Goal: Task Accomplishment & Management: Manage account settings

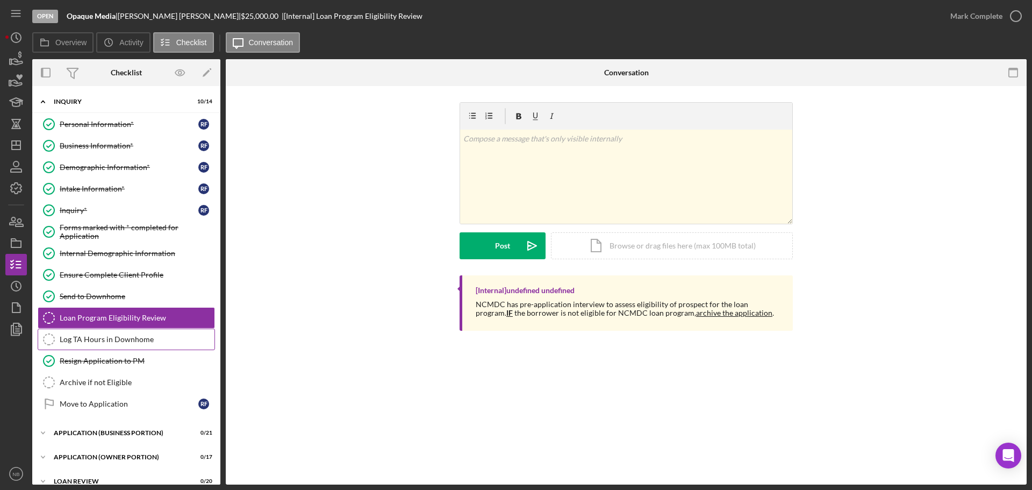
scroll to position [33, 0]
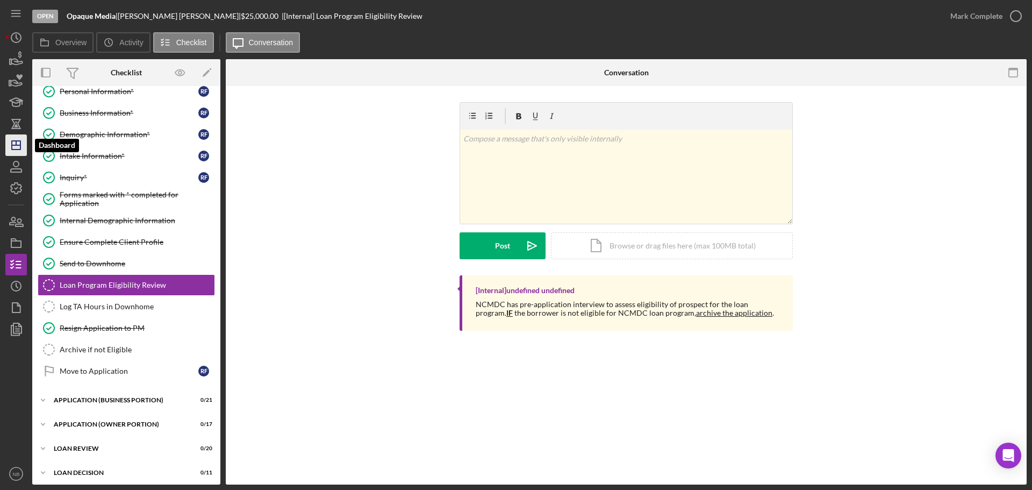
click at [11, 135] on icon "Icon/Dashboard" at bounding box center [16, 145] width 27 height 27
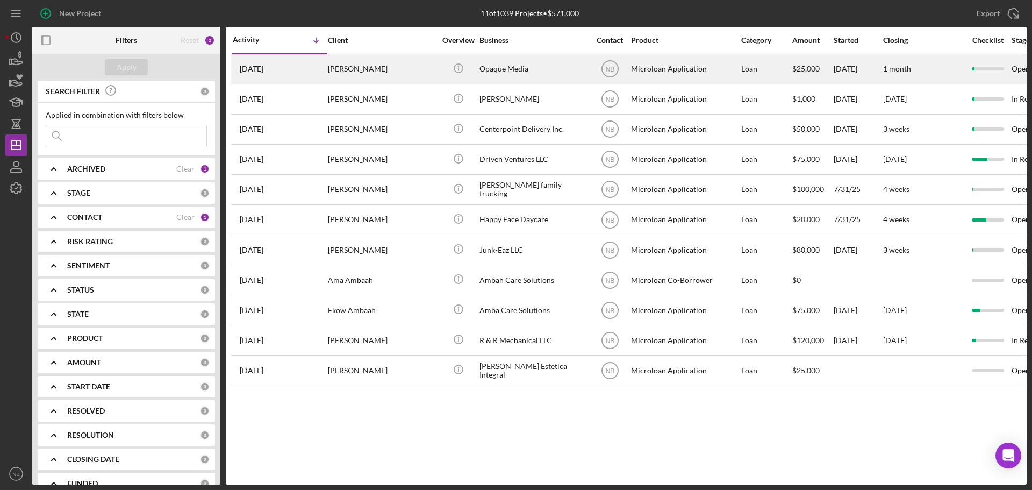
click at [371, 74] on div "[PERSON_NAME]" at bounding box center [382, 69] width 108 height 28
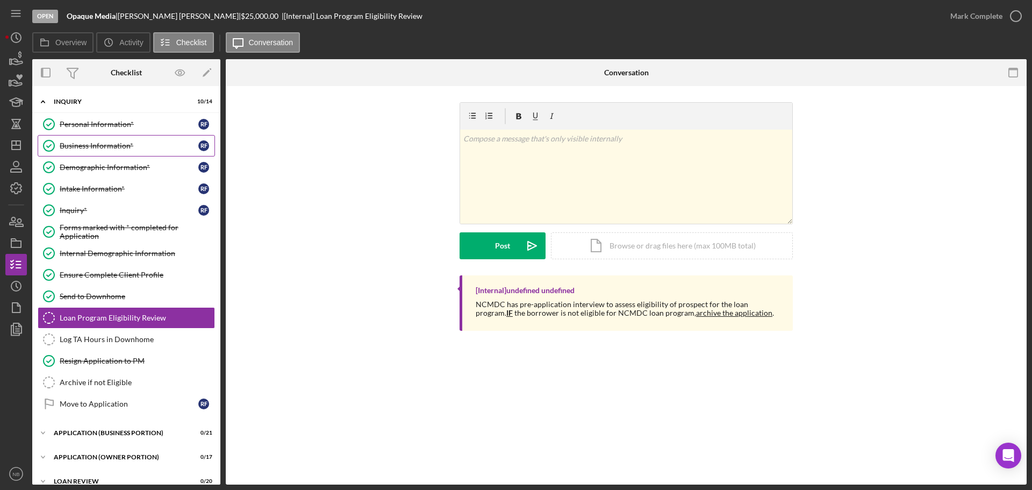
click at [96, 154] on link "Business Information* Business Information* R F" at bounding box center [126, 146] width 177 height 22
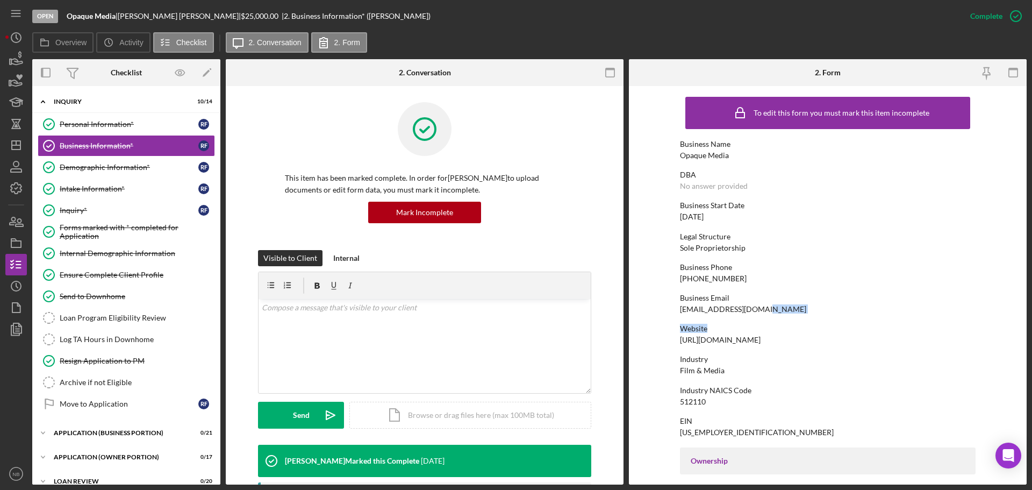
drag, startPoint x: 764, startPoint y: 312, endPoint x: 741, endPoint y: 316, distance: 23.4
click at [741, 316] on div "To edit this form you must mark this item incomplete Business Name Opaque Media…" at bounding box center [828, 491] width 296 height 800
drag, startPoint x: 758, startPoint y: 311, endPoint x: 674, endPoint y: 313, distance: 84.4
click at [674, 313] on form "To edit this form you must mark this item incomplete Business Name Opaque Media…" at bounding box center [828, 285] width 398 height 398
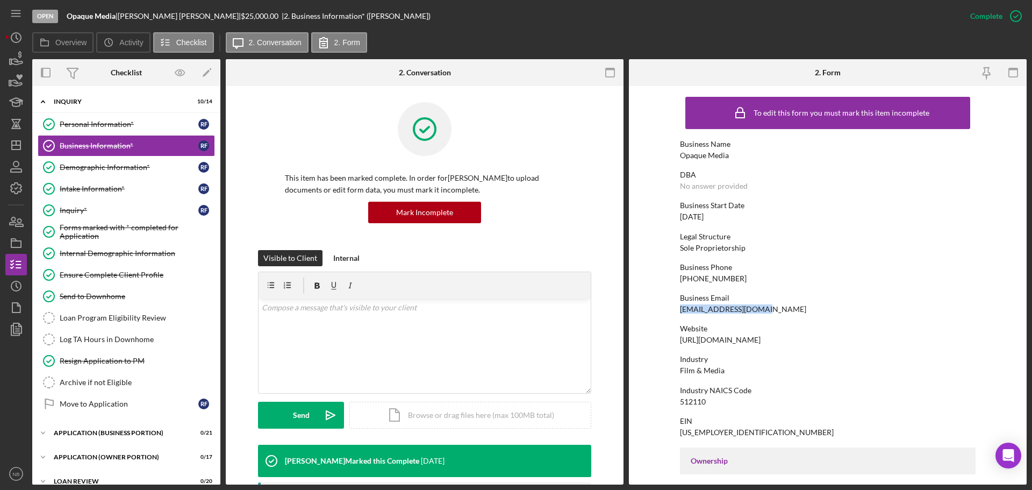
copy div "[EMAIL_ADDRESS][DOMAIN_NAME]"
click at [126, 195] on link "Intake Information* Intake Information* R F" at bounding box center [126, 189] width 177 height 22
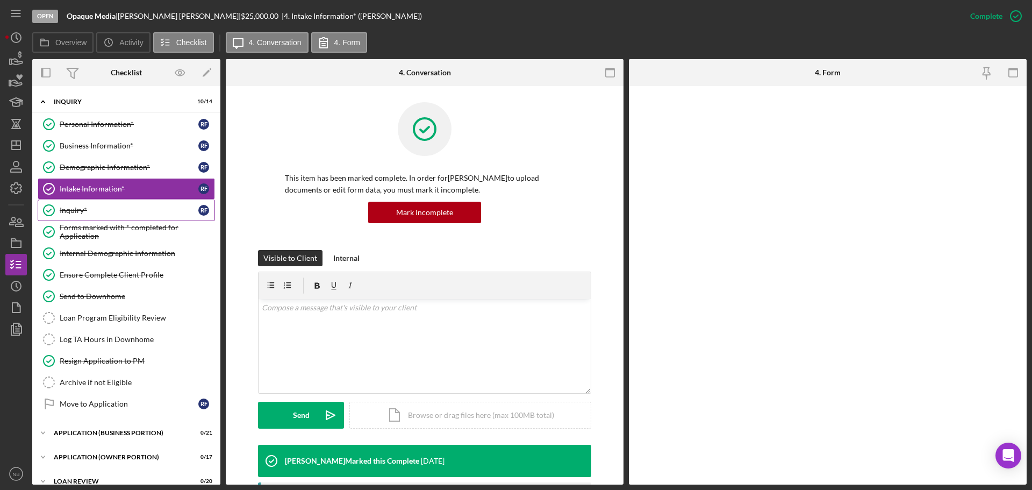
click at [110, 212] on div "Inquiry*" at bounding box center [129, 210] width 139 height 9
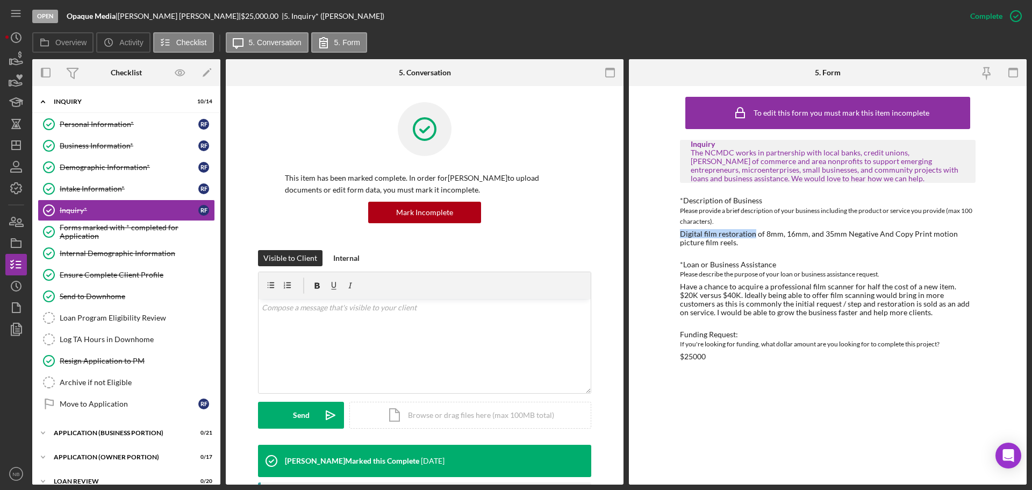
drag, startPoint x: 679, startPoint y: 235, endPoint x: 753, endPoint y: 237, distance: 73.7
click at [753, 237] on div "To edit this form you must mark this item incomplete Inquiry The NCMDC works in…" at bounding box center [828, 285] width 398 height 398
copy div "Digital film restoration"
click at [914, 270] on div "Please describe the purpose of your loan or business assistance request." at bounding box center [828, 274] width 296 height 11
click at [125, 171] on div "Demographic Information*" at bounding box center [129, 167] width 139 height 9
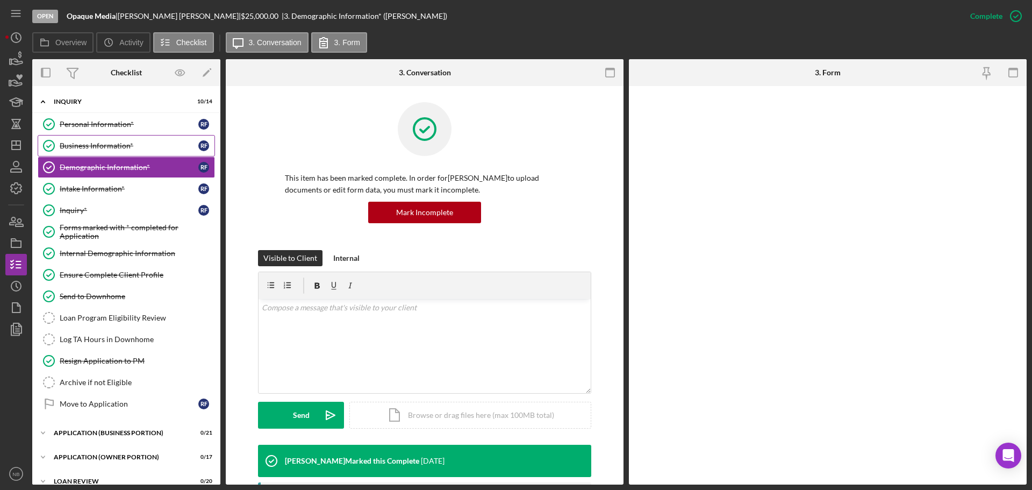
click at [124, 145] on div "Business Information*" at bounding box center [129, 145] width 139 height 9
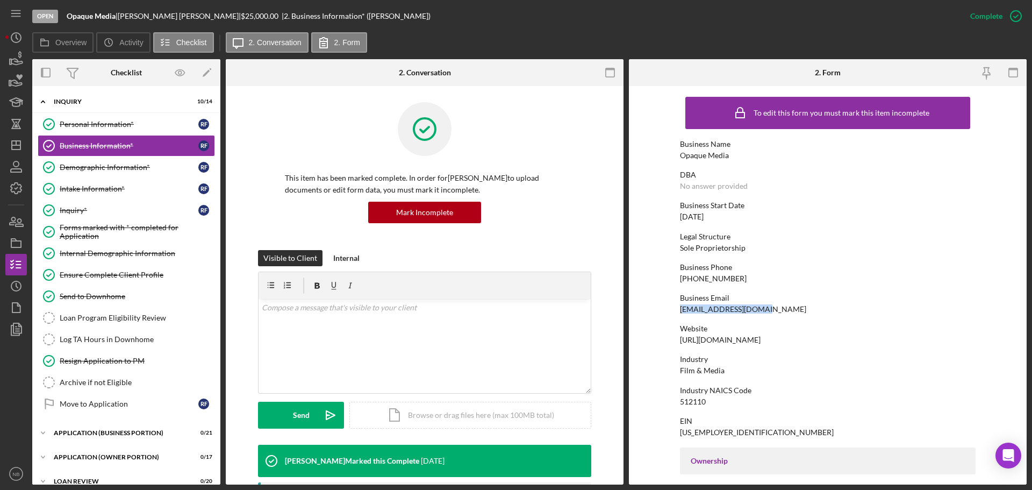
drag, startPoint x: 766, startPoint y: 311, endPoint x: 679, endPoint y: 309, distance: 86.6
click at [680, 309] on div "Business Email [EMAIL_ADDRESS][DOMAIN_NAME]" at bounding box center [828, 304] width 296 height 20
copy div "[EMAIL_ADDRESS][DOMAIN_NAME]"
click at [83, 82] on icon at bounding box center [72, 72] width 27 height 27
click at [115, 15] on b "Opaque Media" at bounding box center [91, 15] width 49 height 9
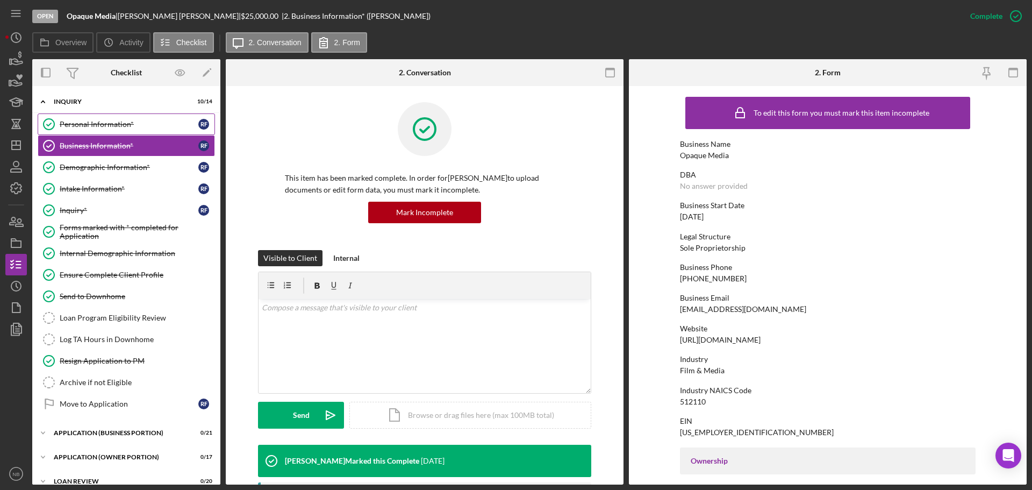
click at [142, 131] on link "Personal Information* Personal Information* R F" at bounding box center [126, 124] width 177 height 22
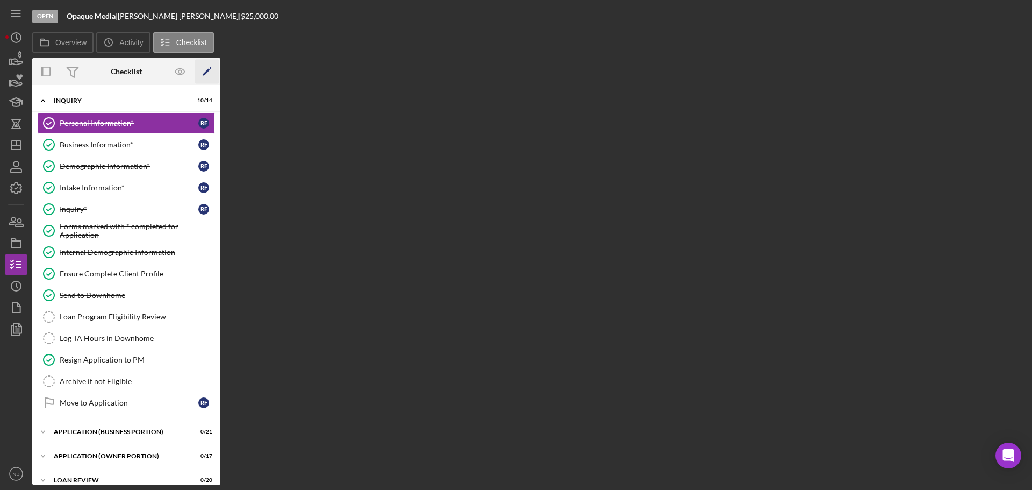
click at [199, 74] on icon "Icon/Edit" at bounding box center [207, 72] width 24 height 24
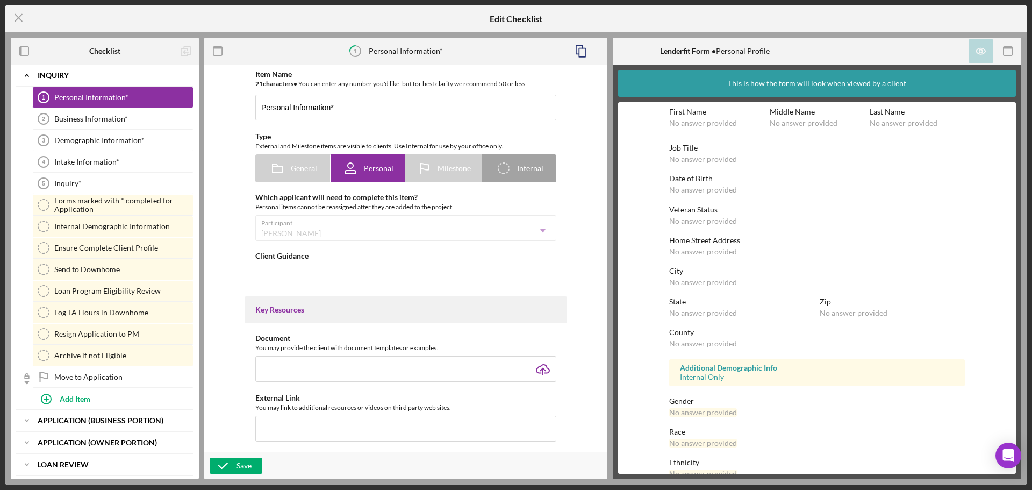
type textarea "<div> <p data-start="0" data-end="46"><strong data-start="0" data-end="12">Welc…"
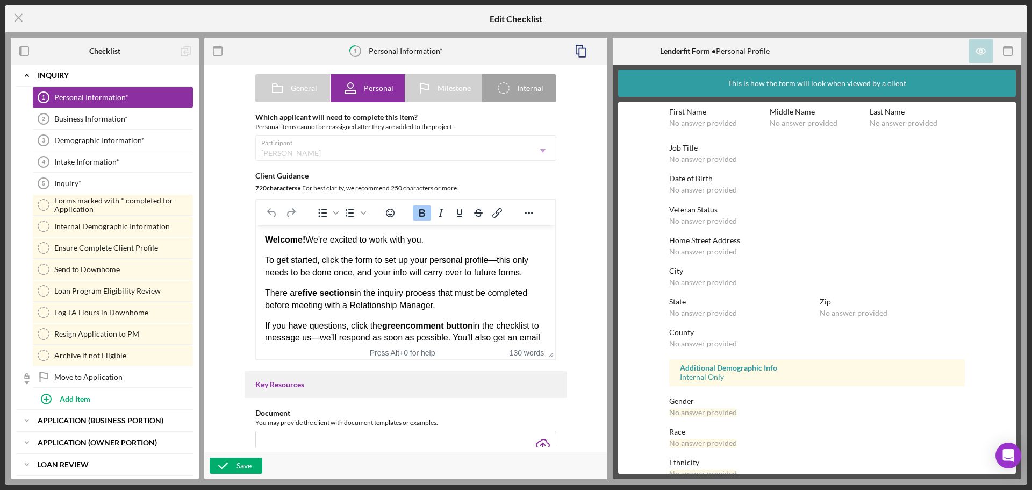
scroll to position [108, 0]
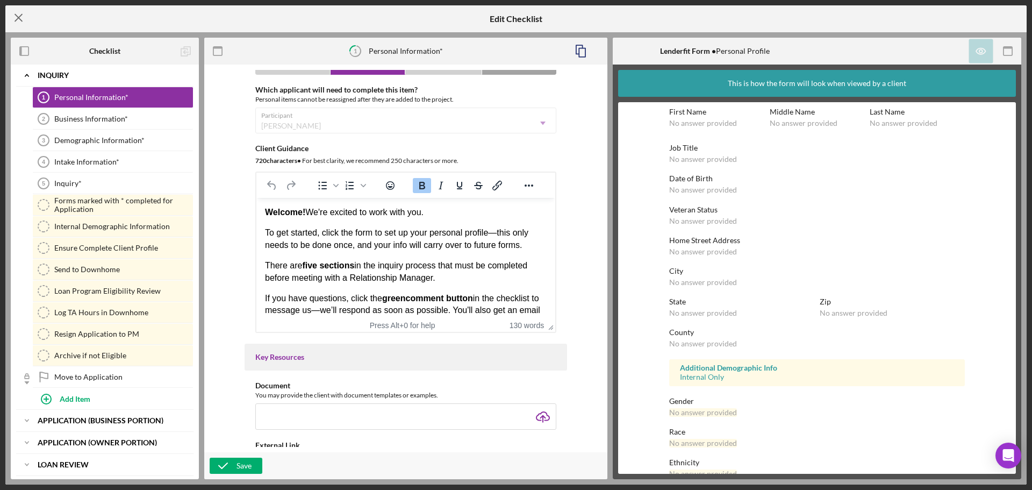
click at [22, 27] on icon "Icon/Menu Close" at bounding box center [18, 17] width 27 height 27
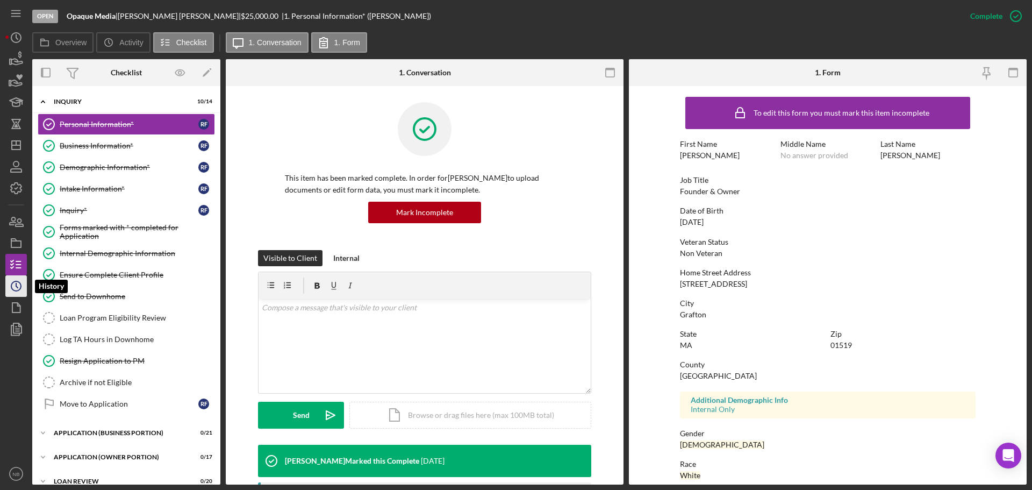
click at [13, 287] on icon "Icon/History" at bounding box center [16, 286] width 27 height 27
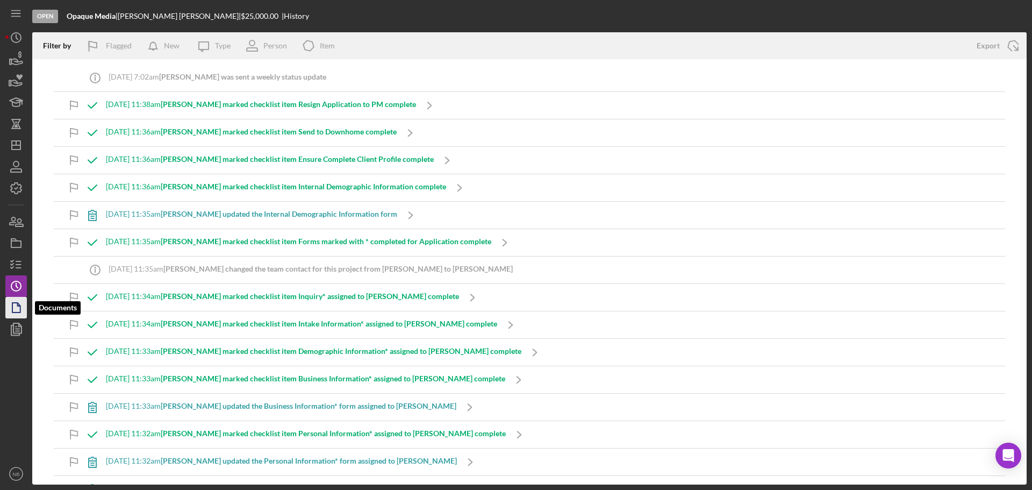
click at [19, 304] on polygon "button" at bounding box center [16, 308] width 8 height 10
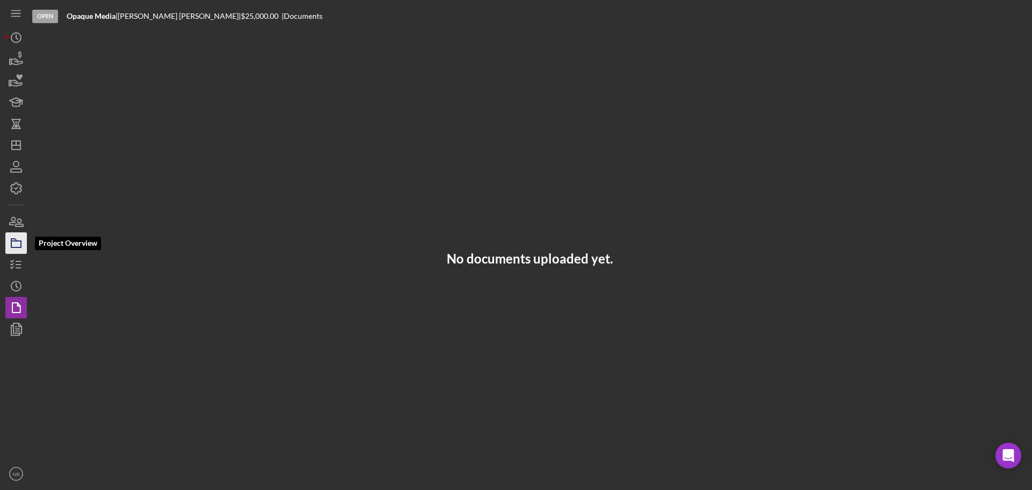
click at [17, 247] on rect "button" at bounding box center [16, 244] width 10 height 6
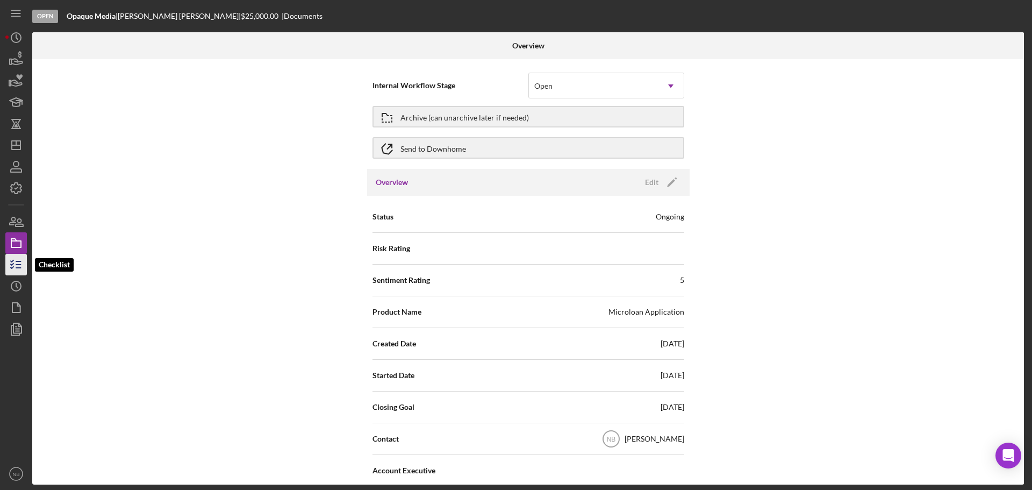
click at [17, 266] on icon "button" at bounding box center [16, 264] width 27 height 27
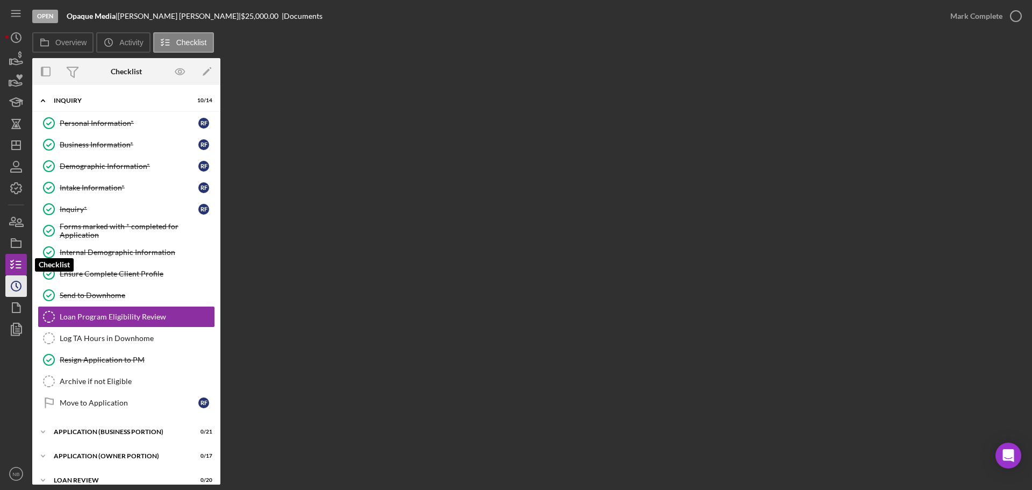
scroll to position [33, 0]
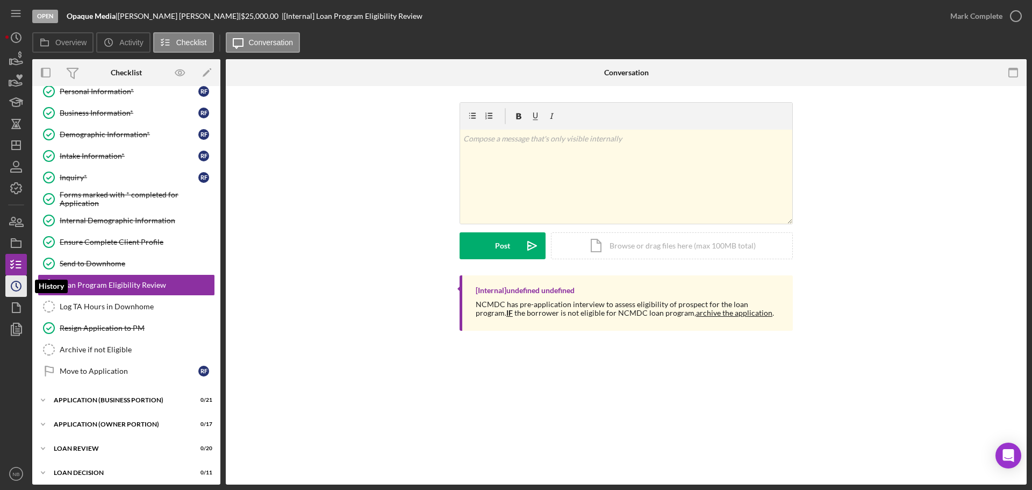
click at [18, 287] on icon "Icon/History" at bounding box center [16, 286] width 27 height 27
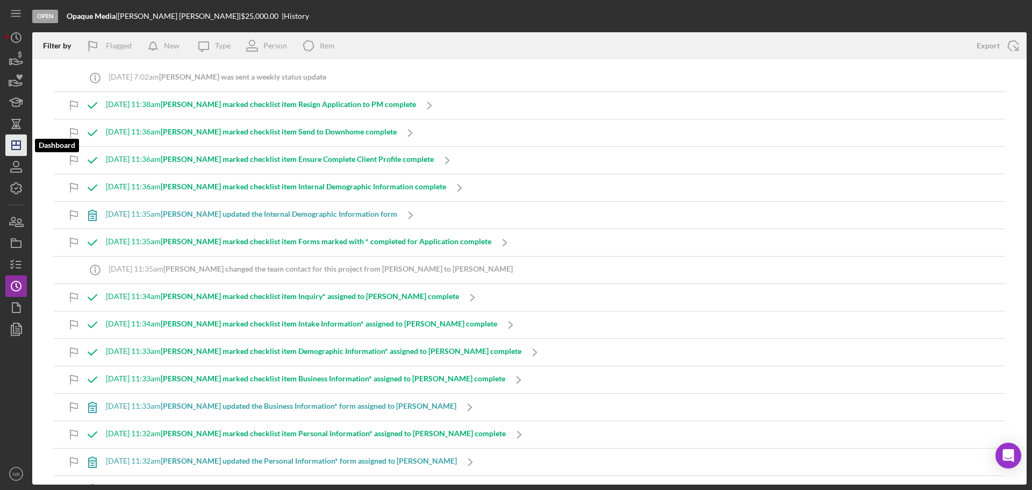
click at [17, 140] on icon "Icon/Dashboard" at bounding box center [16, 145] width 27 height 27
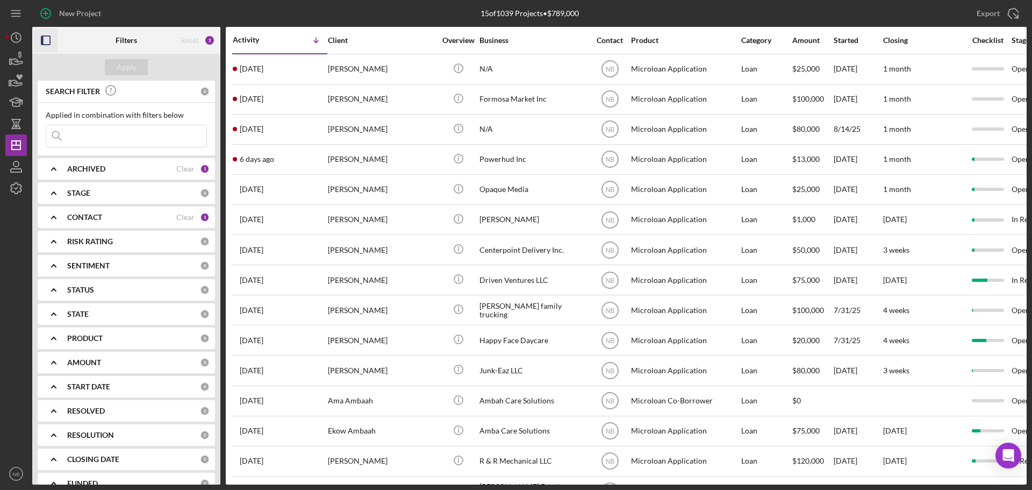
click at [53, 40] on icon "button" at bounding box center [46, 40] width 24 height 24
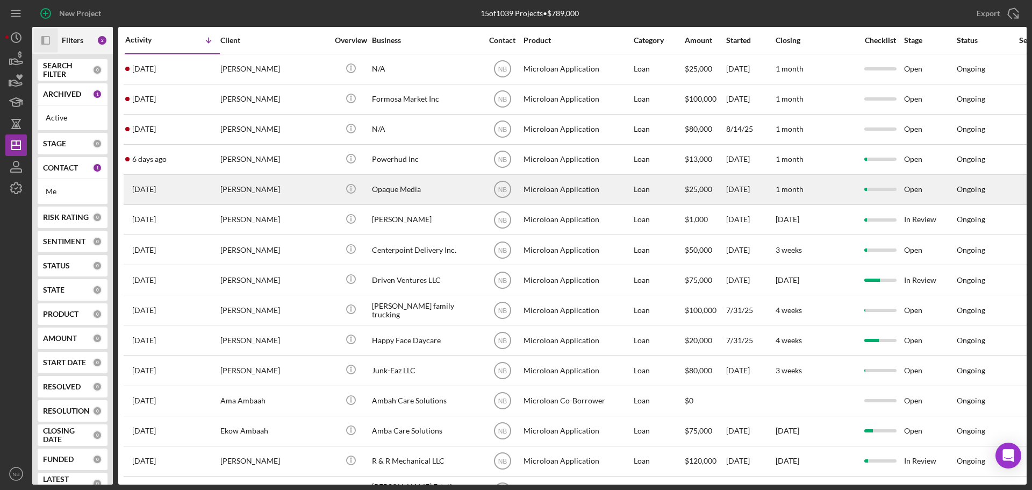
click at [433, 186] on div "Opaque Media" at bounding box center [426, 189] width 108 height 28
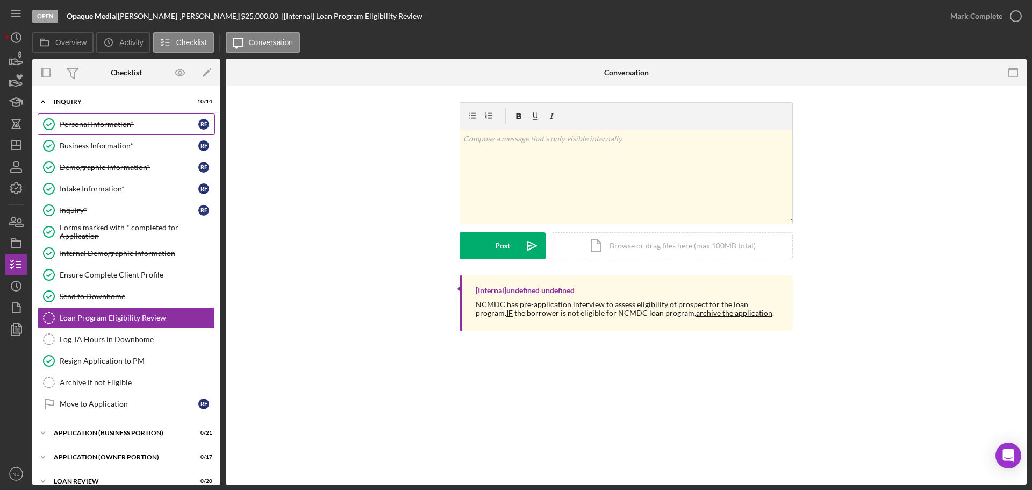
click at [134, 132] on link "Personal Information* Personal Information* R F" at bounding box center [126, 124] width 177 height 22
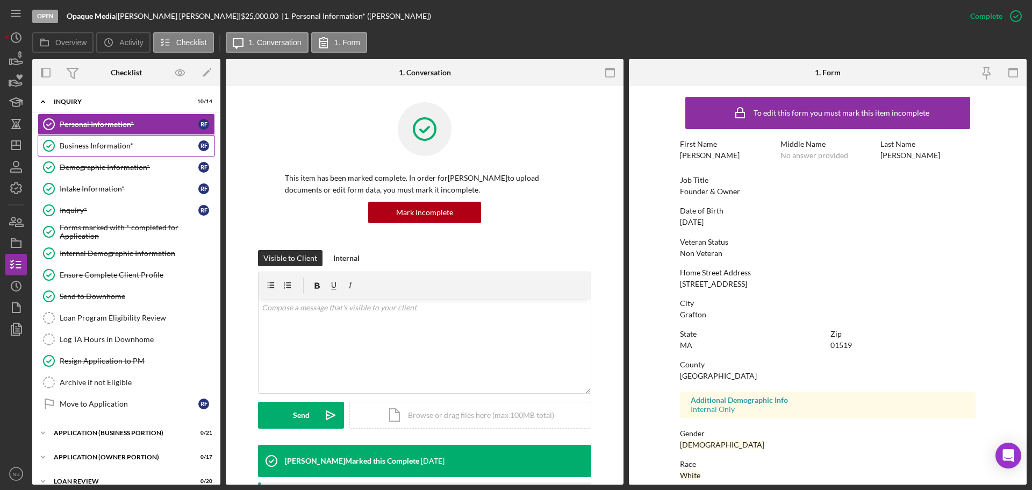
click at [107, 149] on div "Business Information*" at bounding box center [129, 145] width 139 height 9
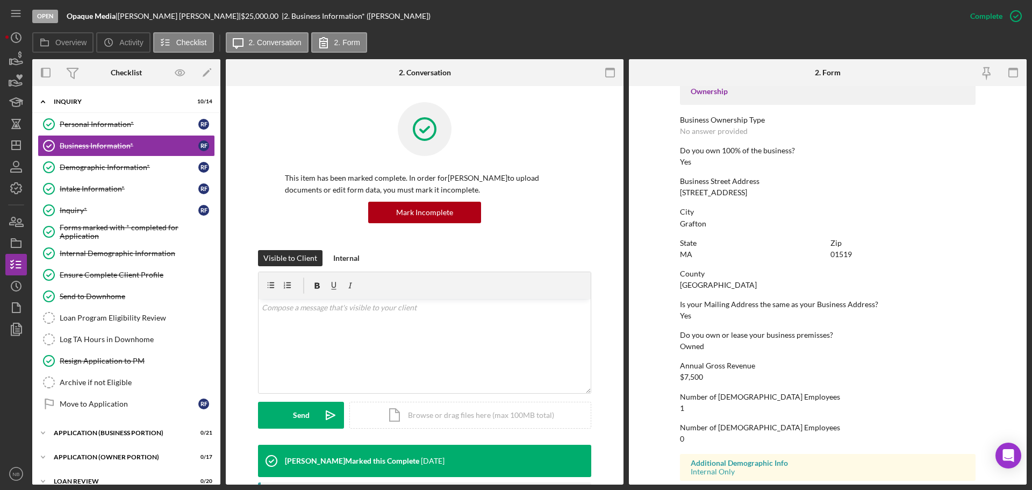
scroll to position [412, 0]
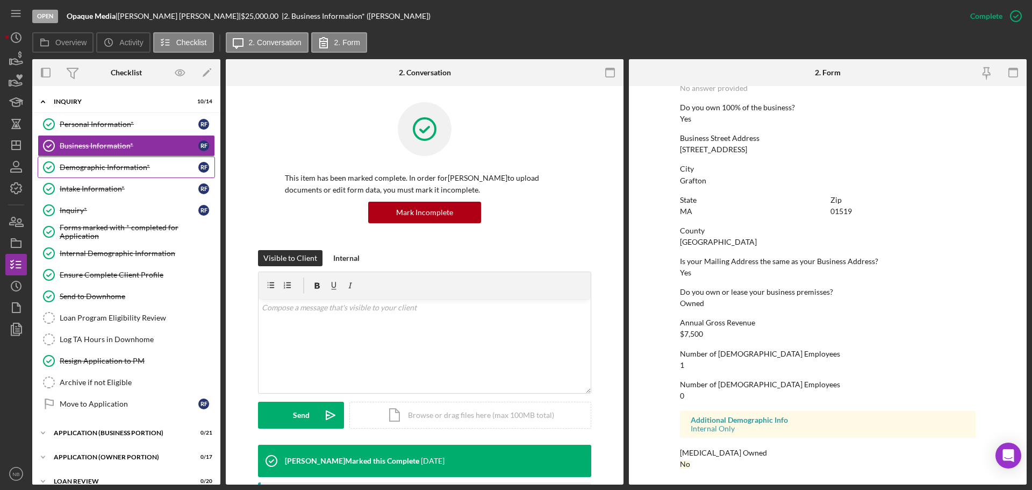
click at [125, 172] on link "Demographic Information* Demographic Information* R F" at bounding box center [126, 167] width 177 height 22
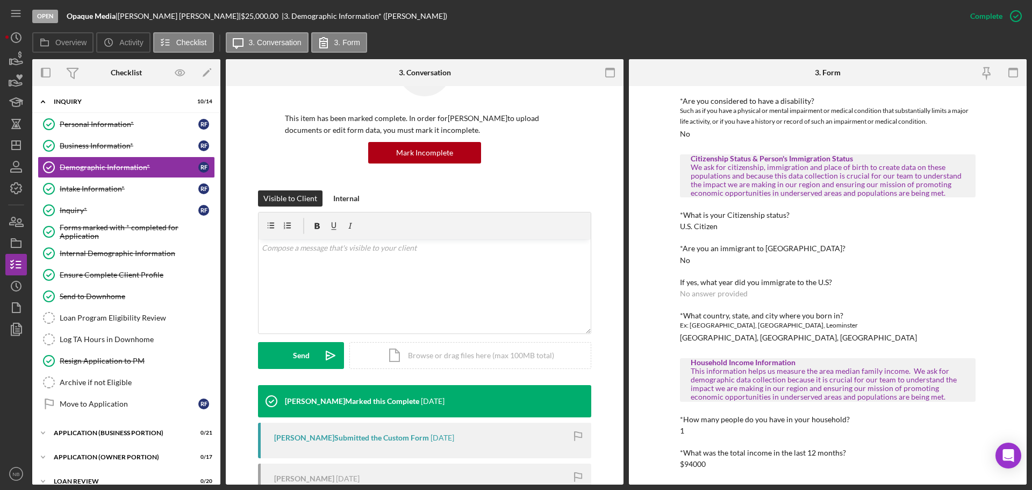
scroll to position [161, 0]
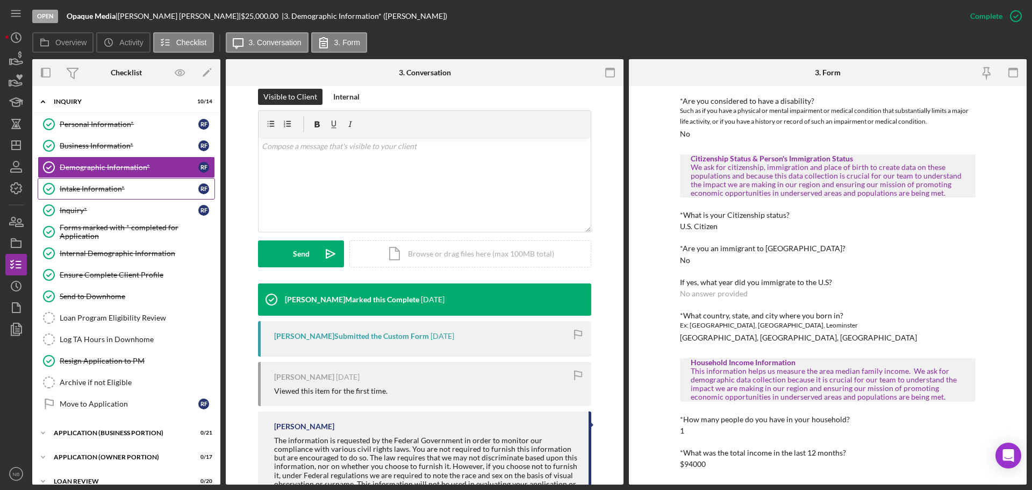
click at [119, 189] on div "Intake Information*" at bounding box center [129, 188] width 139 height 9
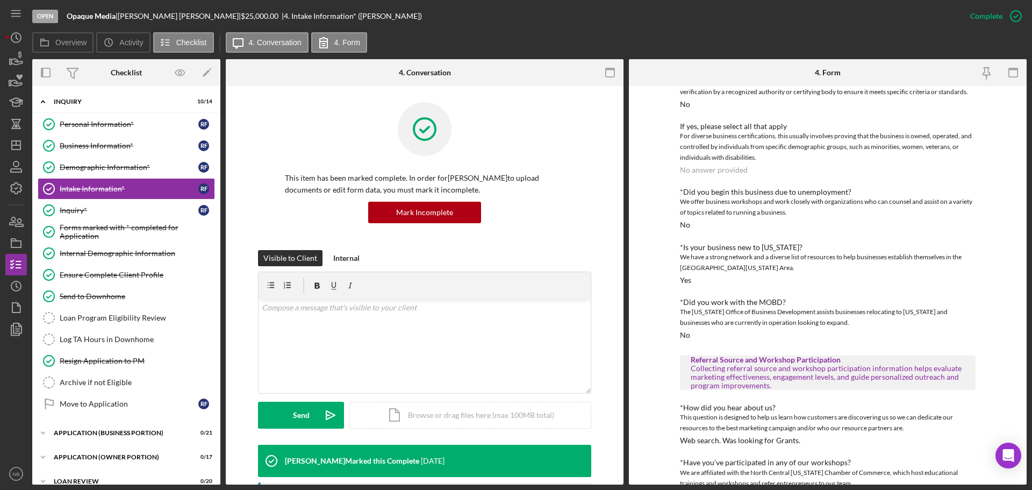
scroll to position [331, 0]
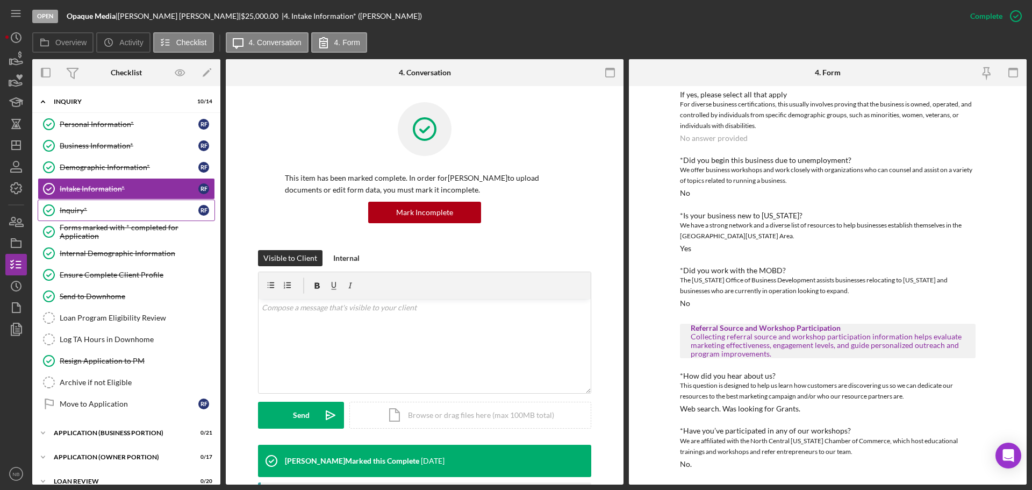
click at [131, 213] on div "Inquiry*" at bounding box center [129, 210] width 139 height 9
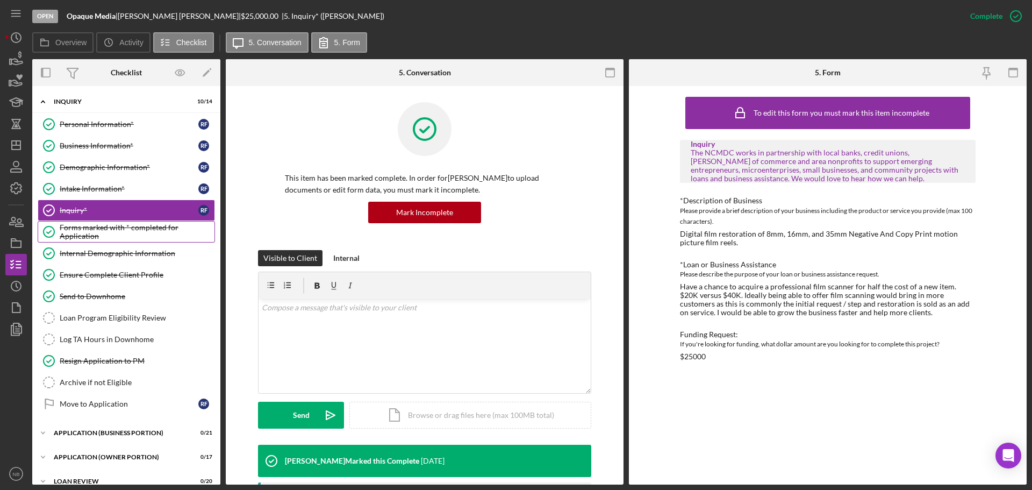
click at [126, 232] on div "Forms marked with * completed for Application" at bounding box center [137, 231] width 155 height 17
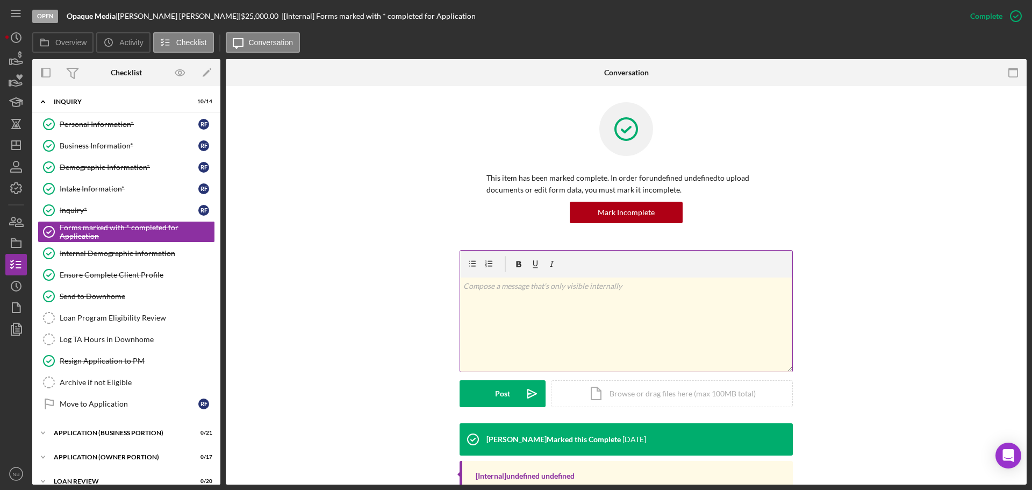
scroll to position [53, 0]
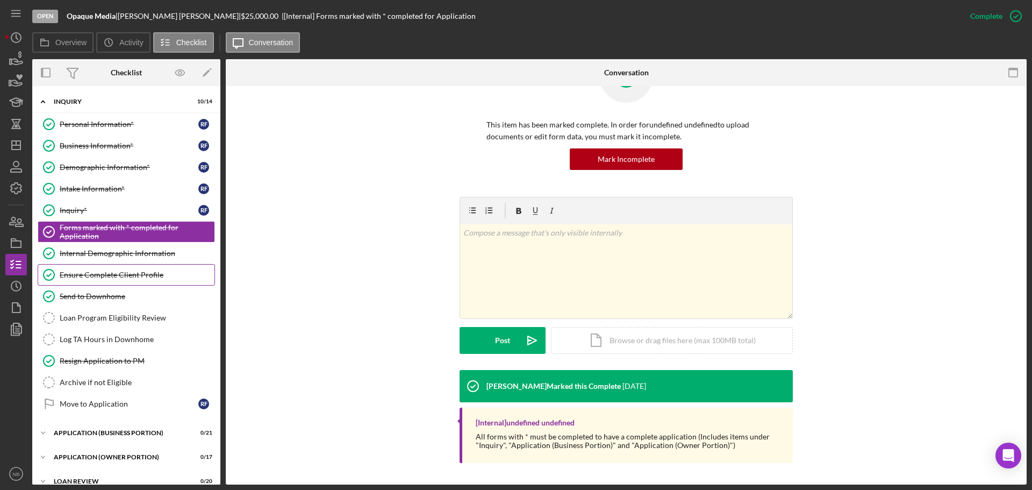
click at [111, 267] on link "Ensure Complete Client Profile Ensure Complete Client Profile" at bounding box center [126, 275] width 177 height 22
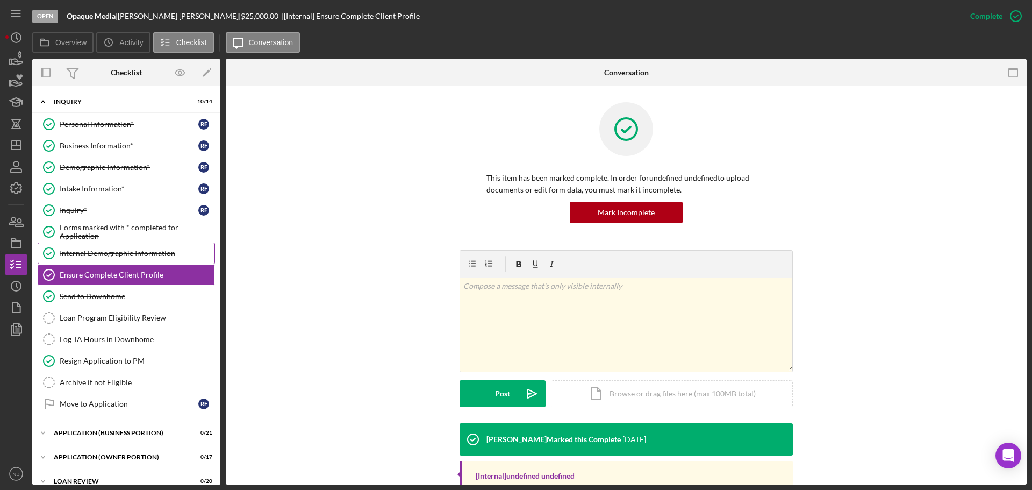
click at [117, 254] on div "Internal Demographic Information" at bounding box center [137, 253] width 155 height 9
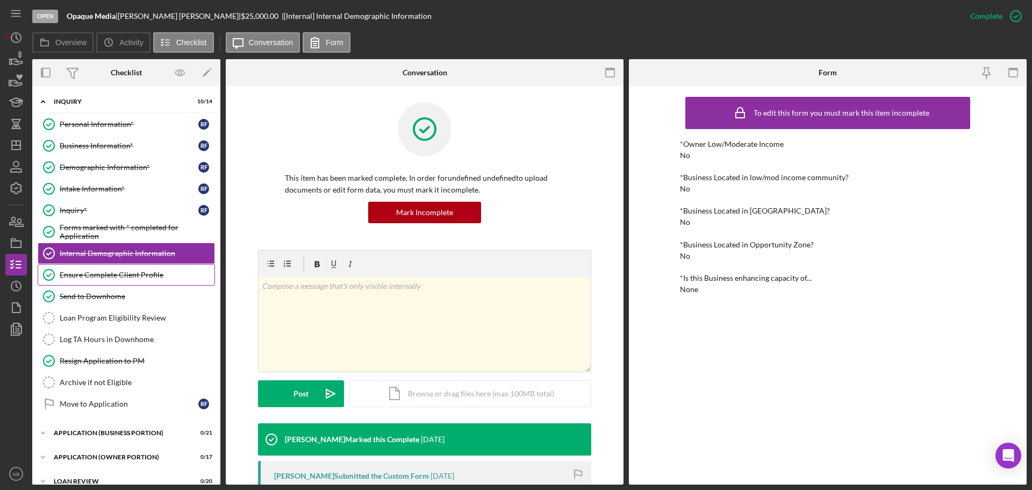
click at [132, 278] on div "Ensure Complete Client Profile" at bounding box center [137, 274] width 155 height 9
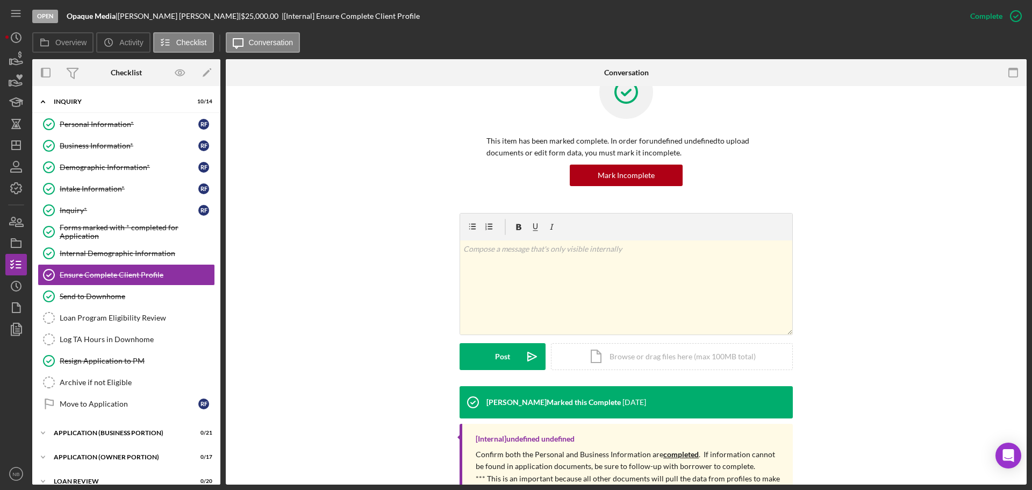
scroll to position [84, 0]
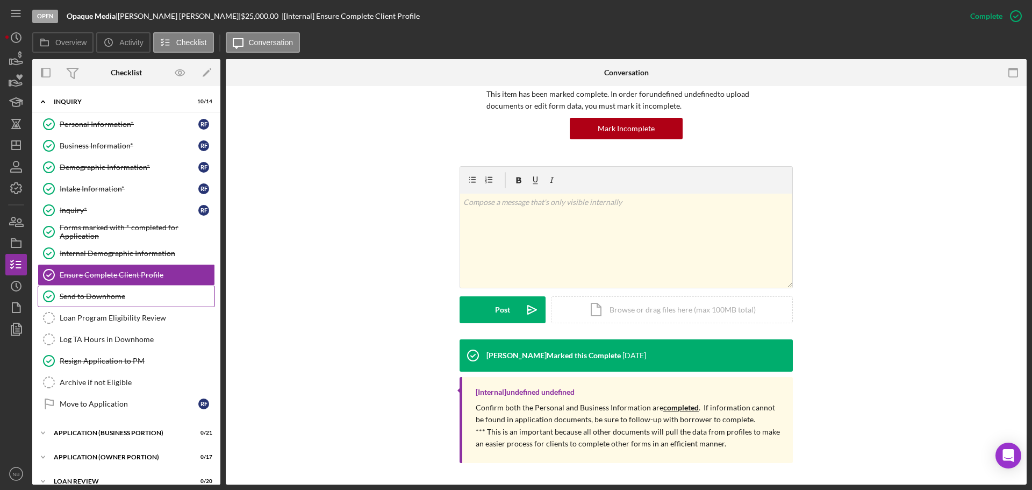
click at [85, 290] on link "Send to Downhome Send to Downhome" at bounding box center [126, 296] width 177 height 22
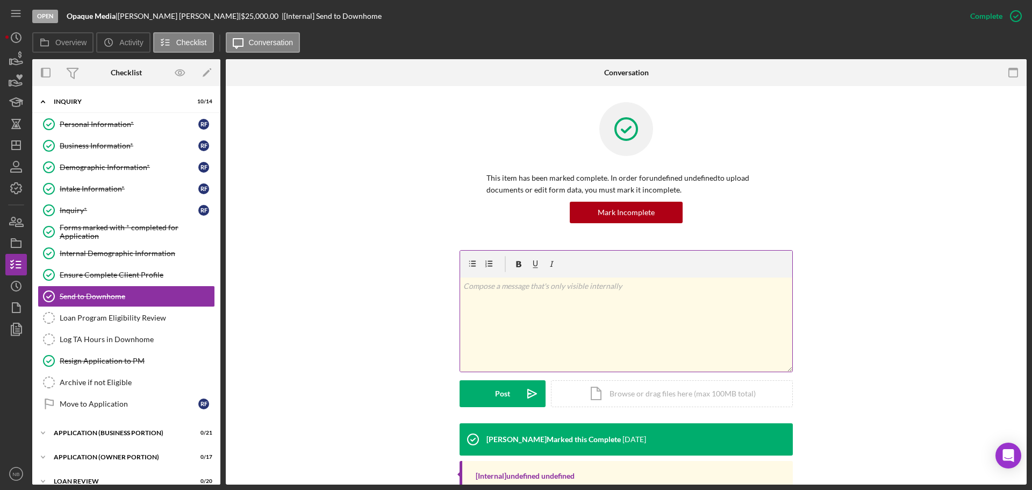
scroll to position [53, 0]
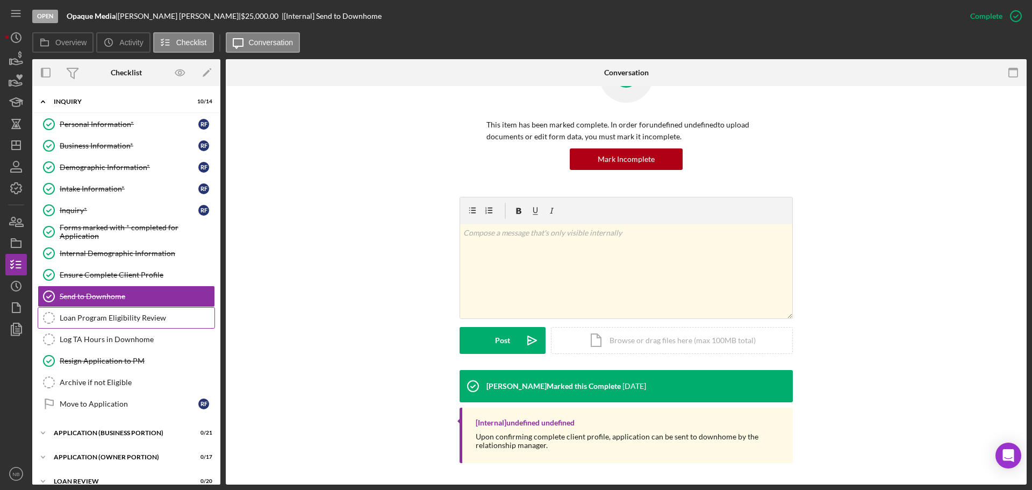
click at [117, 320] on div "Loan Program Eligibility Review" at bounding box center [137, 317] width 155 height 9
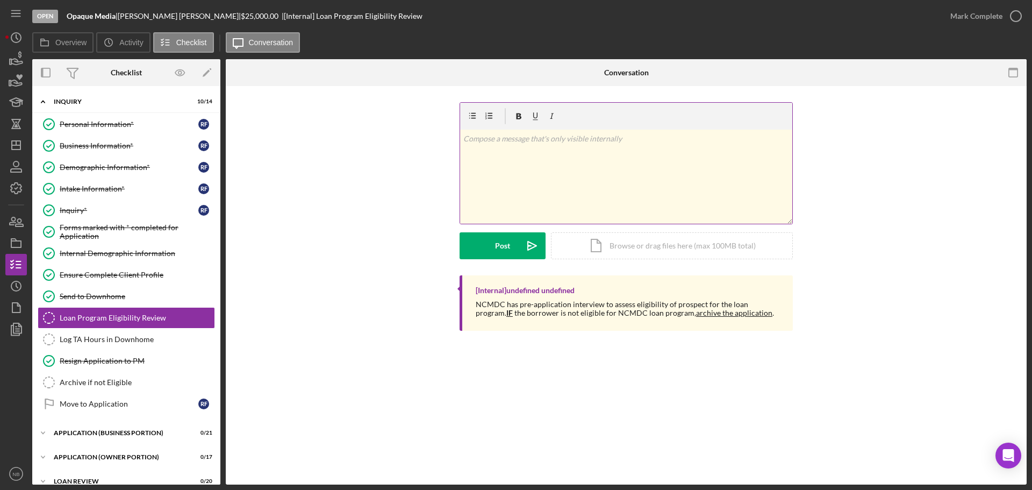
click at [595, 180] on div "v Color teal Color pink Remove color Add row above Add row below Add column bef…" at bounding box center [626, 177] width 332 height 94
drag, startPoint x: 673, startPoint y: 158, endPoint x: 675, endPoint y: 162, distance: 5.5
click at [675, 162] on div "v Color teal Color pink Remove color Add row above Add row below Add column bef…" at bounding box center [626, 177] width 332 height 94
click at [706, 148] on div "v Color teal Color pink Remove color Add row above Add row below Add column bef…" at bounding box center [626, 177] width 332 height 94
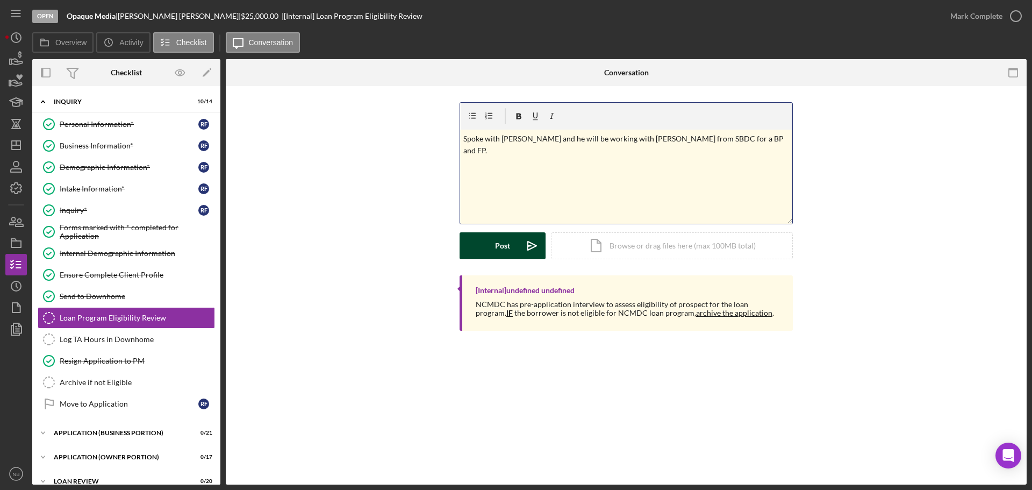
click at [509, 245] on div "Post" at bounding box center [502, 245] width 15 height 27
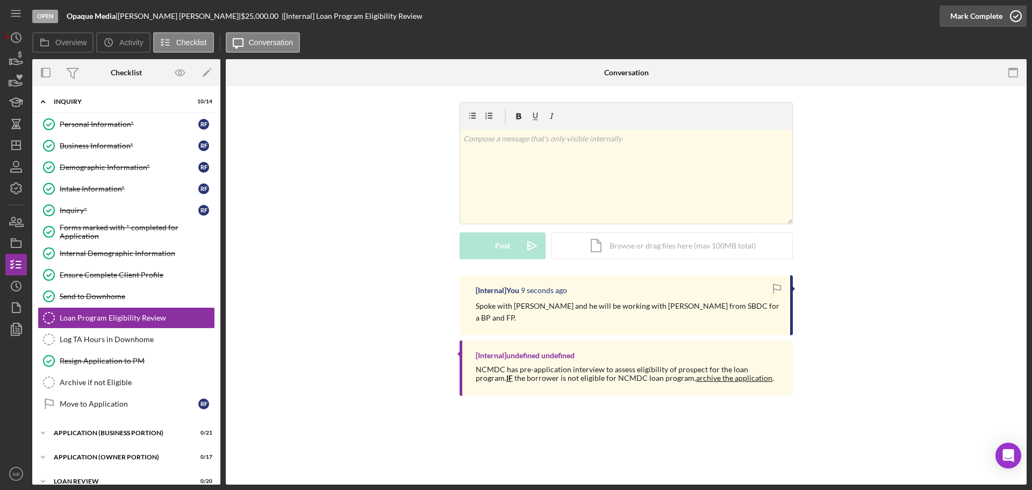
click at [978, 20] on div "Mark Complete" at bounding box center [976, 16] width 52 height 22
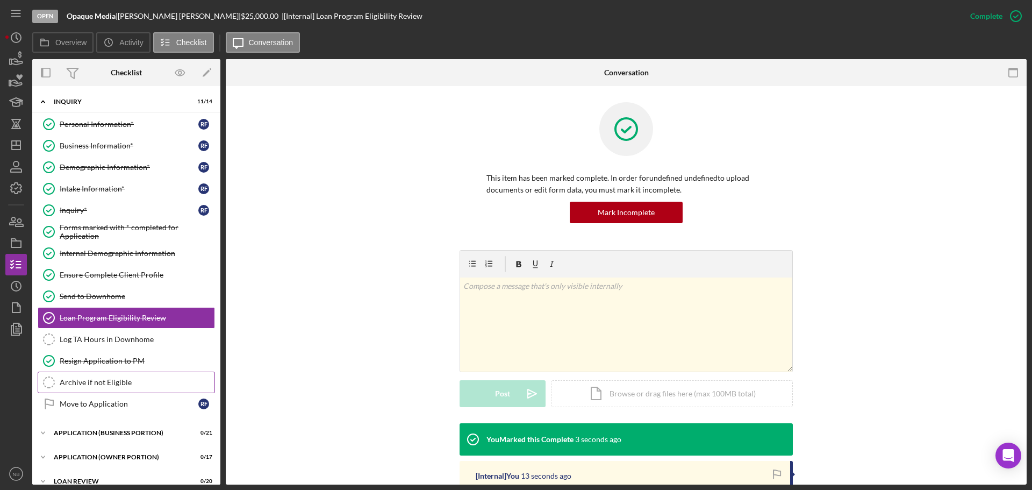
click at [126, 387] on div "Archive if not Eligible" at bounding box center [137, 382] width 155 height 9
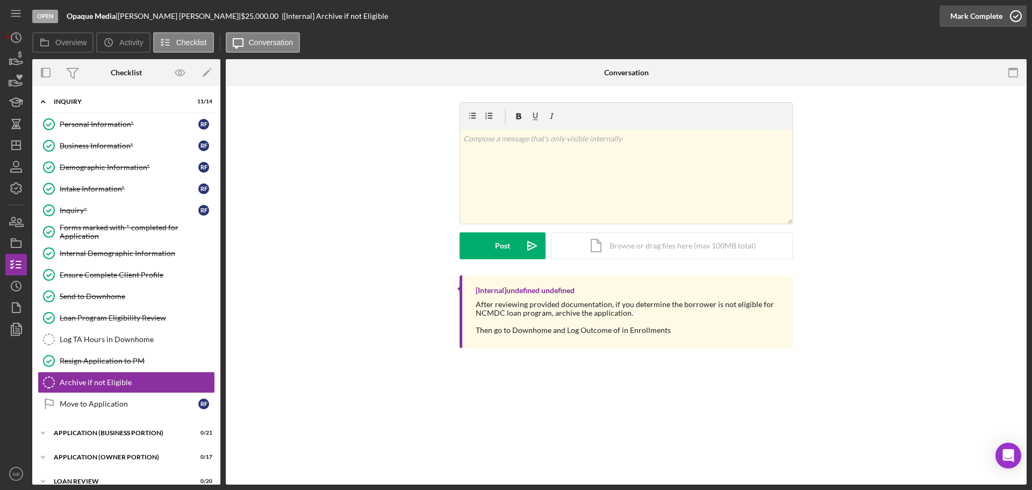
click at [989, 15] on div "Mark Complete" at bounding box center [976, 16] width 52 height 22
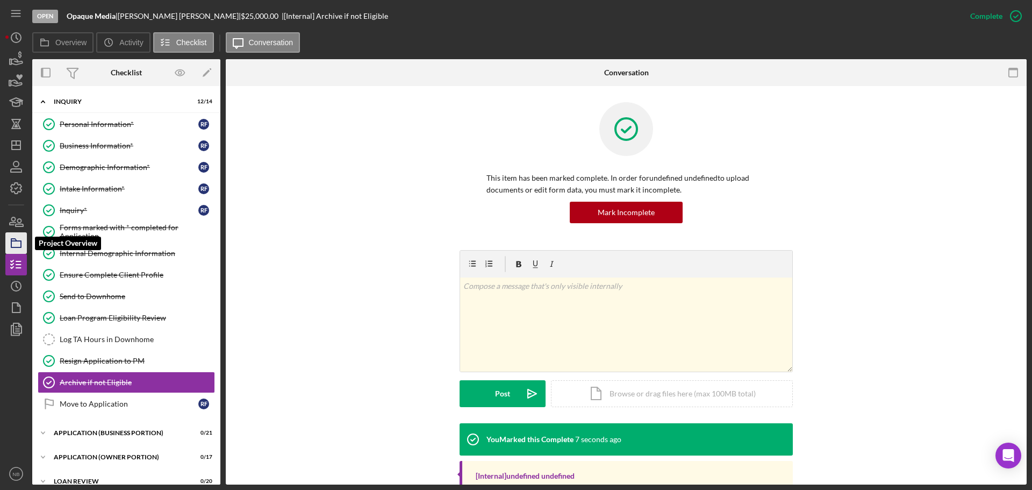
click at [25, 237] on icon "button" at bounding box center [16, 243] width 27 height 27
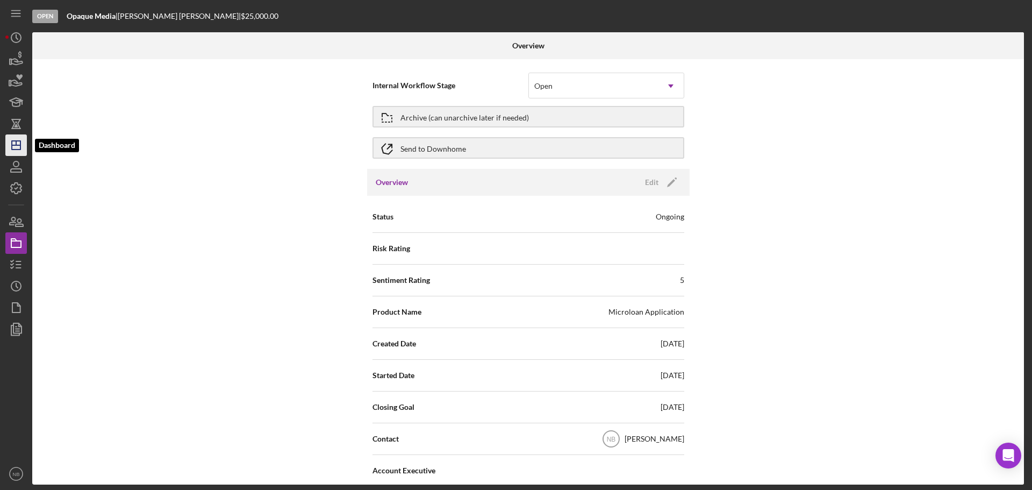
click at [15, 138] on icon "Icon/Dashboard" at bounding box center [16, 145] width 27 height 27
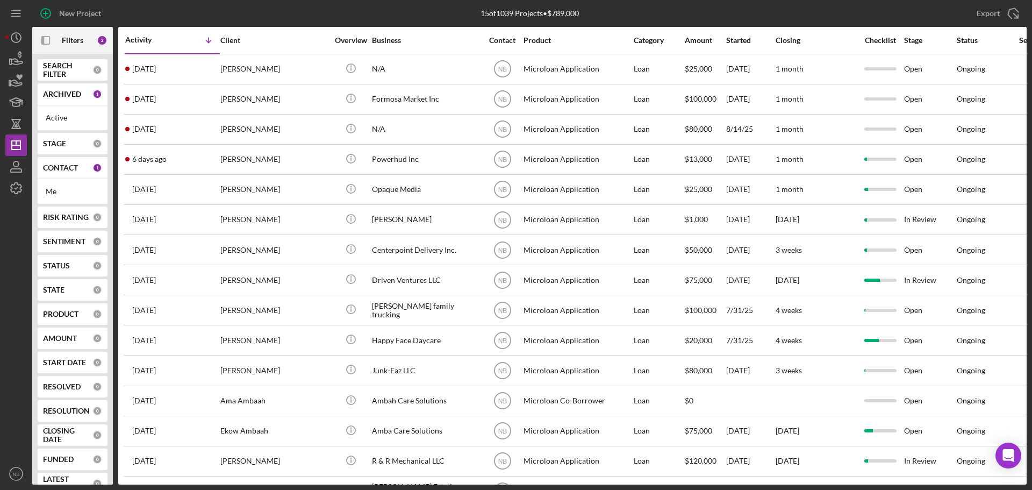
click at [80, 101] on div "ARCHIVED 1" at bounding box center [72, 94] width 59 height 22
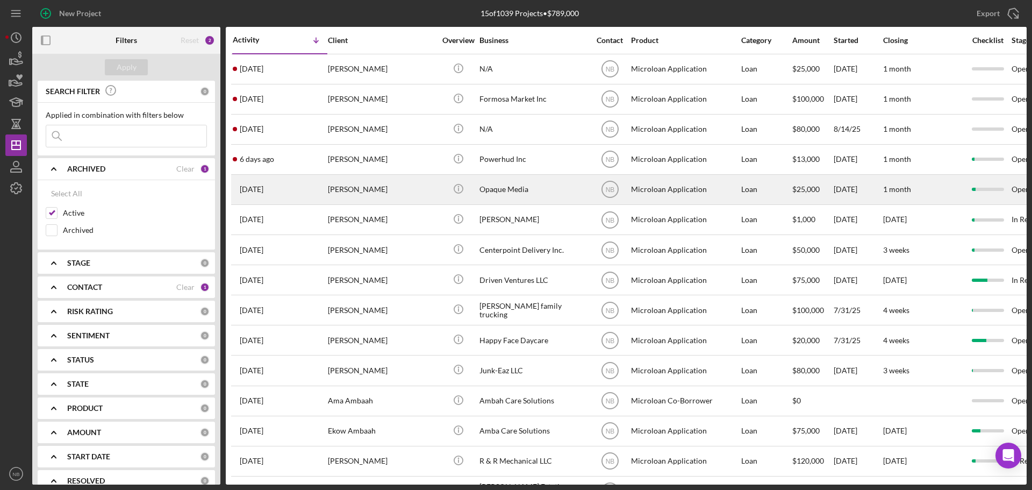
click at [376, 182] on div "[PERSON_NAME]" at bounding box center [382, 189] width 108 height 28
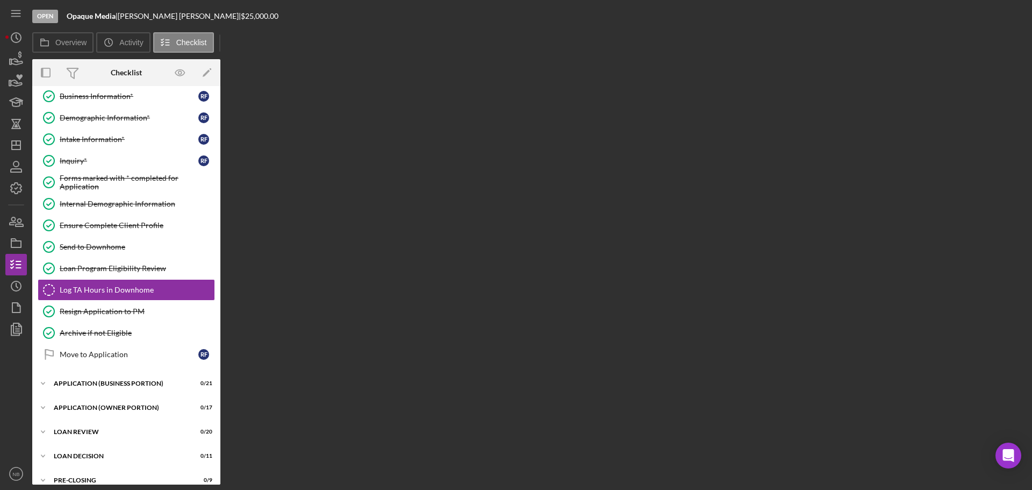
scroll to position [54, 0]
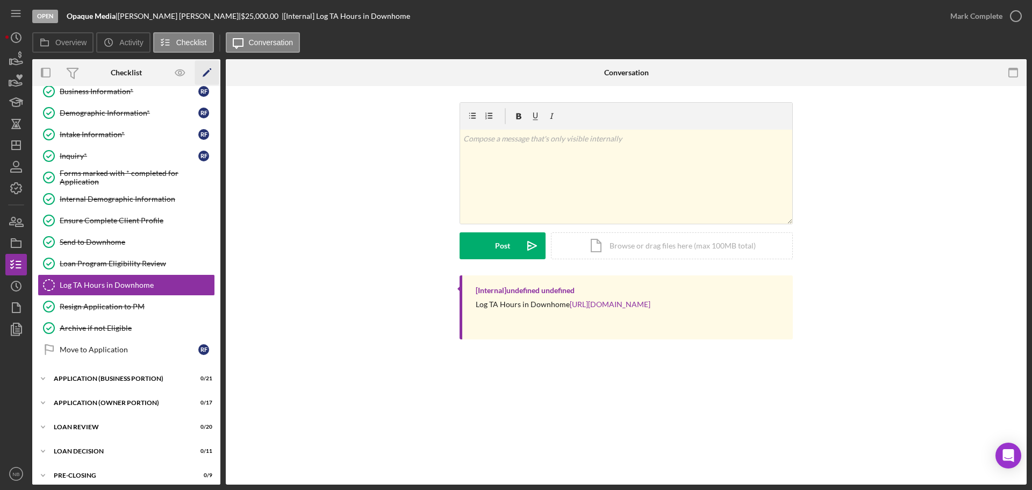
click at [214, 73] on icon "Icon/Edit" at bounding box center [207, 73] width 24 height 24
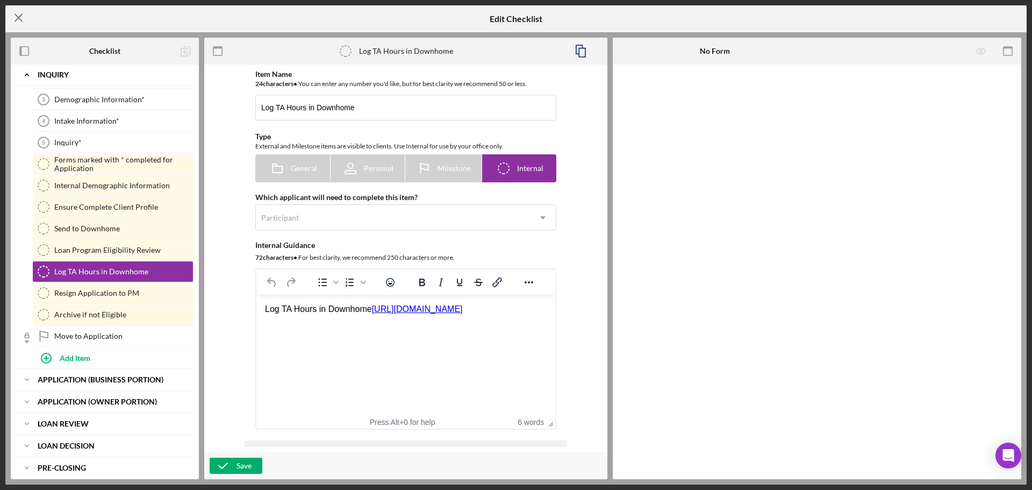
click at [15, 24] on icon "Icon/Menu Close" at bounding box center [18, 17] width 27 height 27
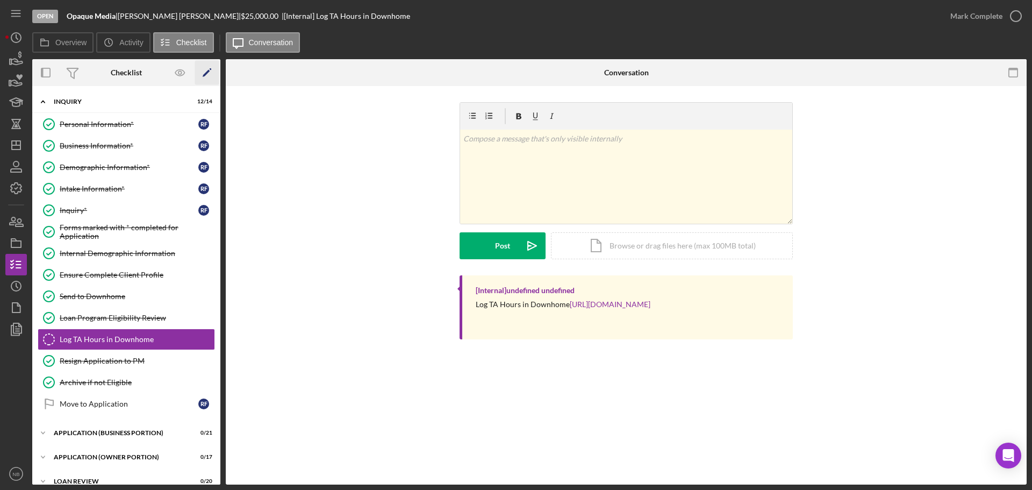
click at [207, 76] on icon "Icon/Edit" at bounding box center [207, 73] width 24 height 24
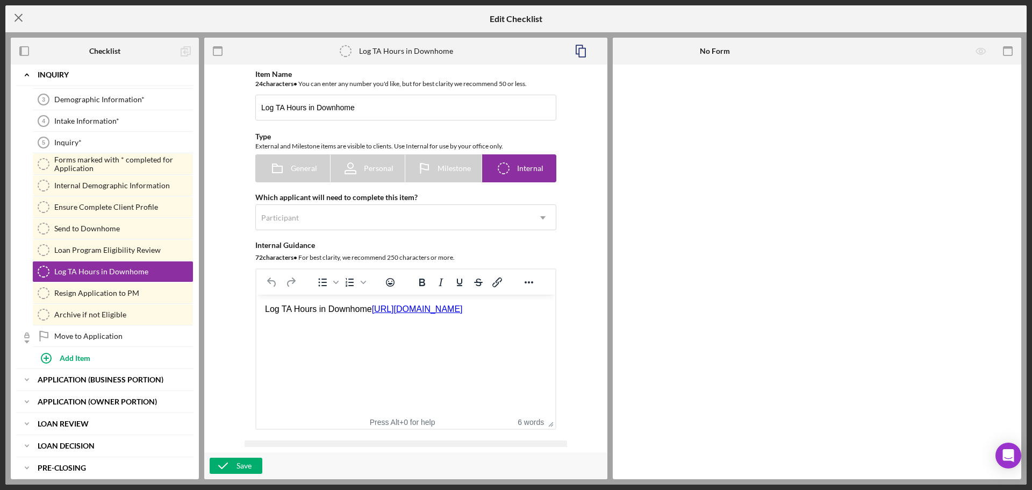
click at [19, 16] on icon "Icon/Menu Close" at bounding box center [18, 17] width 27 height 27
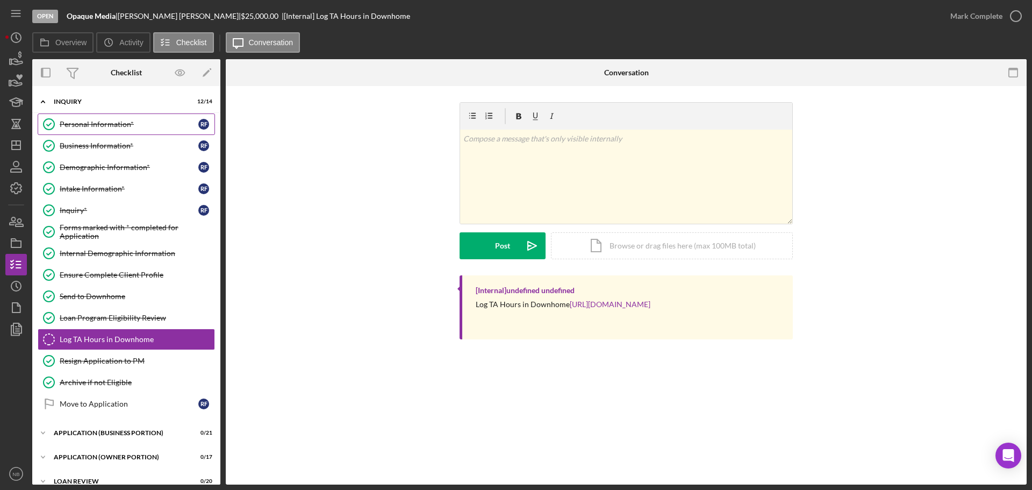
click at [112, 118] on link "Personal Information* Personal Information* R F" at bounding box center [126, 124] width 177 height 22
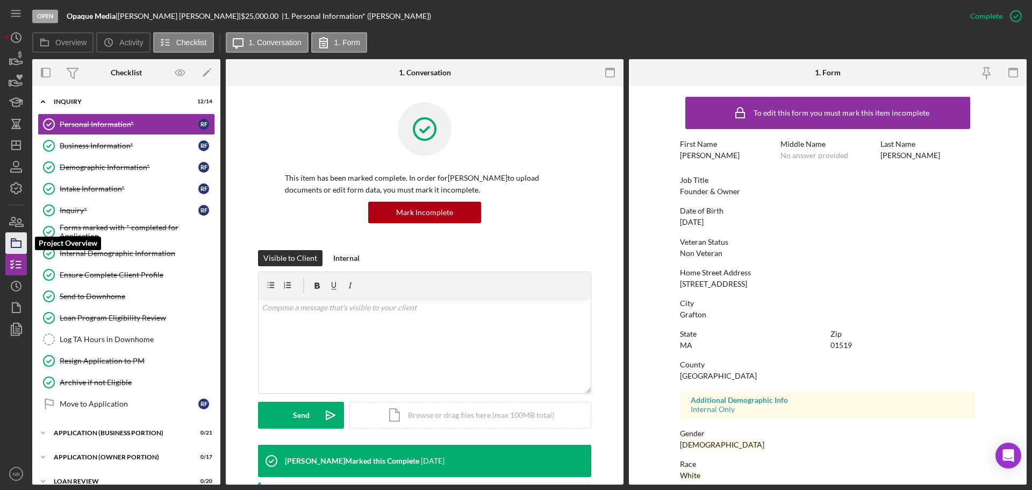
click at [16, 239] on icon "button" at bounding box center [16, 243] width 27 height 27
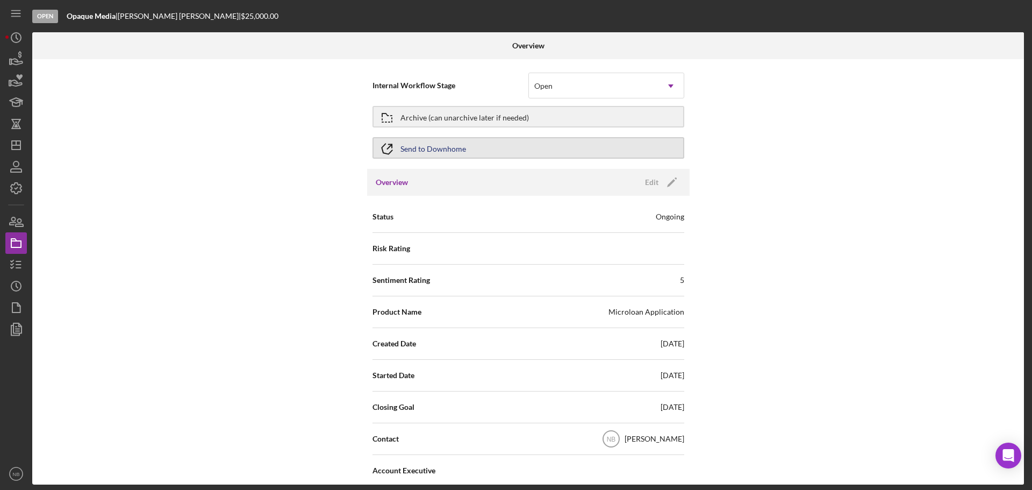
click at [472, 156] on button "Send to Downhome" at bounding box center [529, 148] width 312 height 22
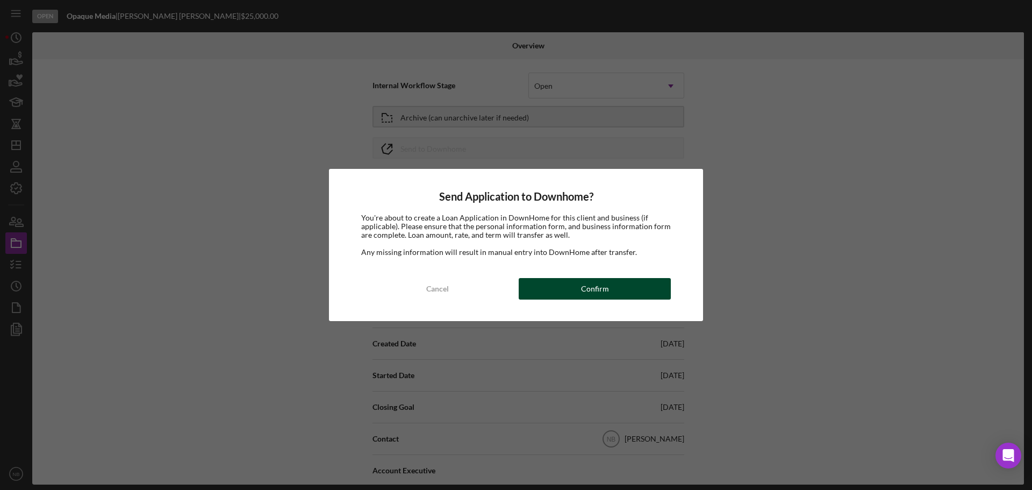
click at [591, 284] on div "Confirm" at bounding box center [595, 289] width 28 height 22
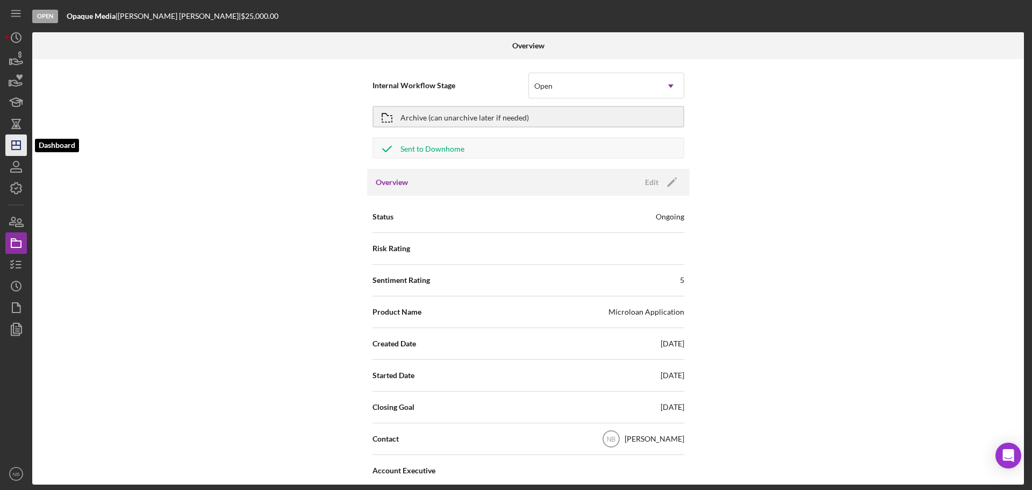
click at [17, 140] on icon "Icon/Dashboard" at bounding box center [16, 145] width 27 height 27
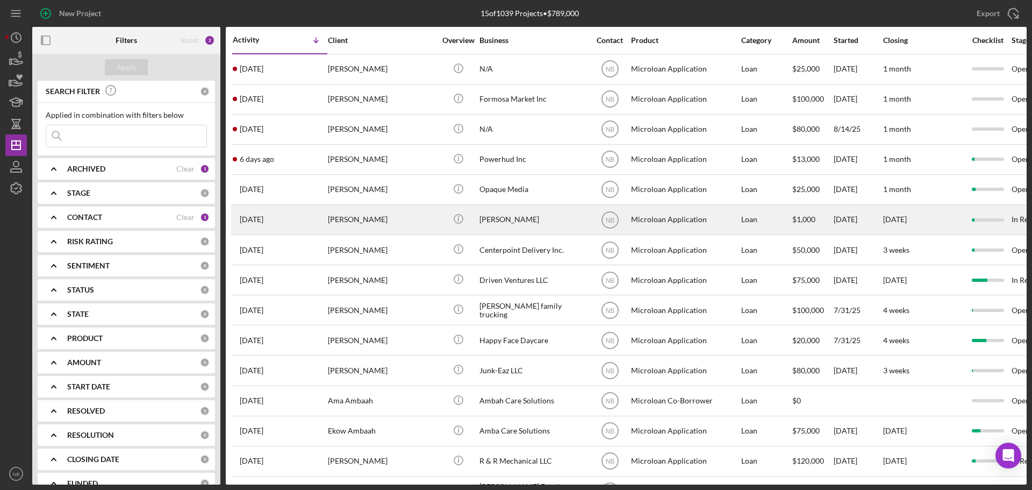
click at [395, 222] on div "[PERSON_NAME]" at bounding box center [382, 219] width 108 height 28
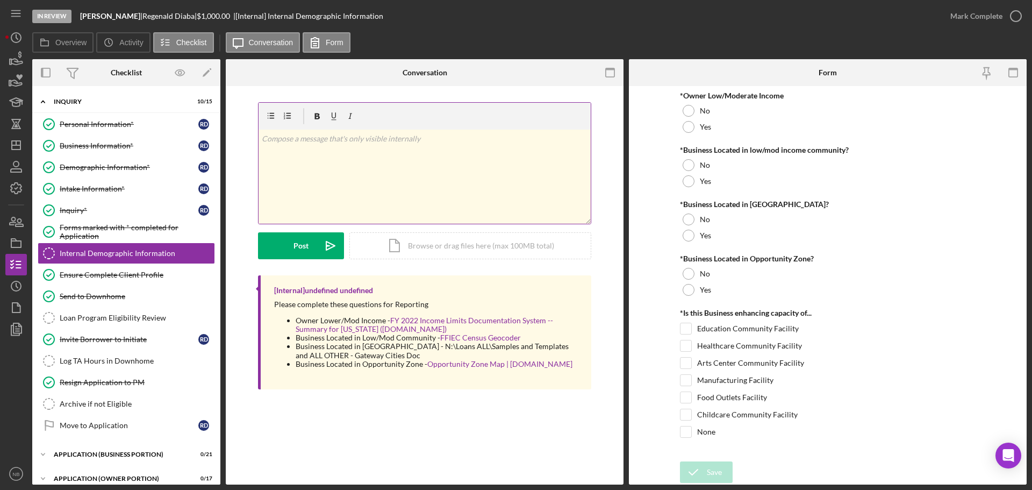
click at [404, 178] on div "v Color teal Color pink Remove color Add row above Add row below Add column bef…" at bounding box center [425, 177] width 332 height 94
click at [312, 240] on button "Post Icon/icon-invite-send" at bounding box center [301, 245] width 86 height 27
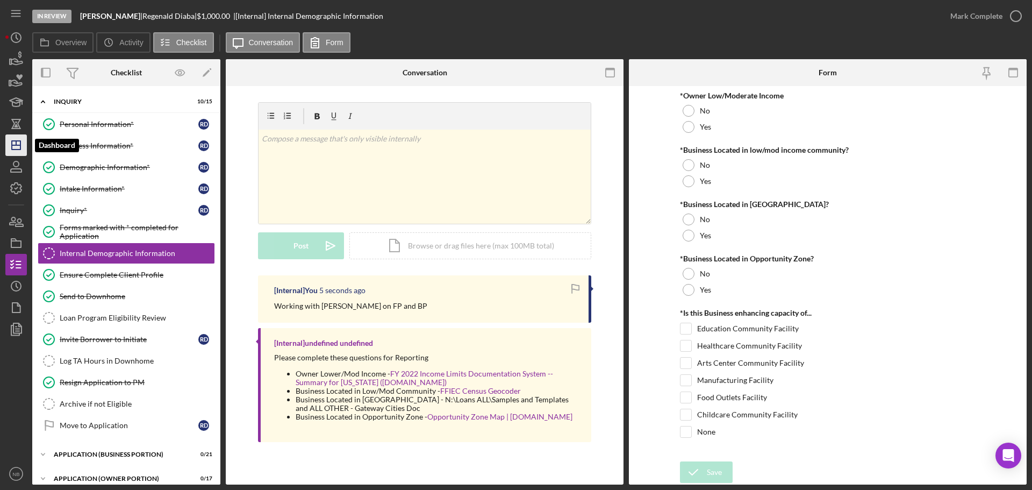
click at [12, 146] on polygon "button" at bounding box center [16, 145] width 9 height 9
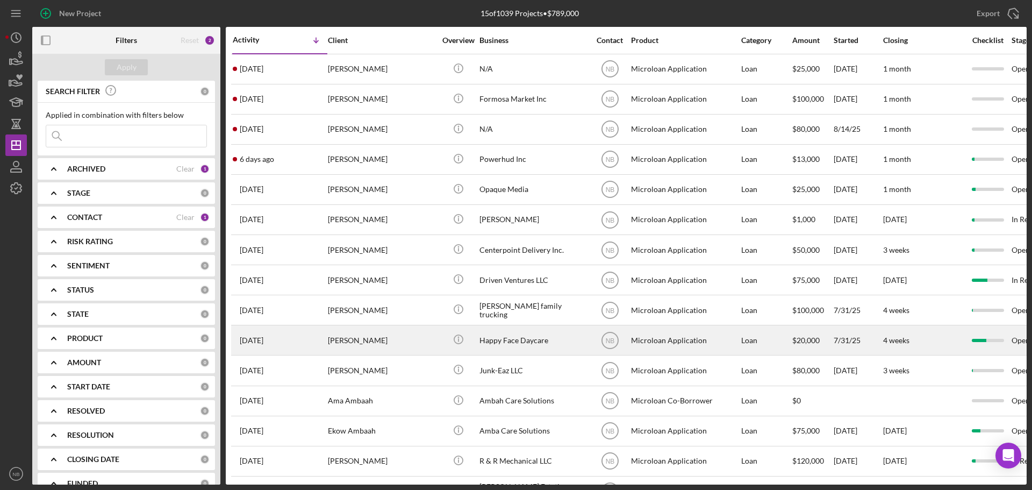
scroll to position [35, 0]
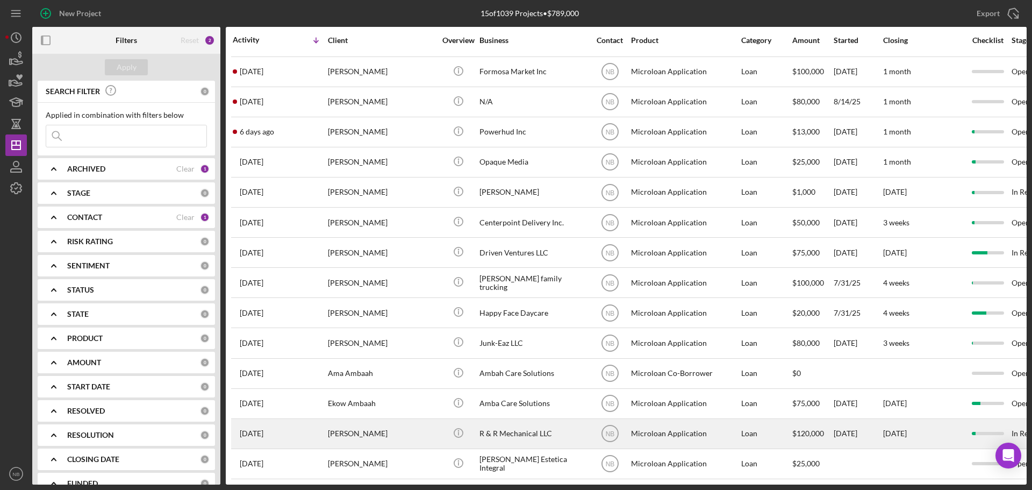
click at [505, 425] on div "R & R Mechanical LLC" at bounding box center [534, 433] width 108 height 28
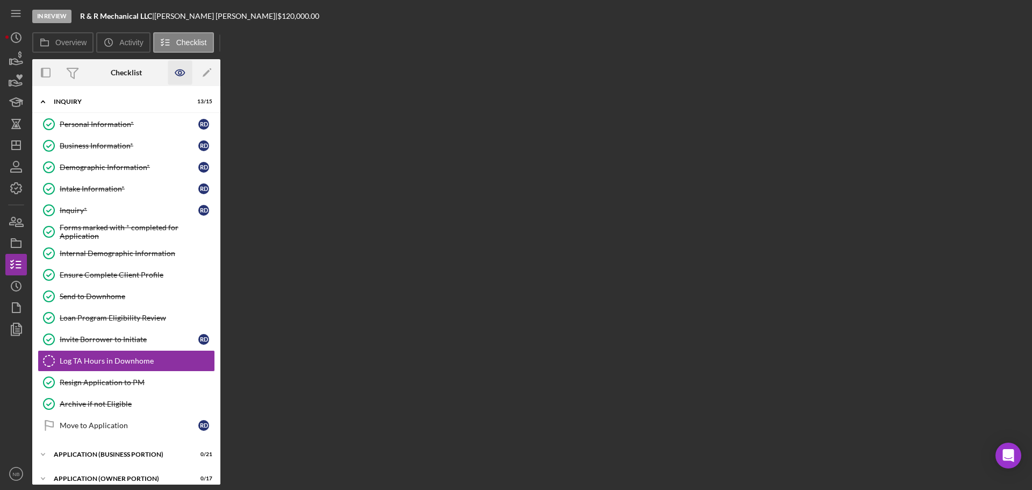
scroll to position [76, 0]
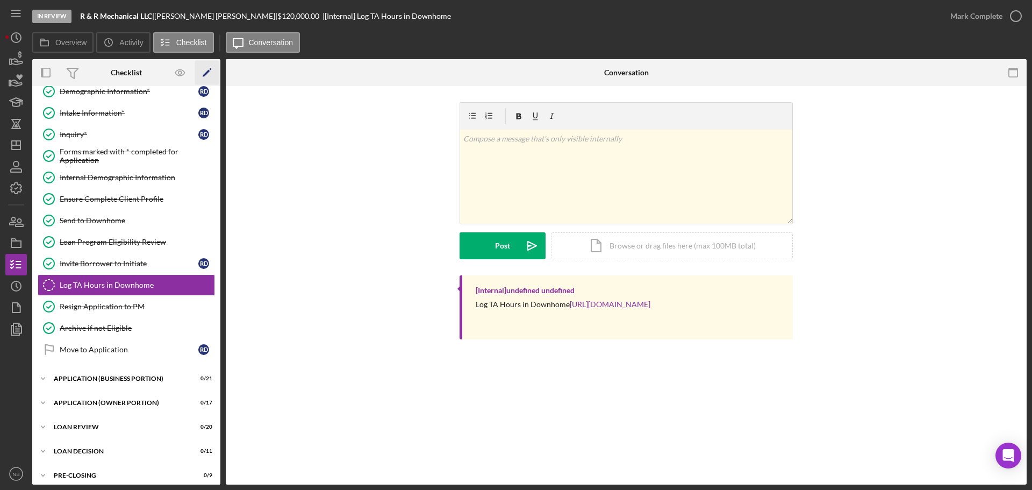
click at [209, 75] on icon "Icon/Edit" at bounding box center [207, 73] width 24 height 24
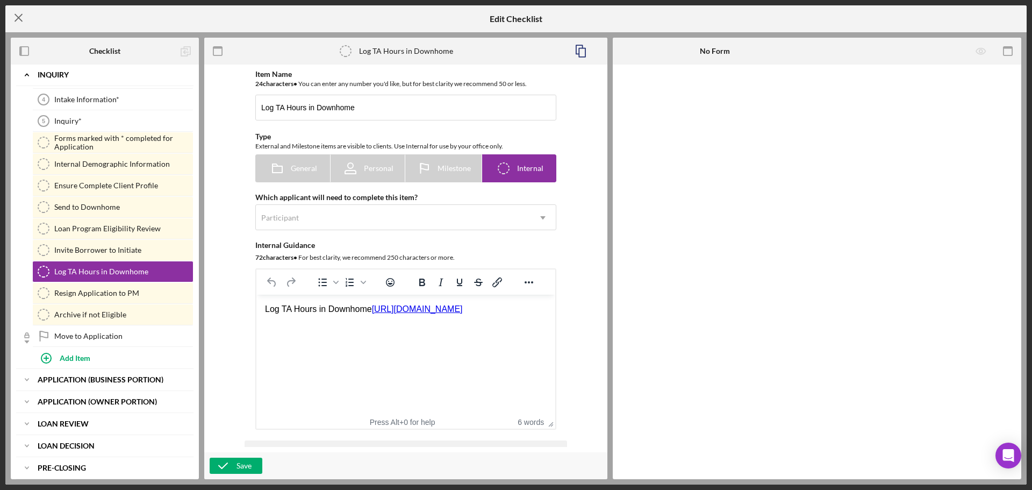
click at [19, 19] on icon "Icon/Menu Close" at bounding box center [18, 17] width 27 height 27
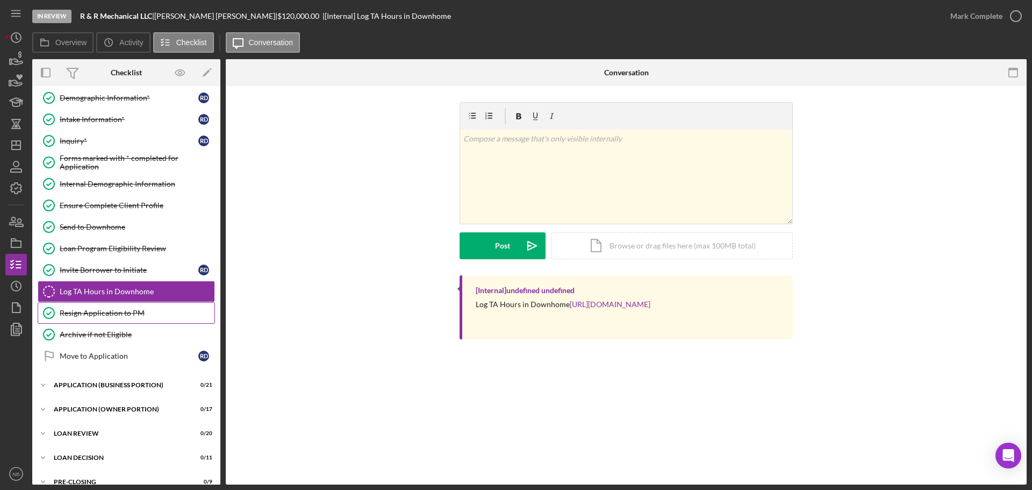
scroll to position [108, 0]
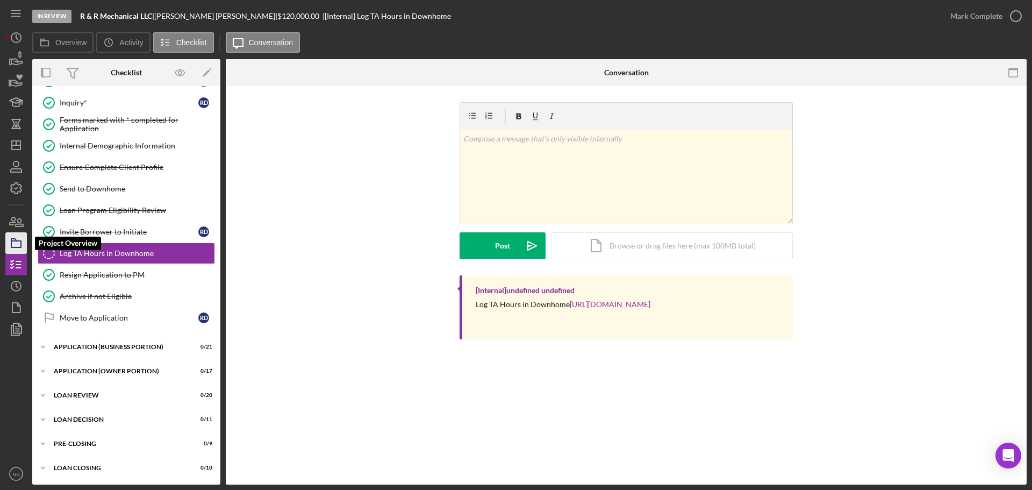
click at [23, 248] on icon "button" at bounding box center [16, 243] width 27 height 27
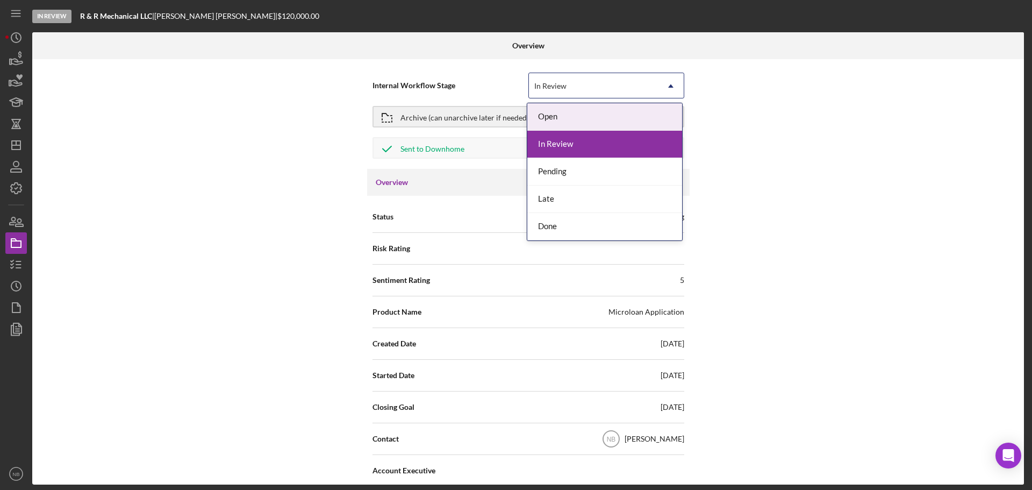
click at [673, 81] on icon "Icon/Dropdown Arrow" at bounding box center [671, 86] width 26 height 26
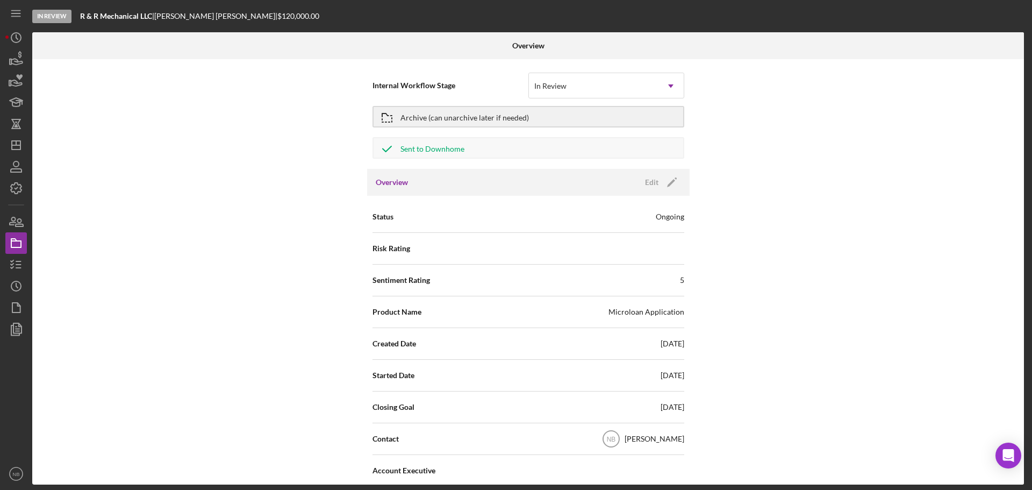
click at [856, 145] on div "Internal Workflow Stage In Review Icon/Dropdown Arrow Archive (can unarchive la…" at bounding box center [528, 271] width 992 height 425
click at [671, 181] on polygon "button" at bounding box center [671, 183] width 8 height 8
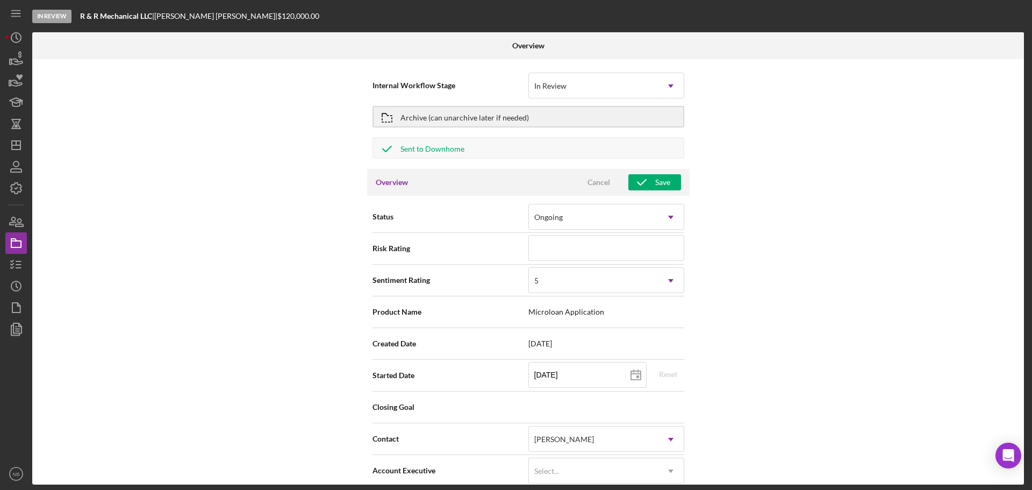
click at [820, 216] on div "Internal Workflow Stage In Review Icon/Dropdown Arrow Archive (can unarchive la…" at bounding box center [528, 271] width 992 height 425
drag, startPoint x: 695, startPoint y: 223, endPoint x: 661, endPoint y: 219, distance: 33.5
click at [694, 223] on div "Internal Workflow Stage In Review Icon/Dropdown Arrow Archive (can unarchive la…" at bounding box center [528, 271] width 992 height 425
click at [661, 219] on icon "Icon/Dropdown Arrow" at bounding box center [671, 217] width 26 height 26
click at [824, 214] on div "Internal Workflow Stage In Review Icon/Dropdown Arrow Archive (can unarchive la…" at bounding box center [528, 271] width 992 height 425
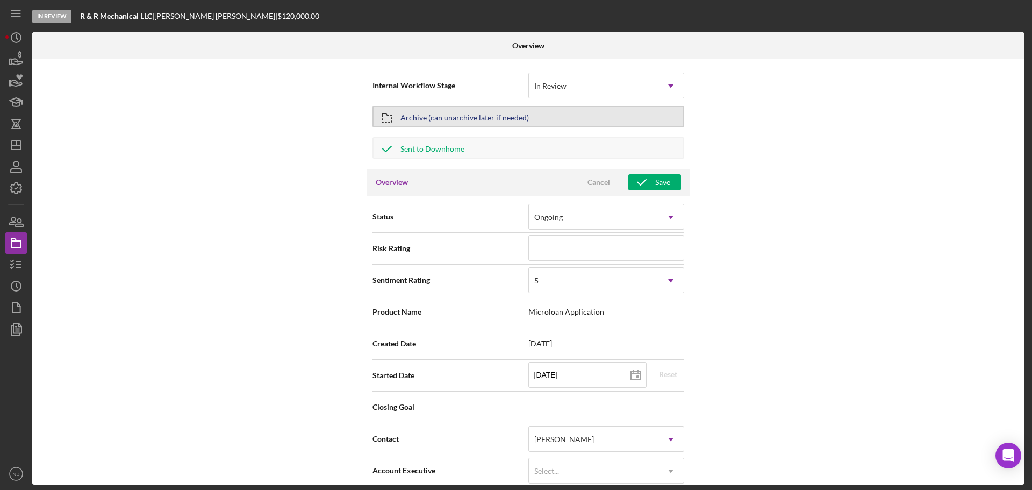
click at [423, 116] on div "Archive (can unarchive later if needed)" at bounding box center [465, 116] width 128 height 19
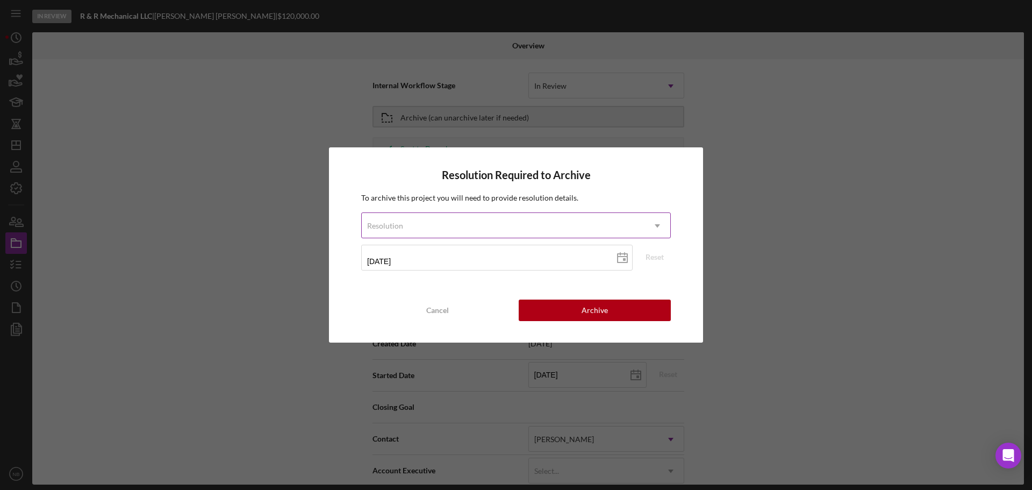
click at [654, 232] on icon "Icon/Dropdown Arrow" at bounding box center [658, 226] width 26 height 26
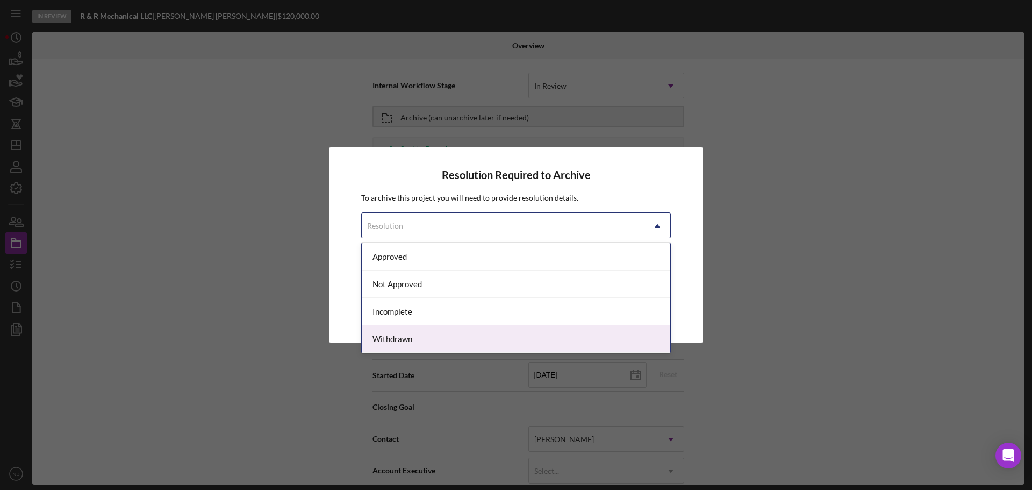
click at [554, 332] on div "Withdrawn" at bounding box center [516, 338] width 309 height 27
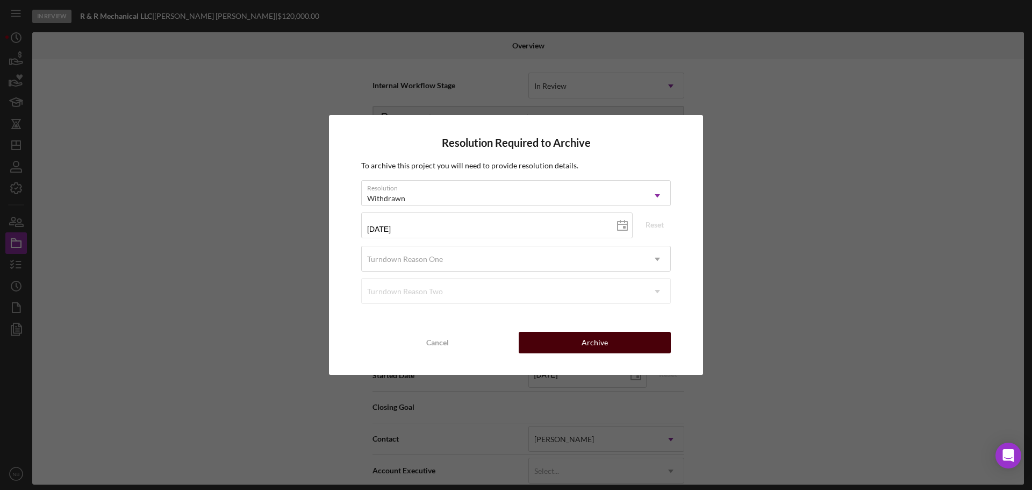
click at [620, 343] on button "Archive" at bounding box center [595, 343] width 152 height 22
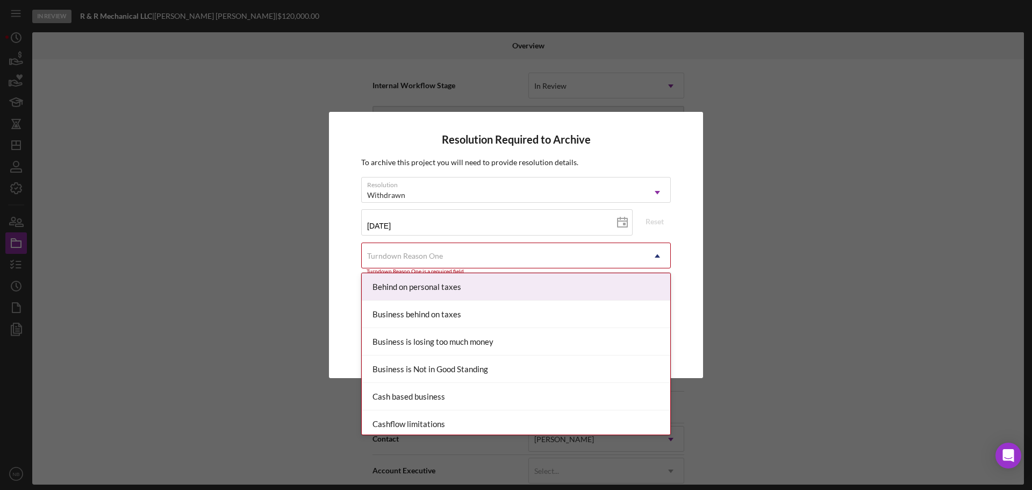
click at [474, 245] on div "Turndown Reason One" at bounding box center [503, 256] width 283 height 25
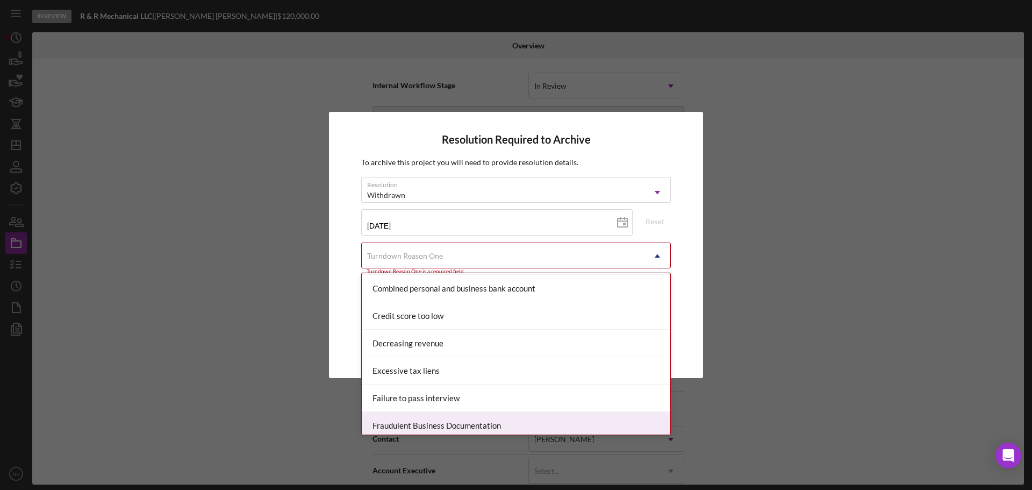
scroll to position [215, 0]
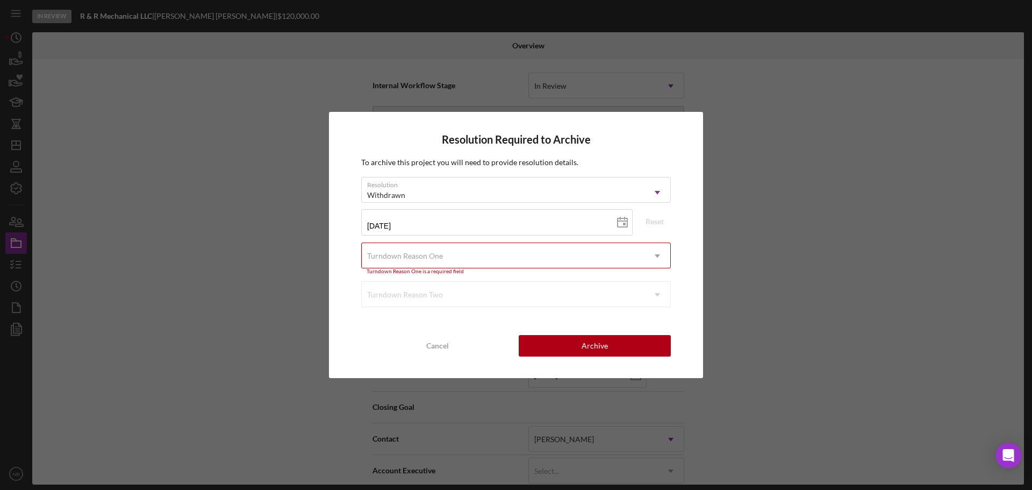
click at [843, 254] on div "Resolution Required to Archive To archive this project you will need to provide…" at bounding box center [516, 245] width 1032 height 490
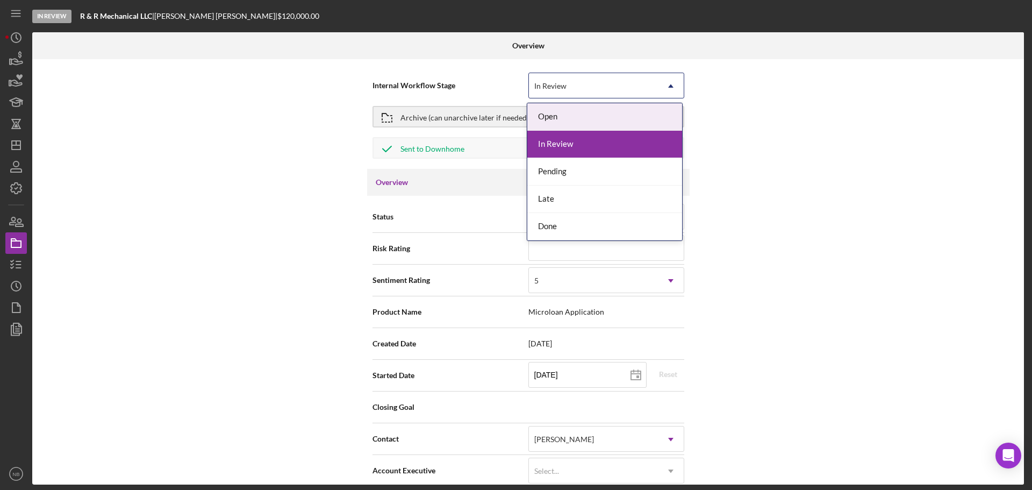
click at [621, 82] on div "In Review" at bounding box center [593, 86] width 129 height 25
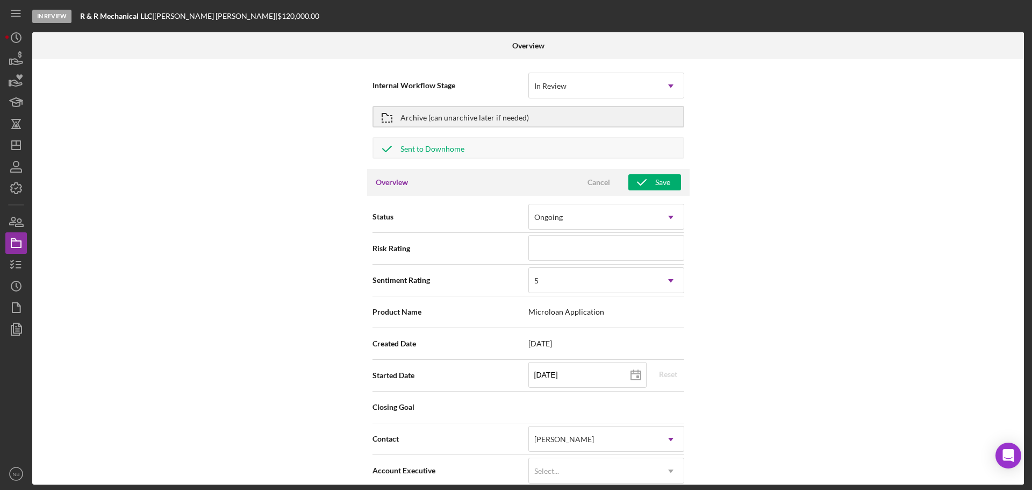
click at [834, 121] on div "Internal Workflow Stage In Review Icon/Dropdown Arrow Archive (can unarchive la…" at bounding box center [528, 271] width 992 height 425
click at [540, 120] on button "Archive (can unarchive later if needed)" at bounding box center [529, 117] width 312 height 22
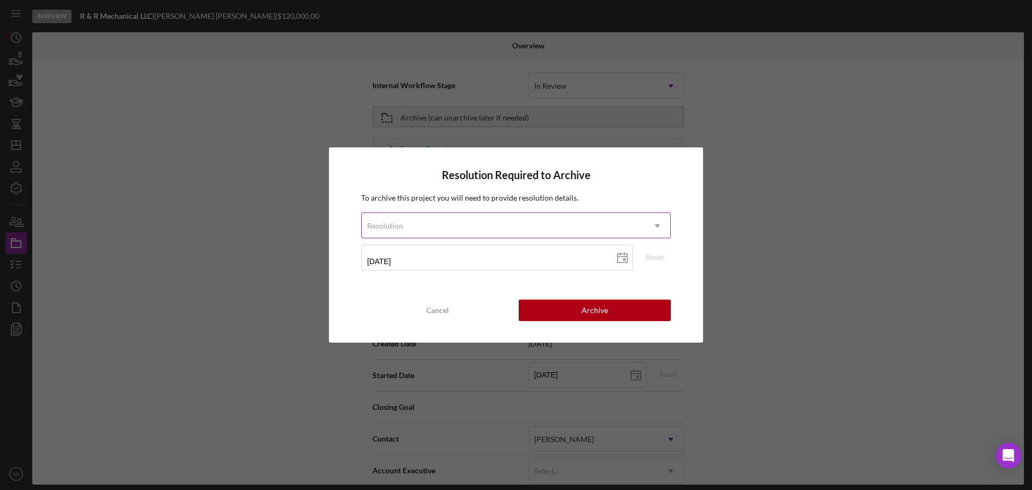
click at [566, 223] on div "Resolution" at bounding box center [503, 225] width 283 height 25
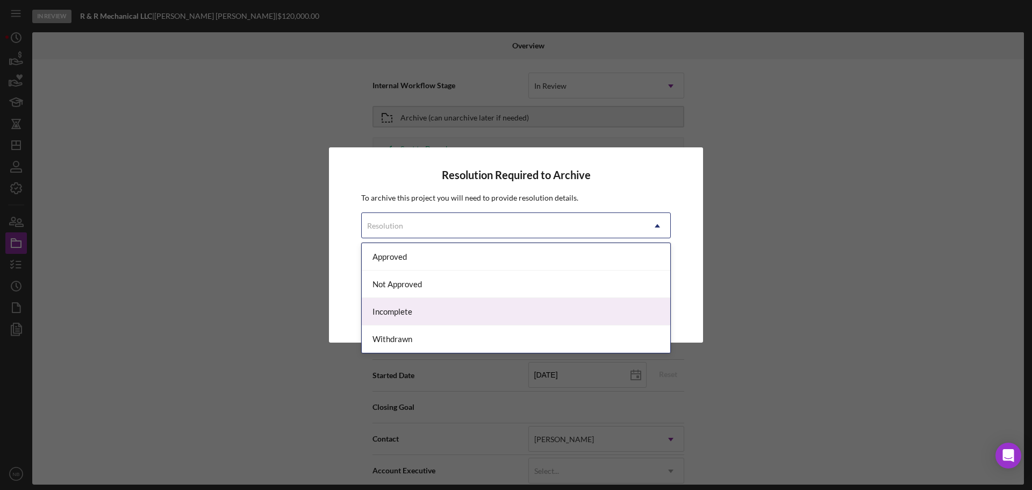
click at [511, 318] on div "Incomplete" at bounding box center [516, 311] width 309 height 27
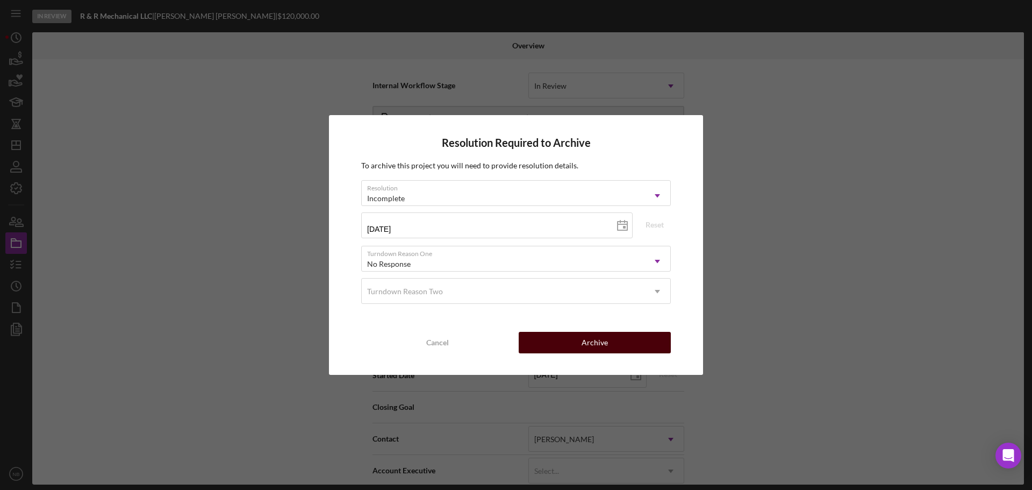
click at [642, 343] on button "Archive" at bounding box center [595, 343] width 152 height 22
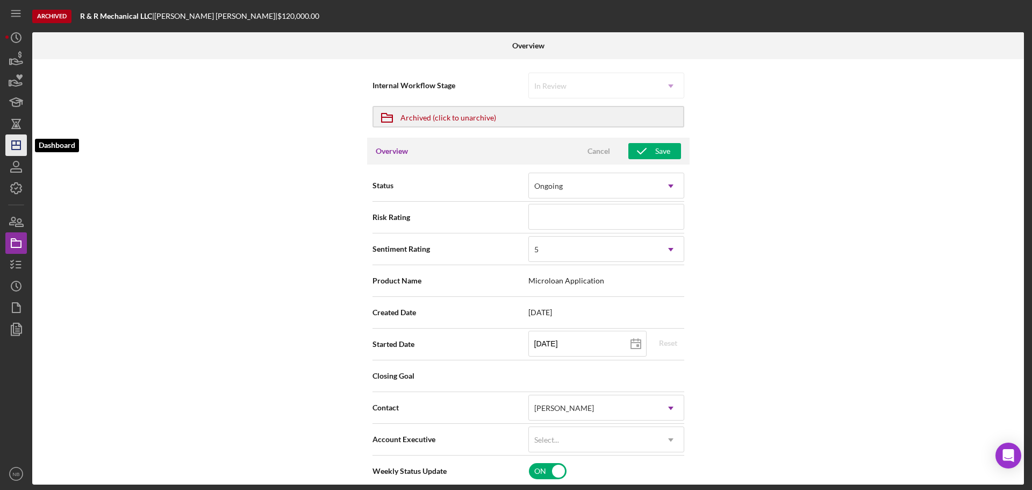
click at [20, 151] on icon "Icon/Dashboard" at bounding box center [16, 145] width 27 height 27
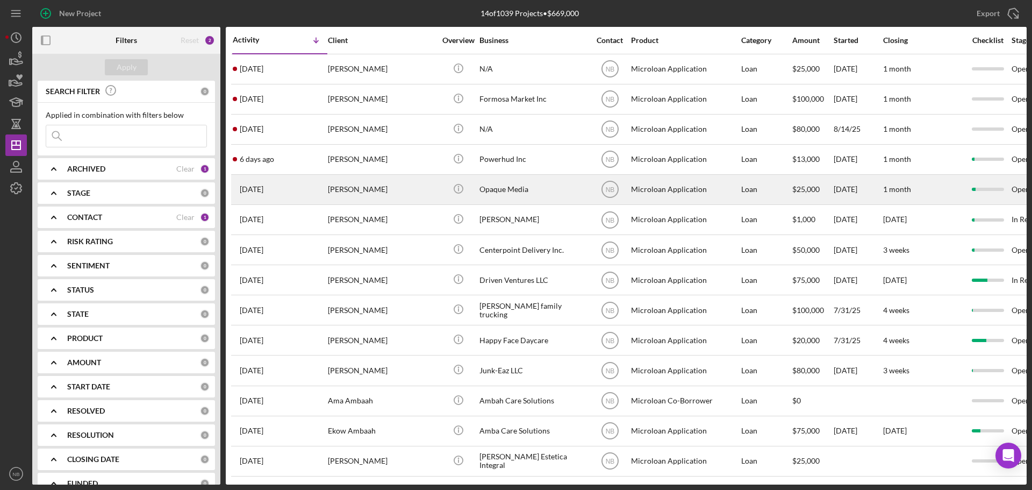
scroll to position [5, 0]
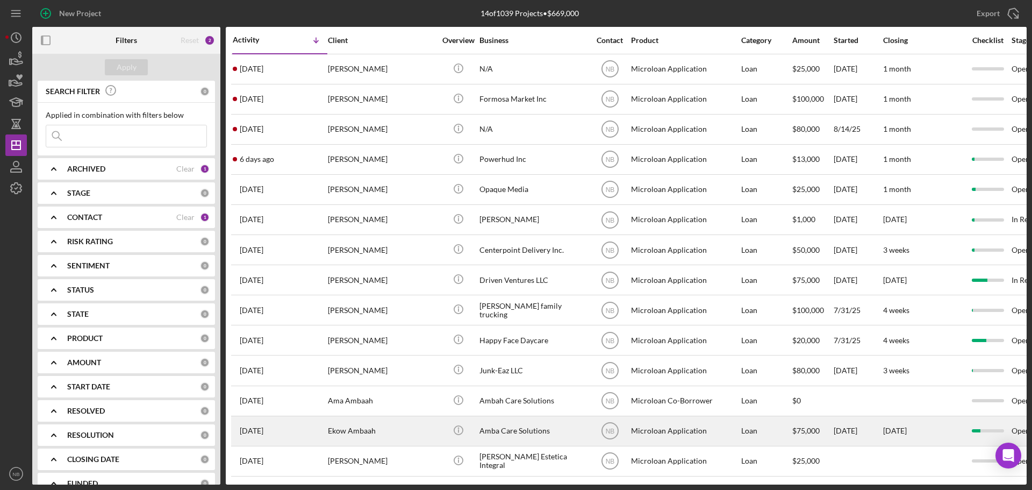
click at [391, 433] on div "Ekow Ambaah" at bounding box center [382, 431] width 108 height 28
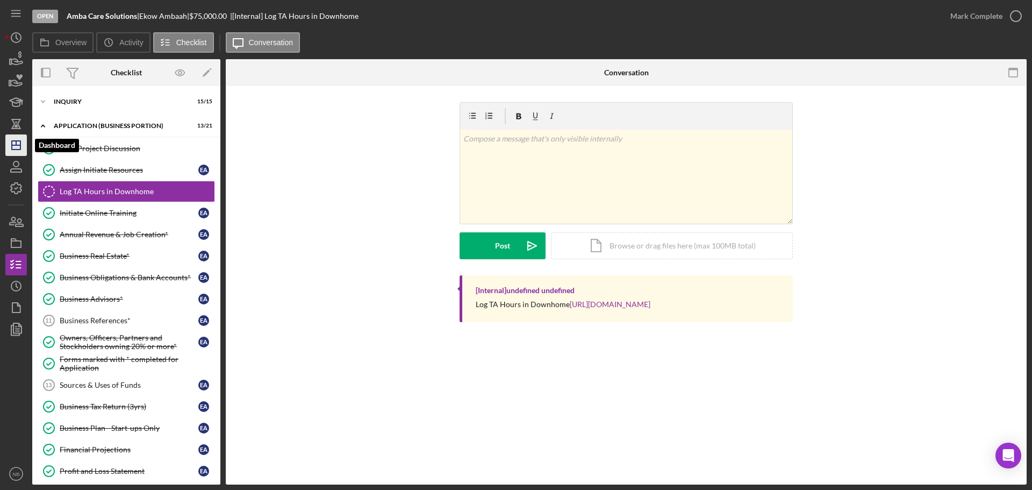
click at [17, 149] on polygon "button" at bounding box center [16, 145] width 9 height 9
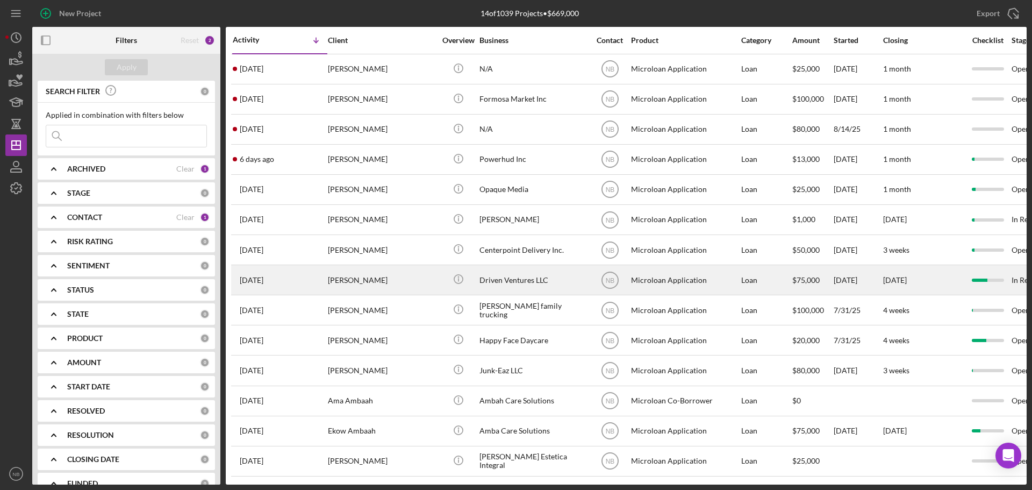
scroll to position [5, 0]
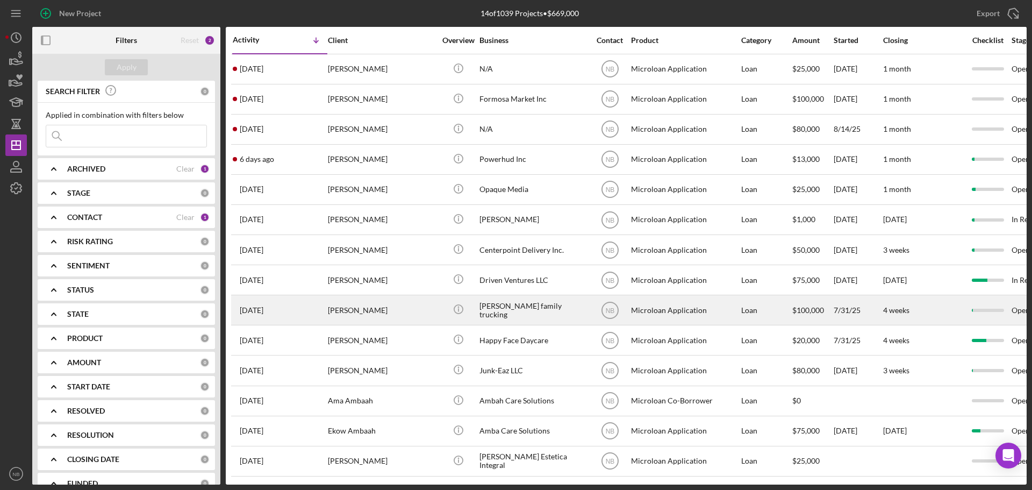
click at [409, 306] on div "[PERSON_NAME]" at bounding box center [382, 310] width 108 height 28
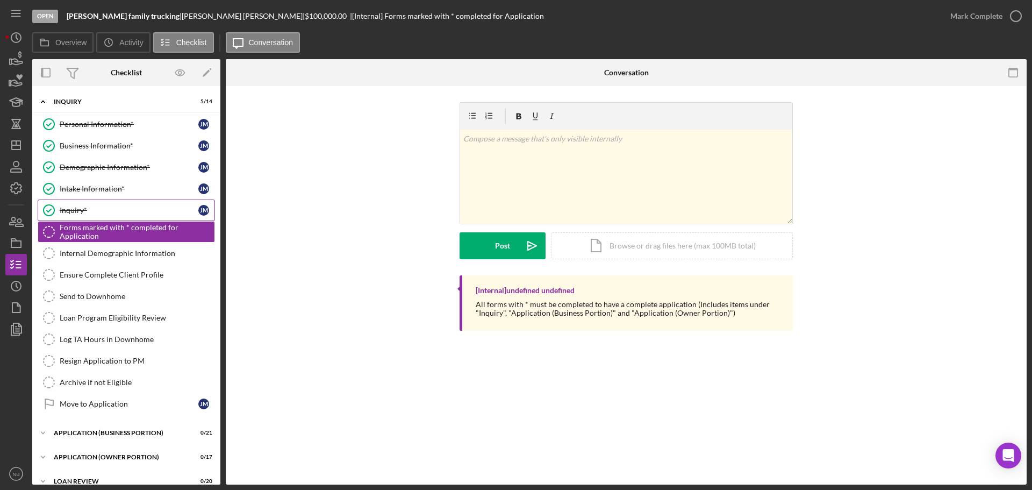
click at [104, 213] on div "Inquiry*" at bounding box center [129, 210] width 139 height 9
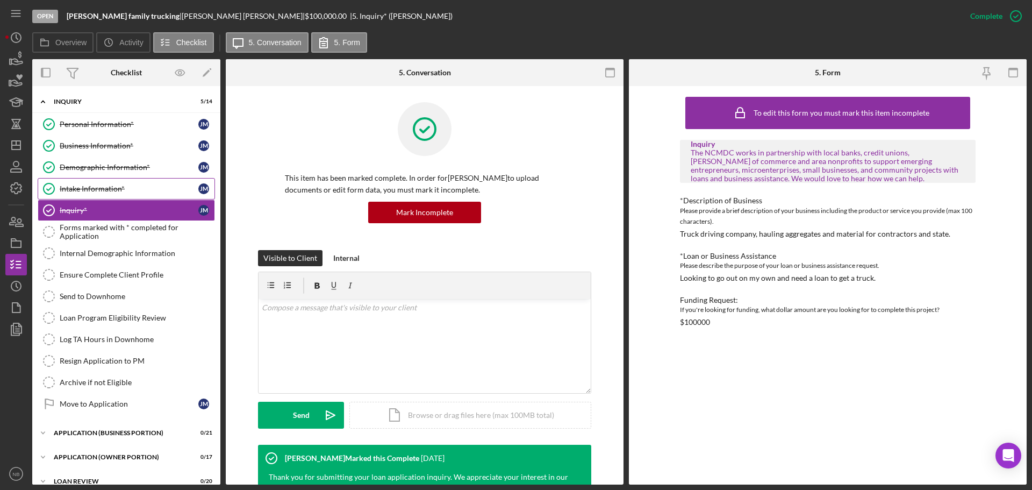
click at [108, 192] on div "Intake Information*" at bounding box center [129, 188] width 139 height 9
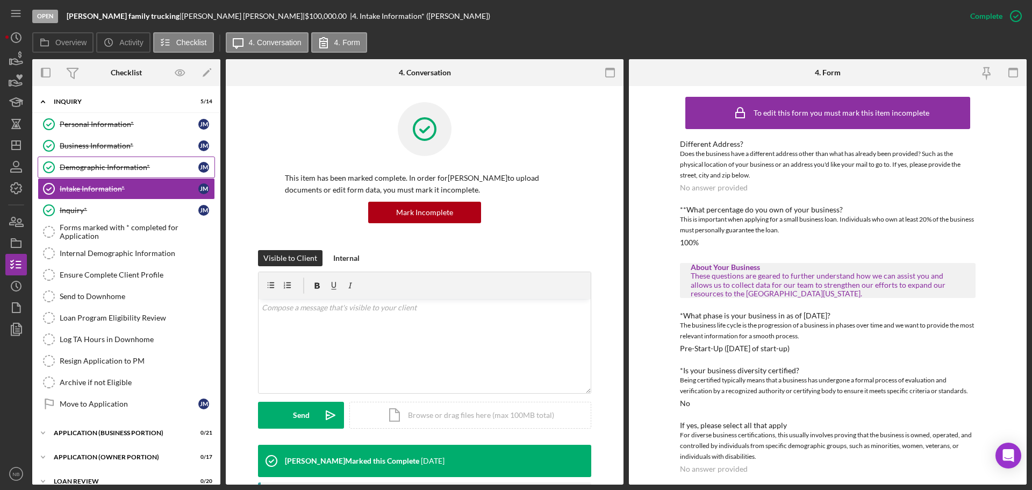
click at [109, 165] on div "Demographic Information*" at bounding box center [129, 167] width 139 height 9
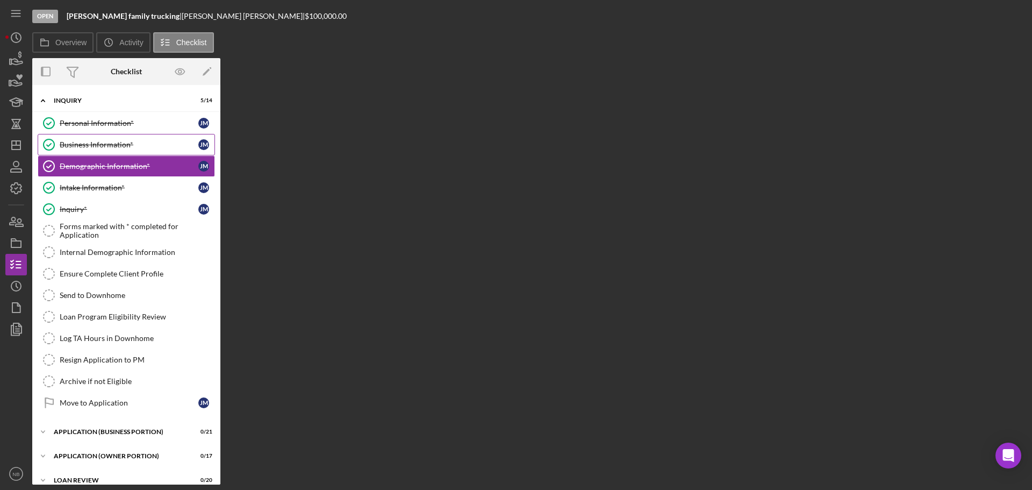
click at [103, 145] on div "Business Information*" at bounding box center [129, 144] width 139 height 9
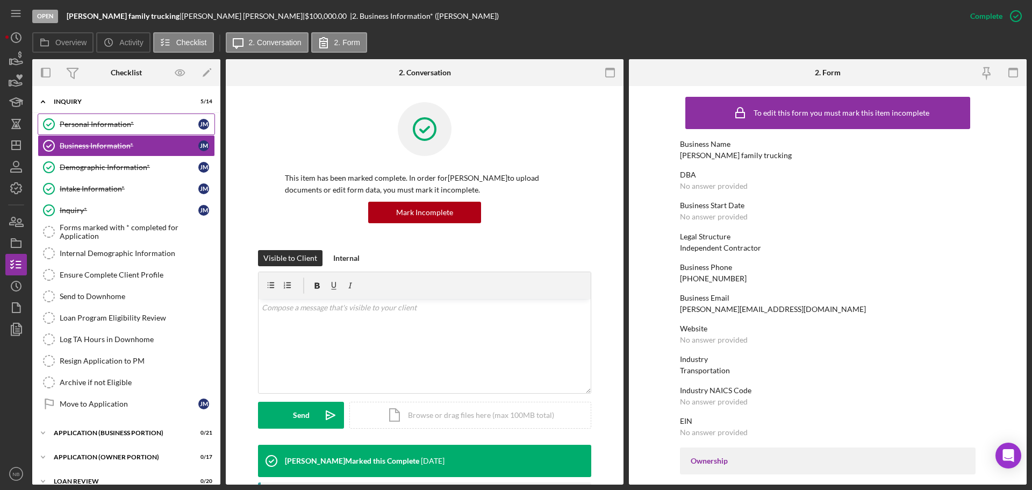
click at [99, 128] on div "Personal Information*" at bounding box center [129, 124] width 139 height 9
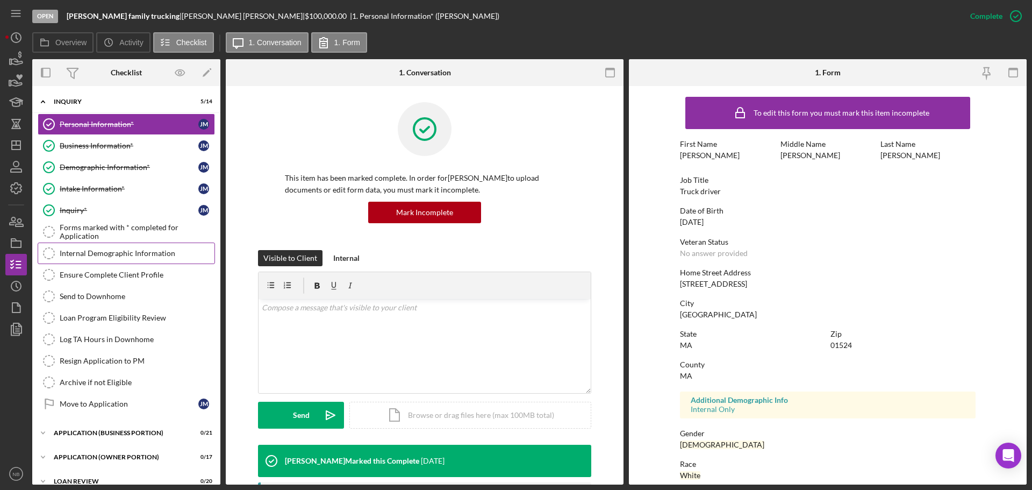
click at [118, 263] on link "Internal Demographic Information Internal Demographic Information" at bounding box center [126, 253] width 177 height 22
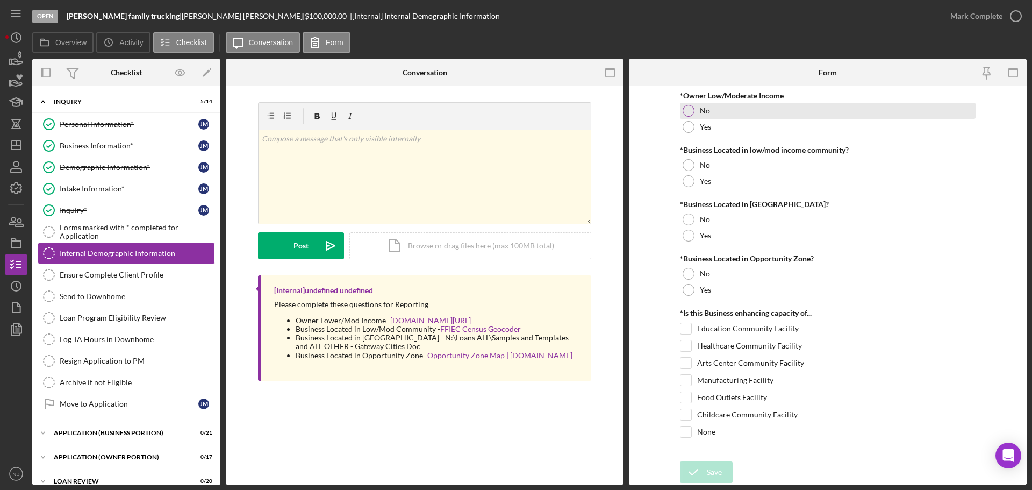
click at [691, 109] on div at bounding box center [689, 111] width 12 height 12
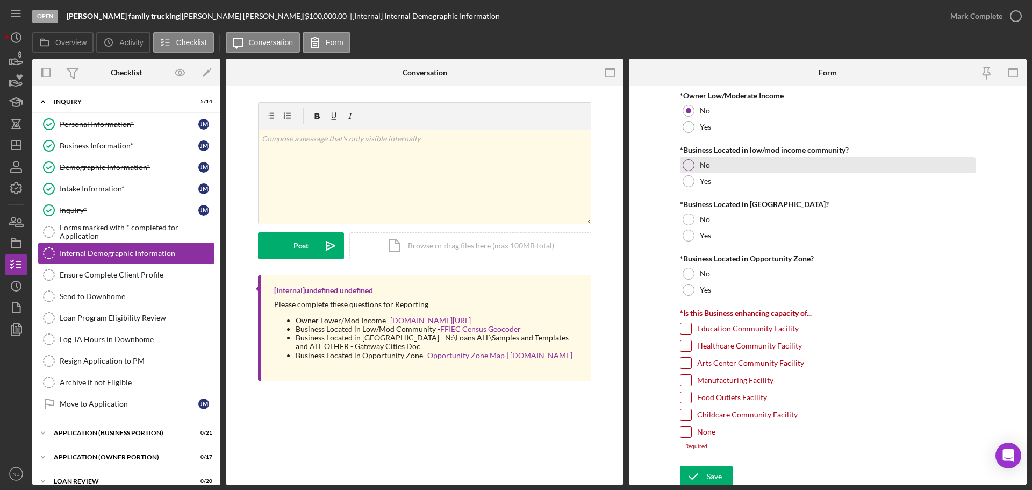
click at [695, 167] on div "No" at bounding box center [828, 165] width 296 height 16
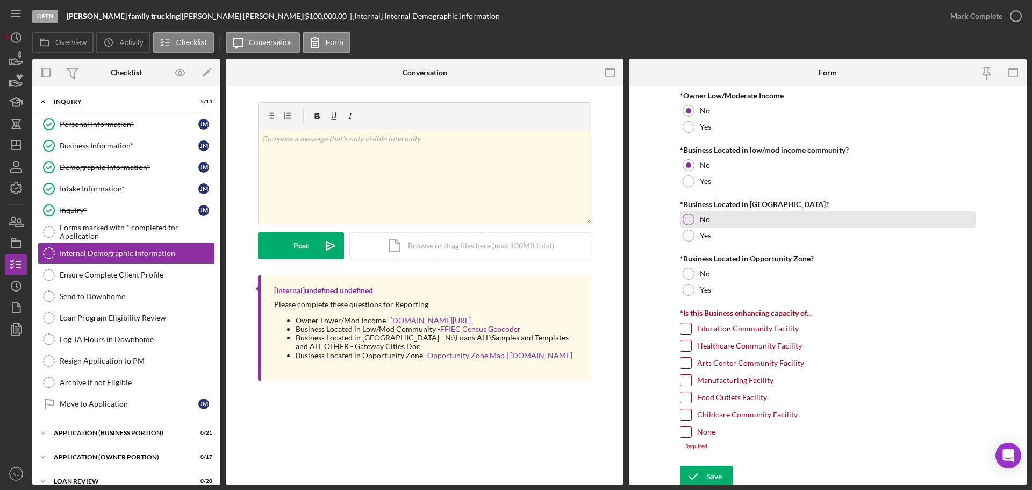
click at [686, 218] on div at bounding box center [689, 219] width 12 height 12
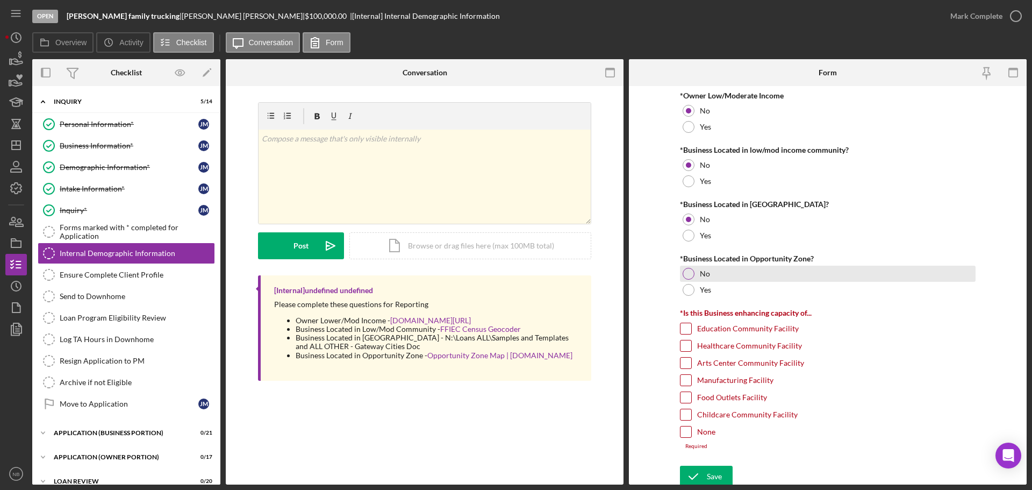
click at [690, 275] on div at bounding box center [689, 274] width 12 height 12
click at [697, 434] on label "None" at bounding box center [706, 431] width 18 height 11
click at [691, 434] on input "None" at bounding box center [686, 431] width 11 height 11
checkbox input "true"
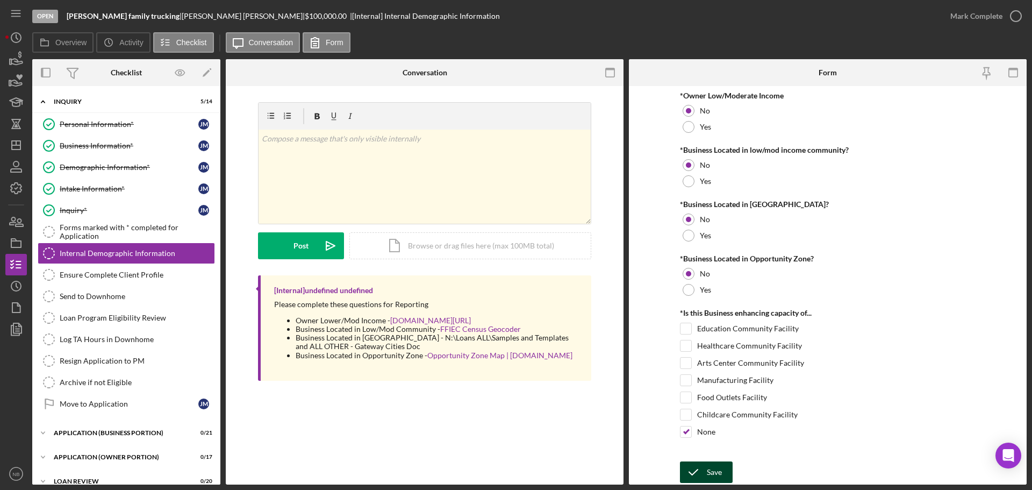
click at [714, 475] on div "Save" at bounding box center [714, 472] width 15 height 22
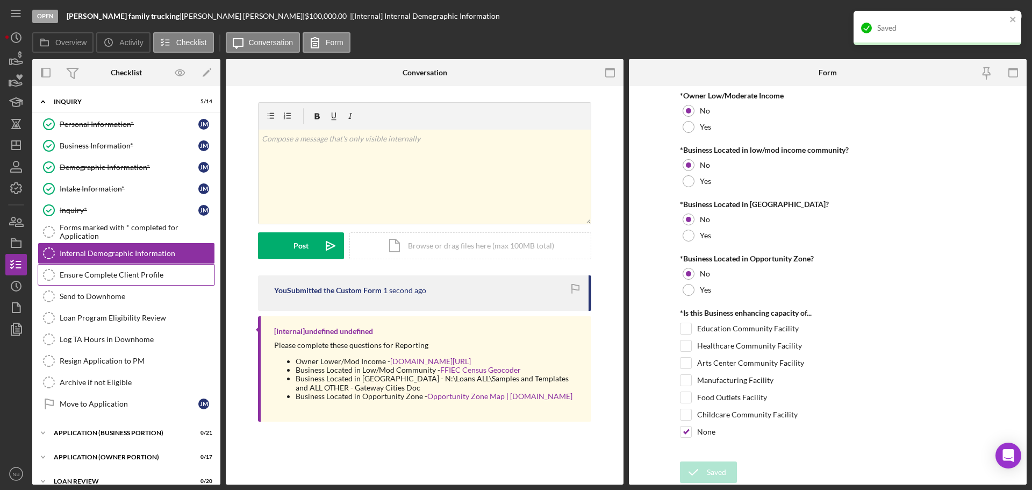
click at [110, 272] on div "Ensure Complete Client Profile" at bounding box center [137, 274] width 155 height 9
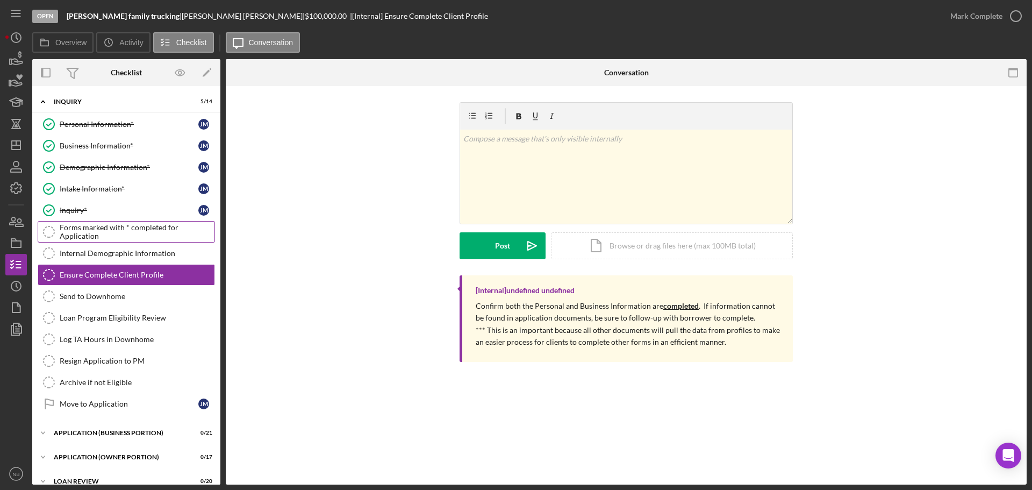
click at [96, 233] on div "Forms marked with * completed for Application" at bounding box center [137, 231] width 155 height 17
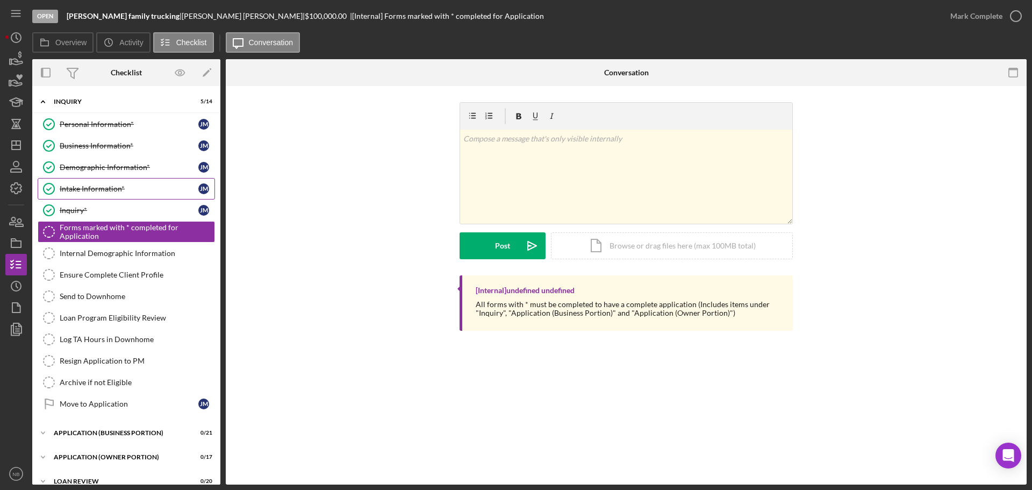
click at [94, 198] on link "Intake Information* Intake Information* [PERSON_NAME]" at bounding box center [126, 189] width 177 height 22
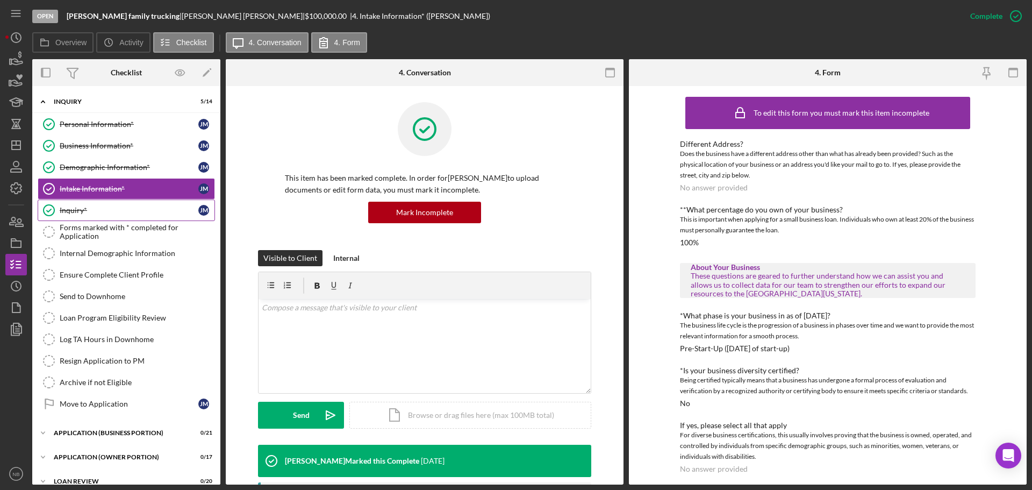
click at [95, 204] on link "Inquiry* Inquiry* [PERSON_NAME]" at bounding box center [126, 210] width 177 height 22
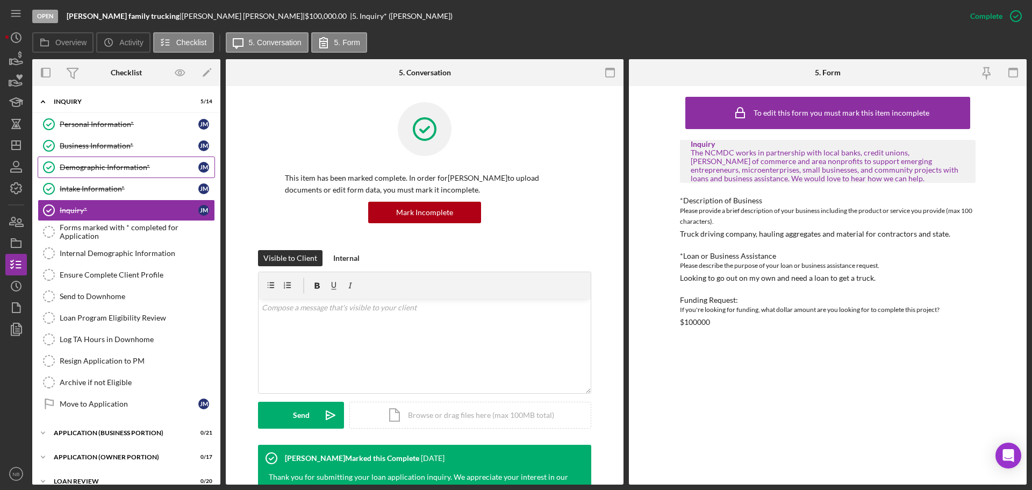
click at [125, 163] on div "Demographic Information*" at bounding box center [129, 167] width 139 height 9
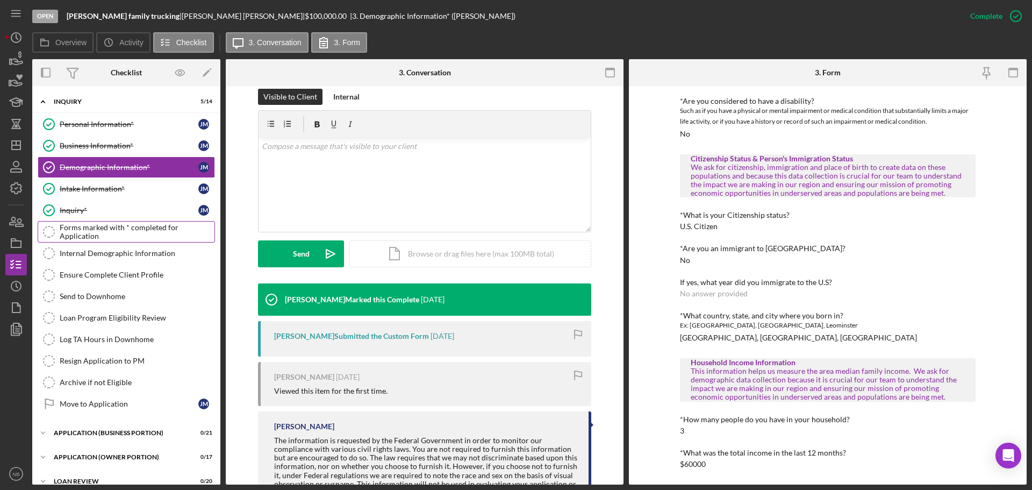
click at [90, 223] on div "Forms marked with * completed for Application" at bounding box center [137, 231] width 155 height 17
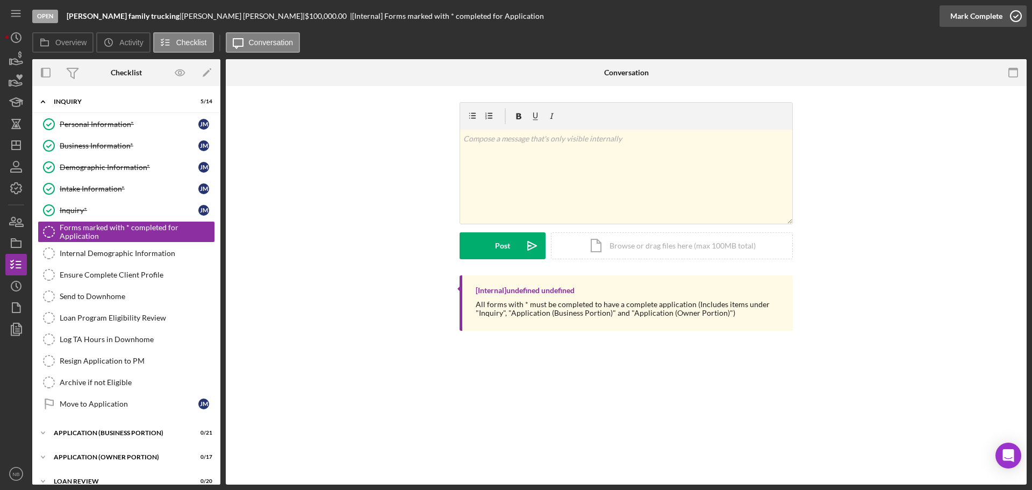
click at [957, 23] on div "Mark Complete" at bounding box center [976, 16] width 52 height 22
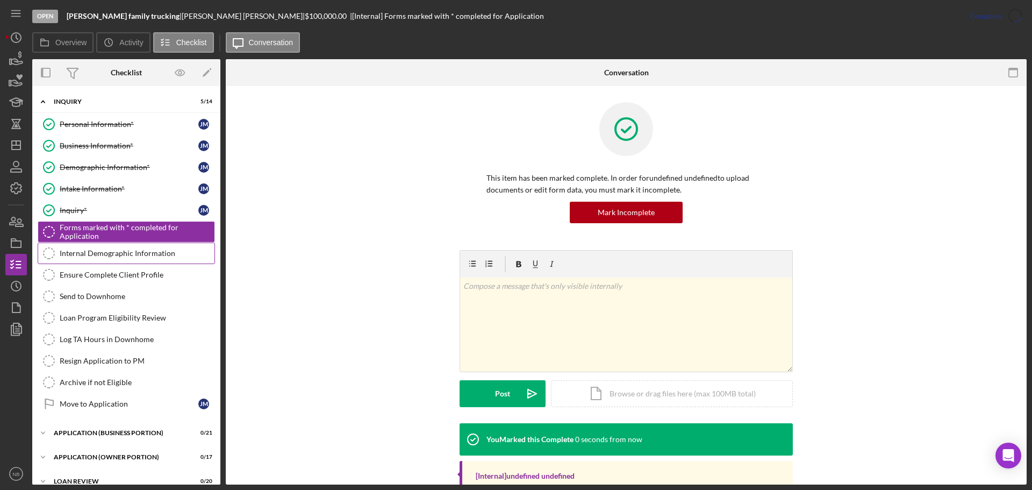
click at [122, 249] on div "Internal Demographic Information" at bounding box center [137, 253] width 155 height 9
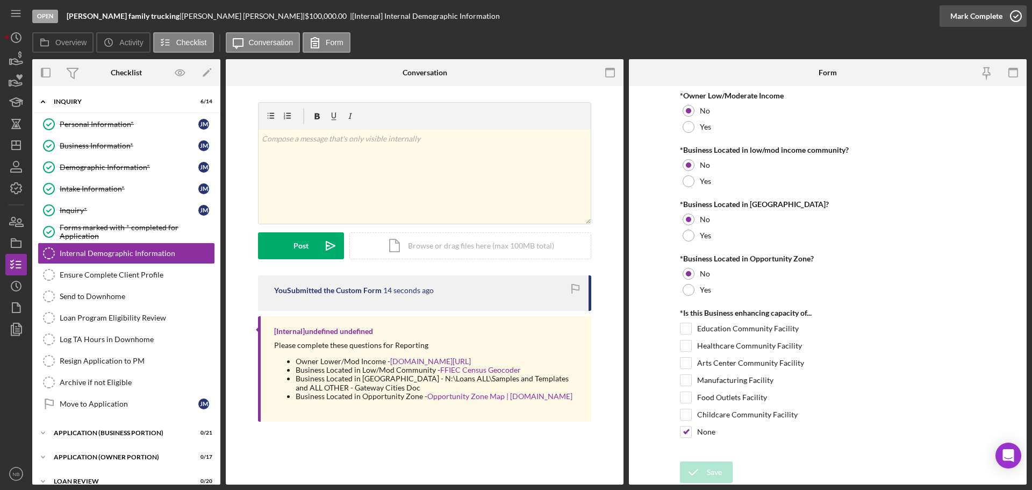
click at [997, 18] on div "Mark Complete" at bounding box center [976, 16] width 52 height 22
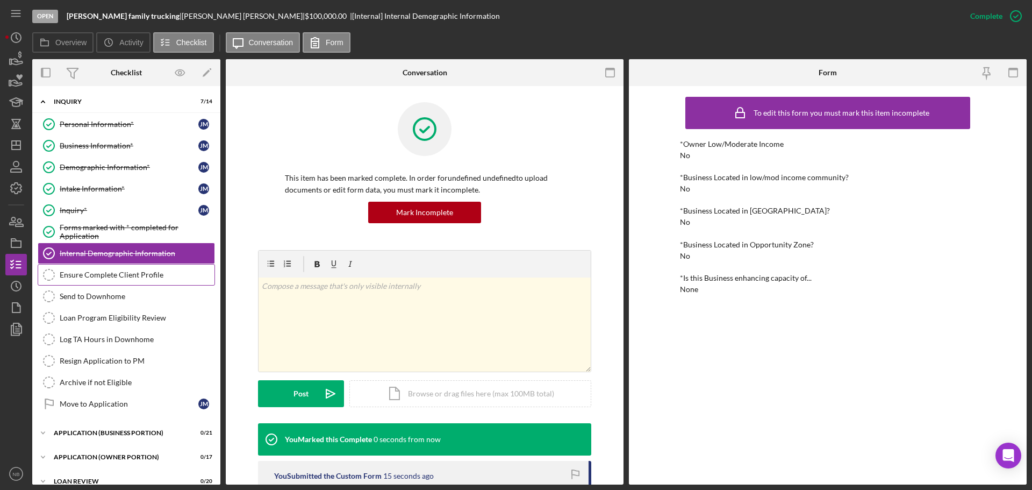
click at [115, 278] on div "Ensure Complete Client Profile" at bounding box center [137, 274] width 155 height 9
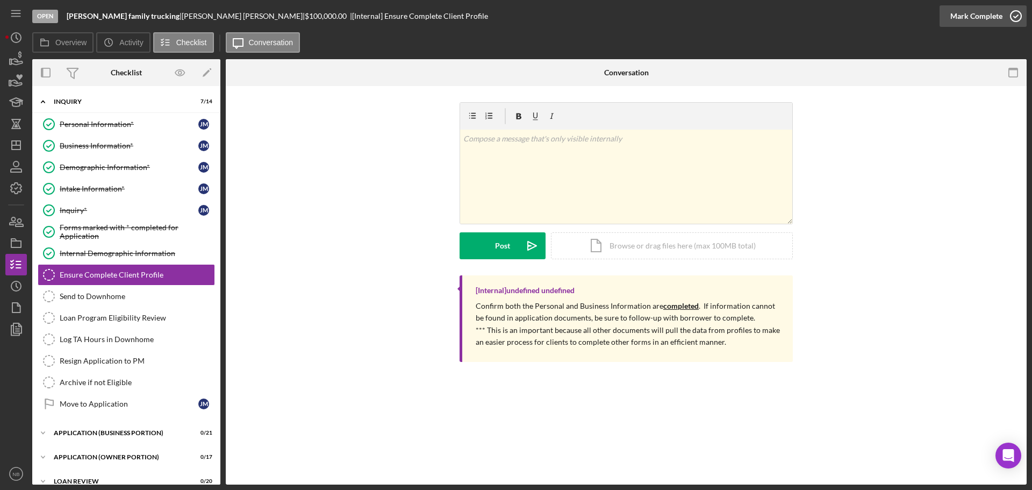
click at [960, 10] on div "Mark Complete" at bounding box center [976, 16] width 52 height 22
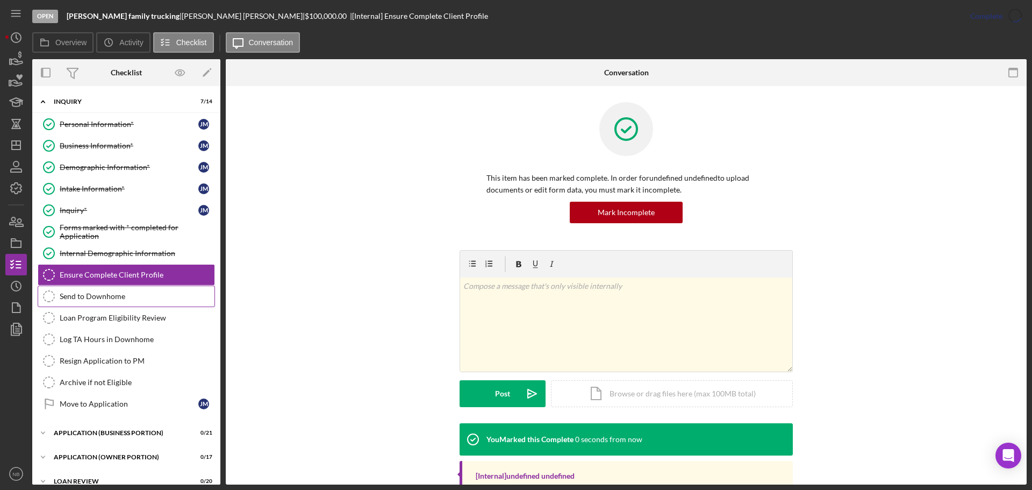
click at [92, 298] on div "Send to Downhome" at bounding box center [137, 296] width 155 height 9
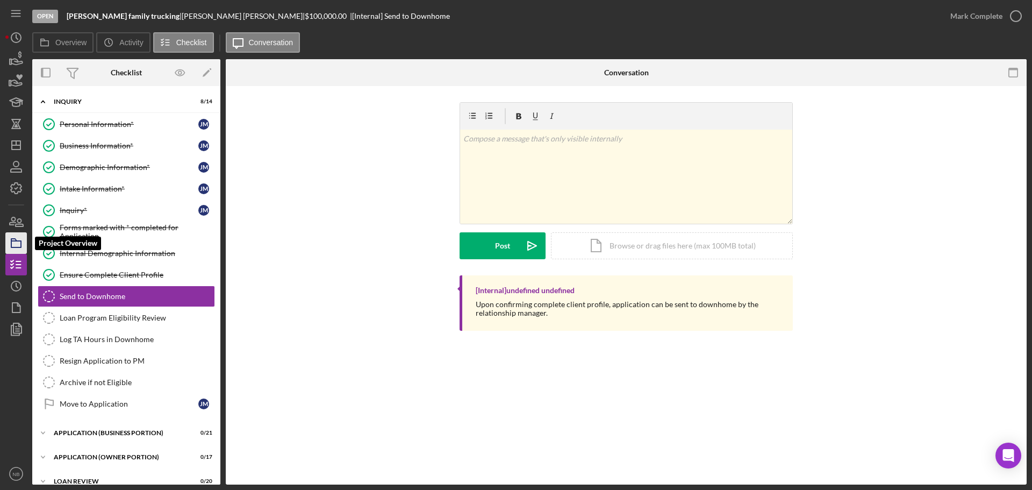
click at [19, 247] on rect "button" at bounding box center [16, 244] width 10 height 6
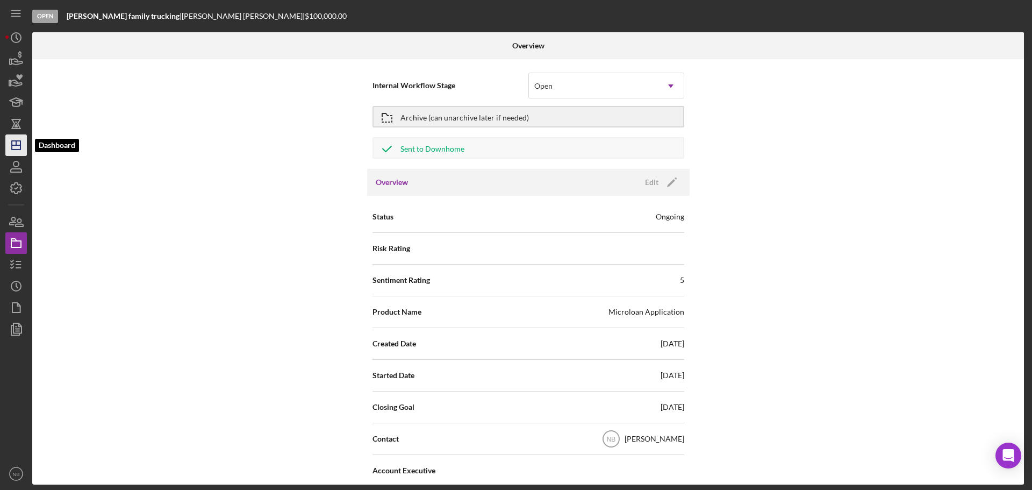
click at [12, 148] on polygon "button" at bounding box center [16, 145] width 9 height 9
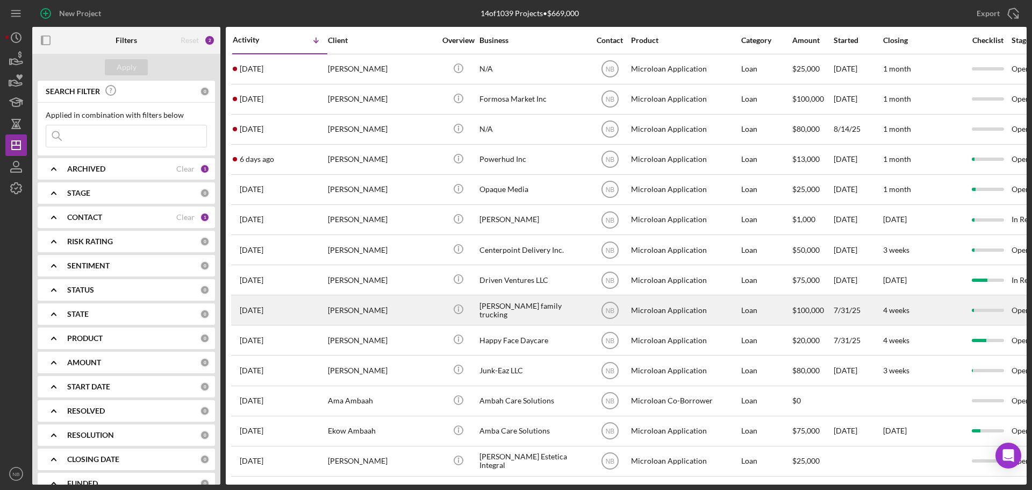
click at [367, 310] on div "[PERSON_NAME]" at bounding box center [382, 310] width 108 height 28
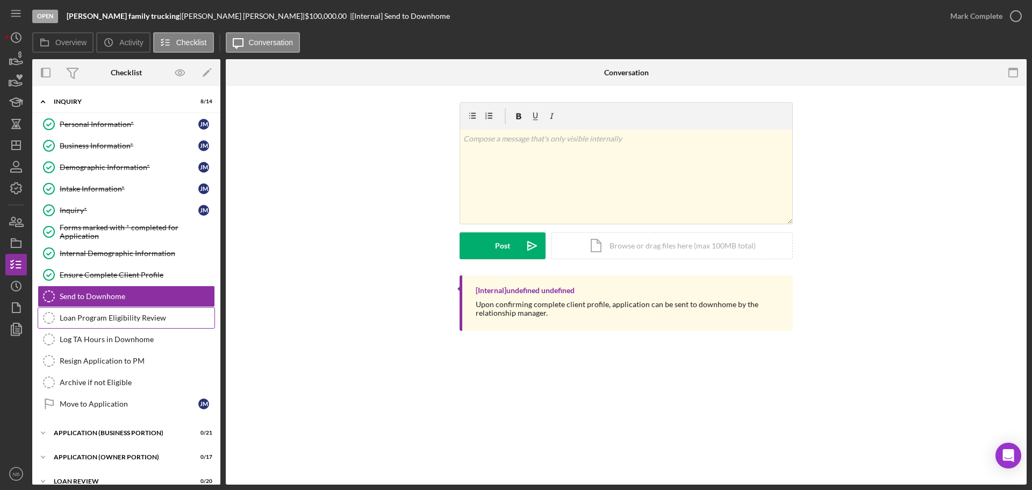
scroll to position [11, 0]
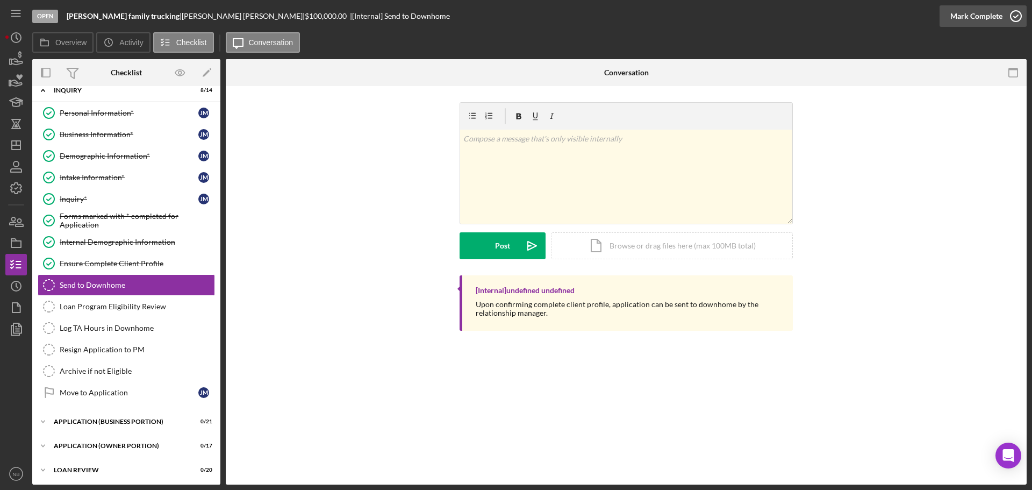
click at [1008, 18] on icon "button" at bounding box center [1016, 16] width 27 height 27
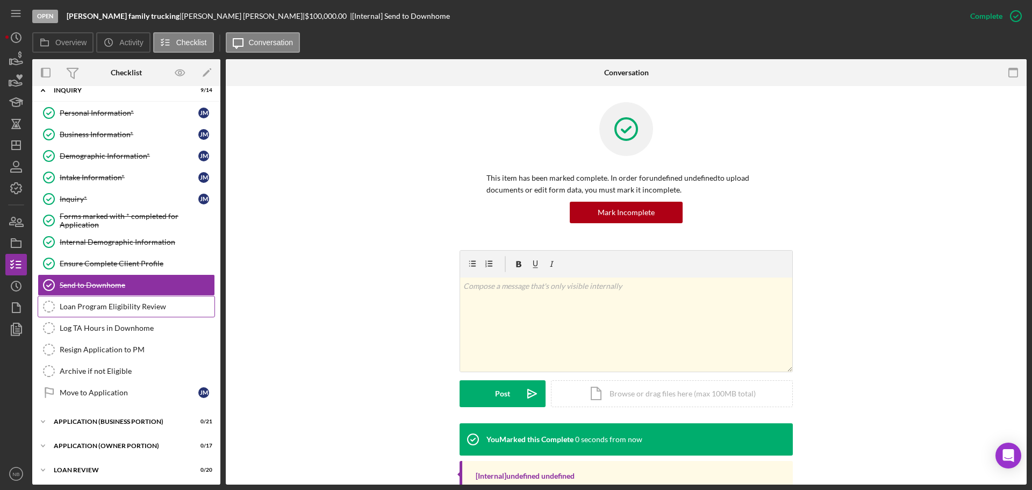
click at [100, 315] on link "Loan Program Eligibility Review Loan Program Eligibility Review" at bounding box center [126, 307] width 177 height 22
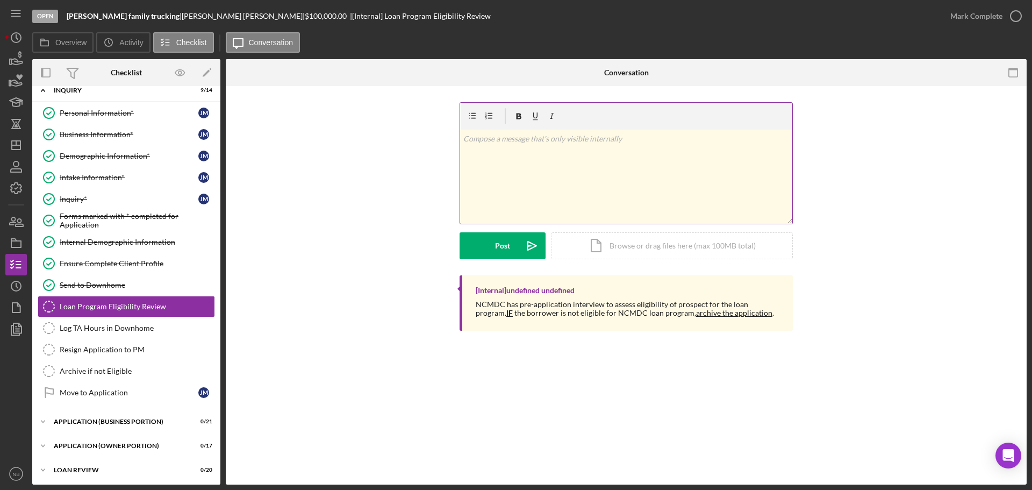
click at [657, 192] on div "v Color teal Color pink Remove color Add row above Add row below Add column bef…" at bounding box center [626, 177] width 332 height 94
click at [508, 258] on div "Post" at bounding box center [502, 245] width 15 height 27
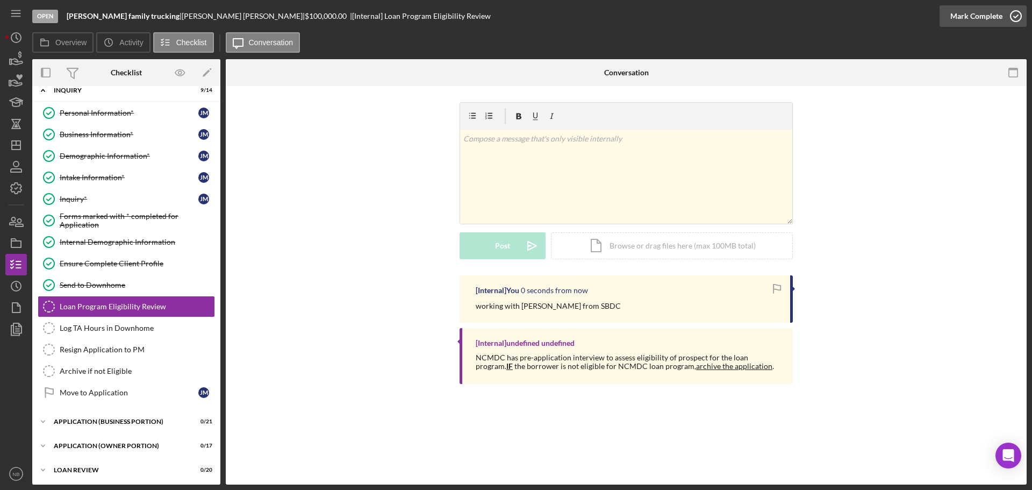
click at [1007, 15] on icon "button" at bounding box center [1016, 16] width 27 height 27
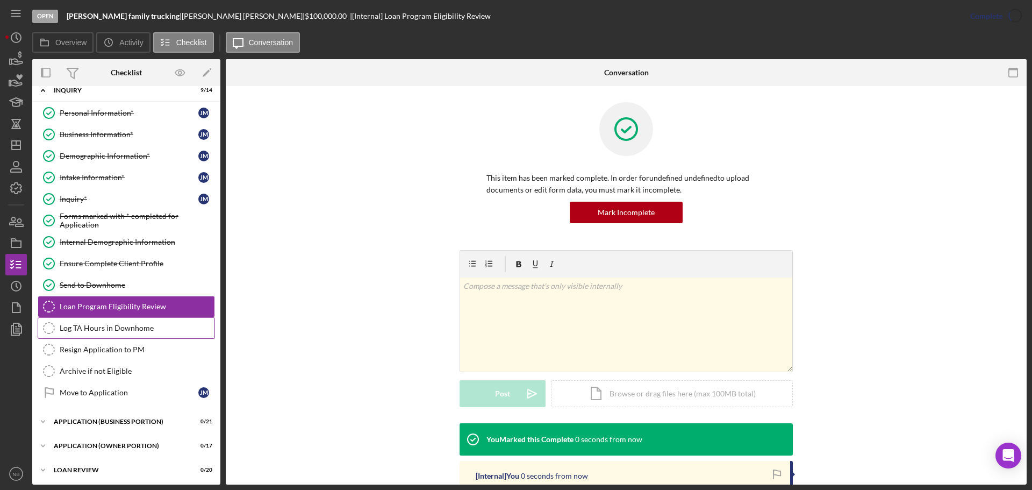
click at [92, 329] on div "Log TA Hours in Downhome" at bounding box center [137, 328] width 155 height 9
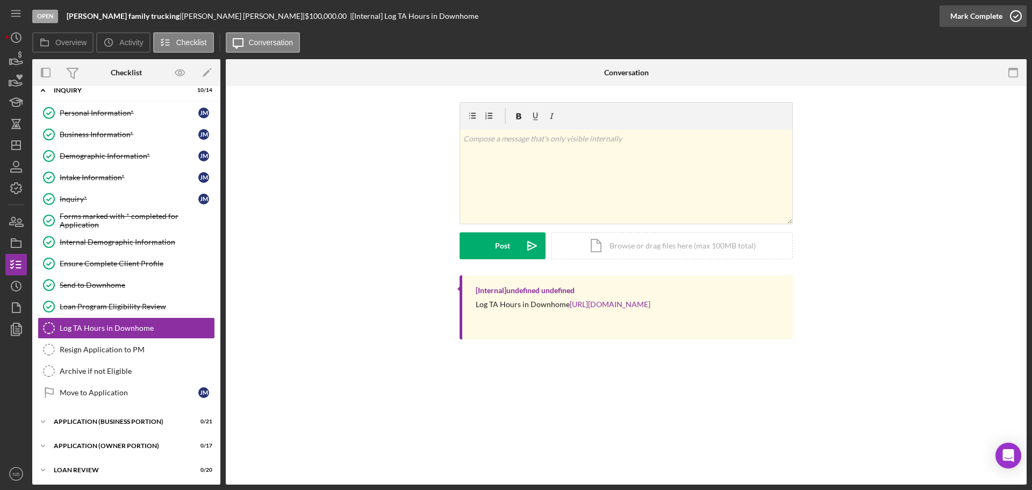
click at [940, 10] on div "Mark Complete" at bounding box center [983, 16] width 87 height 32
click at [111, 355] on link "Resign Application to PM Resign Application to PM" at bounding box center [126, 350] width 177 height 22
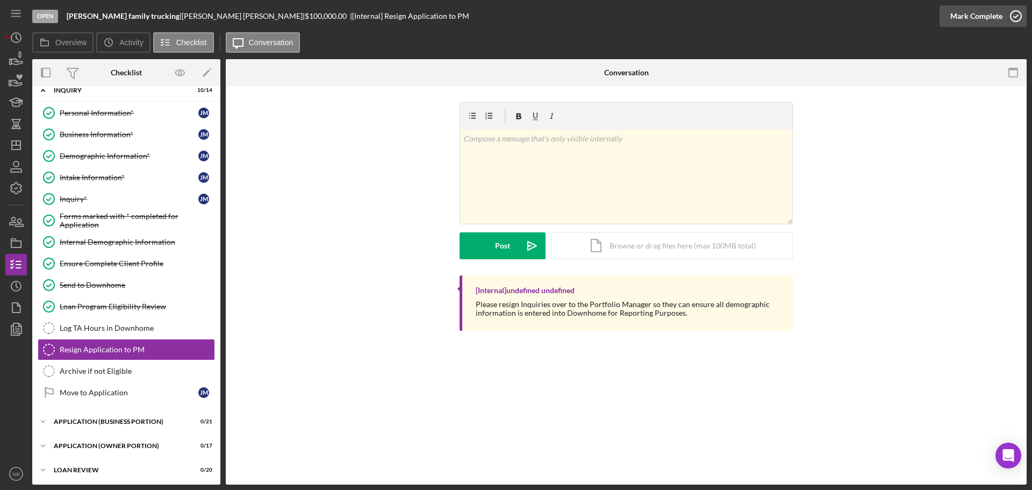
click at [986, 25] on div "Mark Complete" at bounding box center [976, 16] width 52 height 22
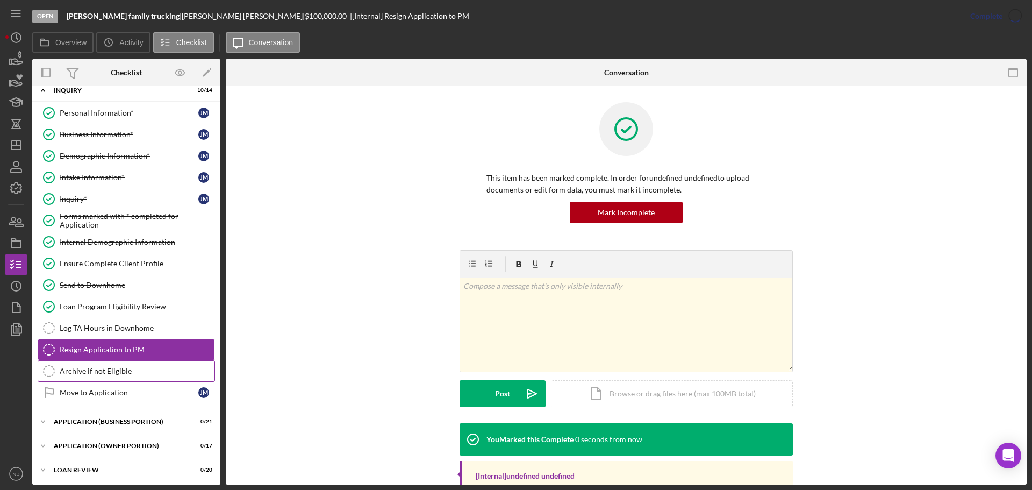
click at [112, 367] on div "Archive if not Eligible" at bounding box center [137, 371] width 155 height 9
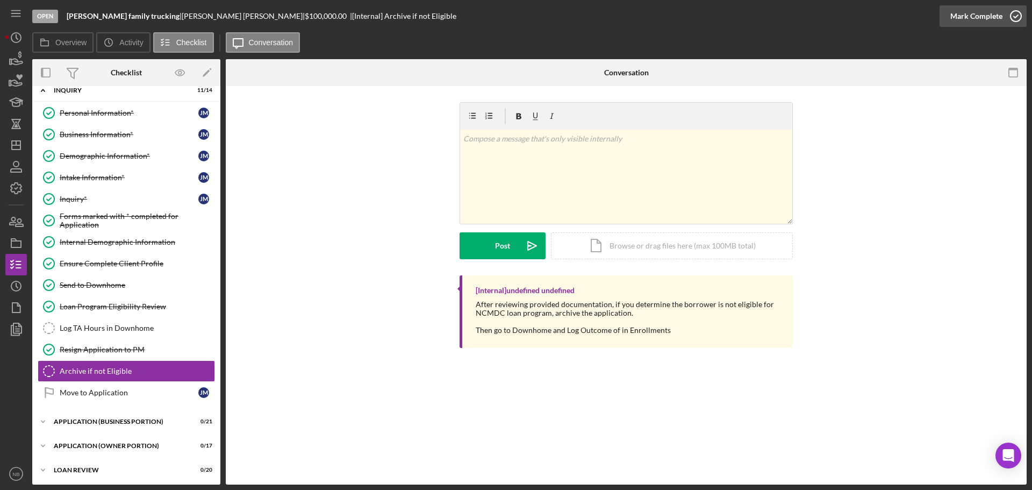
click at [1005, 9] on icon "button" at bounding box center [1016, 16] width 27 height 27
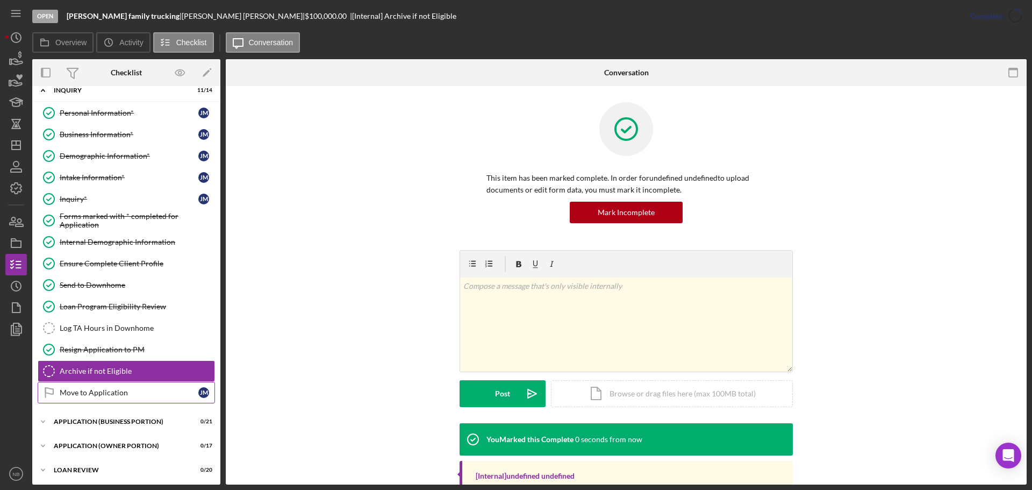
click at [109, 388] on div "Move to Application" at bounding box center [129, 392] width 139 height 9
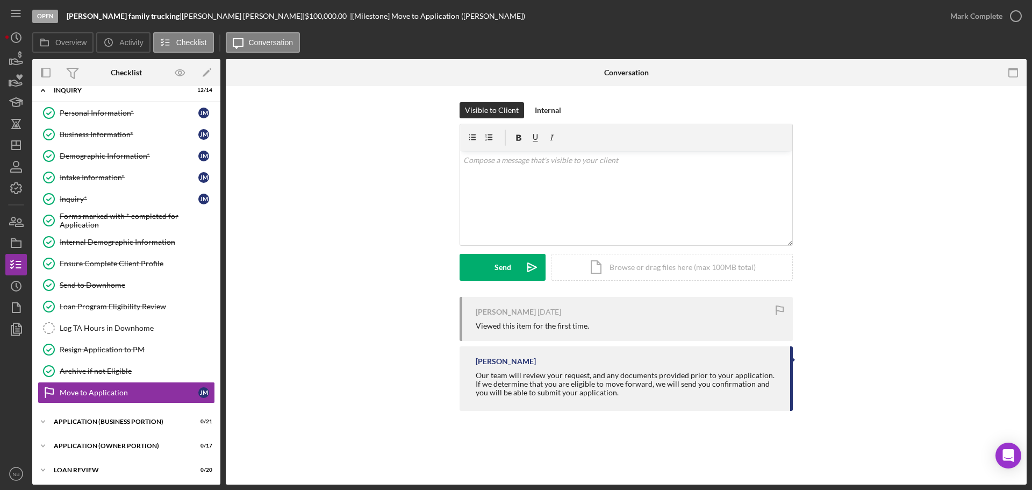
click at [319, 216] on div "Visible to Client Internal v Color teal Color pink Remove color Add row above A…" at bounding box center [626, 199] width 769 height 195
click at [138, 15] on b "[PERSON_NAME] family trucking" at bounding box center [123, 15] width 113 height 9
drag, startPoint x: 139, startPoint y: 17, endPoint x: 88, endPoint y: 13, distance: 51.7
click at [88, 13] on b "[PERSON_NAME] family trucking" at bounding box center [123, 15] width 113 height 9
click at [76, 14] on b "[PERSON_NAME] family trucking" at bounding box center [123, 15] width 113 height 9
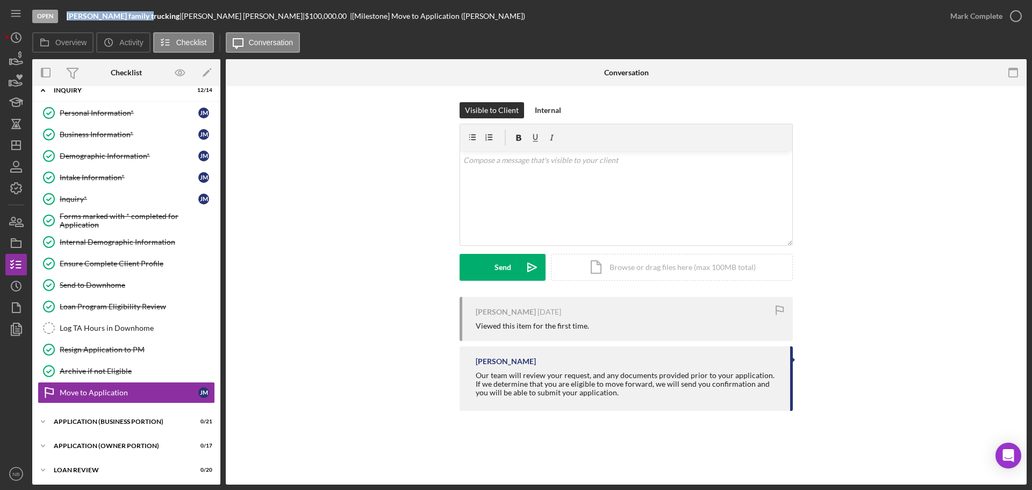
drag, startPoint x: 66, startPoint y: 17, endPoint x: 141, endPoint y: 24, distance: 75.6
click at [141, 24] on div "Open [PERSON_NAME] family trucking | [PERSON_NAME] | $100,000.00 | [Milestone] …" at bounding box center [485, 16] width 907 height 32
copy b "[PERSON_NAME] family trucking"
click at [18, 138] on icon "Icon/Dashboard" at bounding box center [16, 145] width 27 height 27
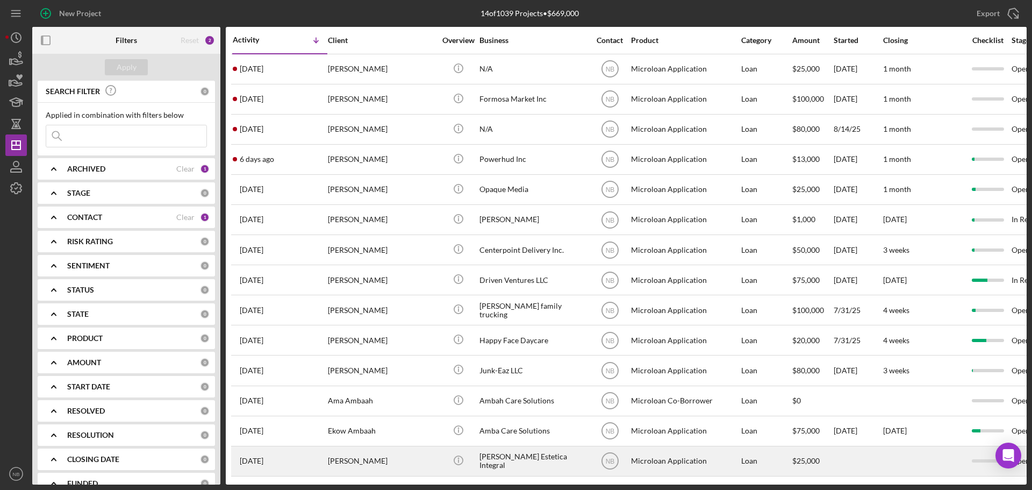
click at [417, 464] on div "[PERSON_NAME]" at bounding box center [382, 461] width 108 height 28
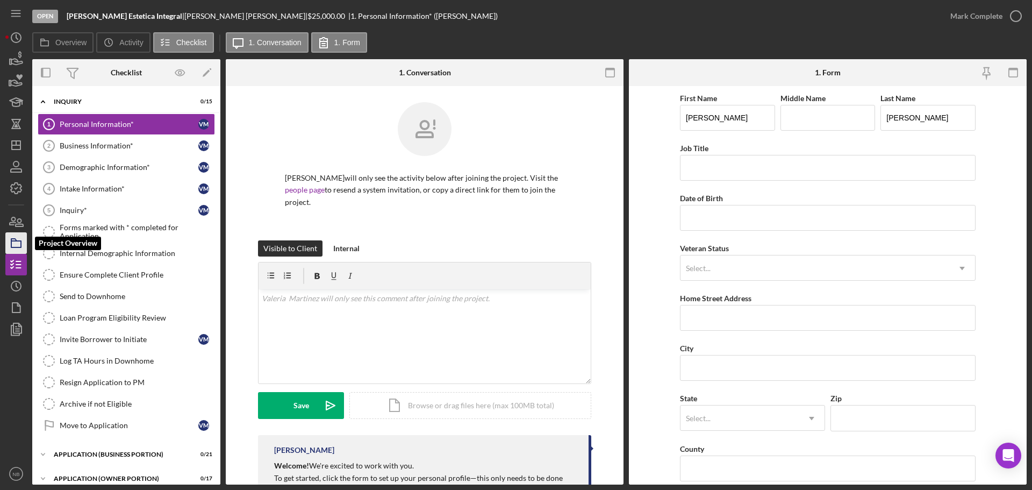
click at [19, 244] on icon "button" at bounding box center [16, 243] width 27 height 27
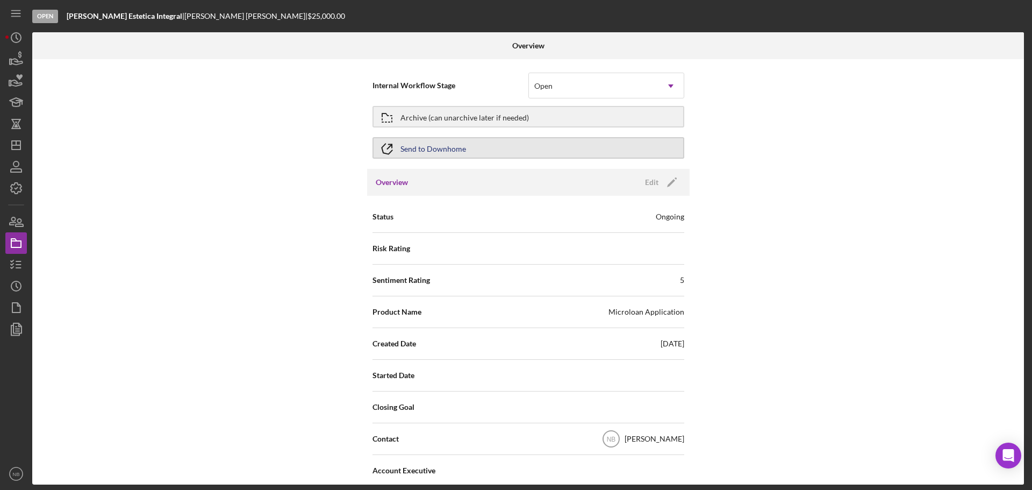
click at [469, 146] on button "Send to Downhome" at bounding box center [529, 148] width 312 height 22
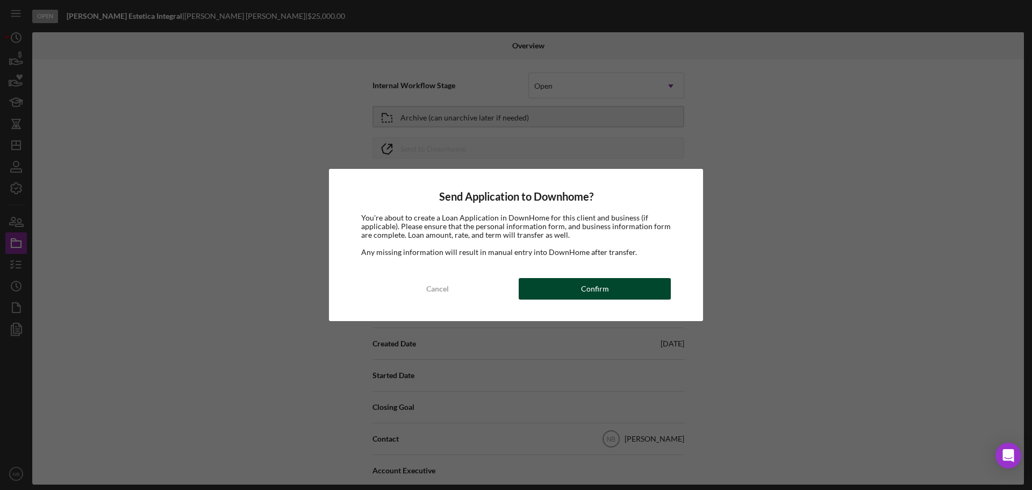
click at [623, 290] on button "Confirm" at bounding box center [595, 289] width 152 height 22
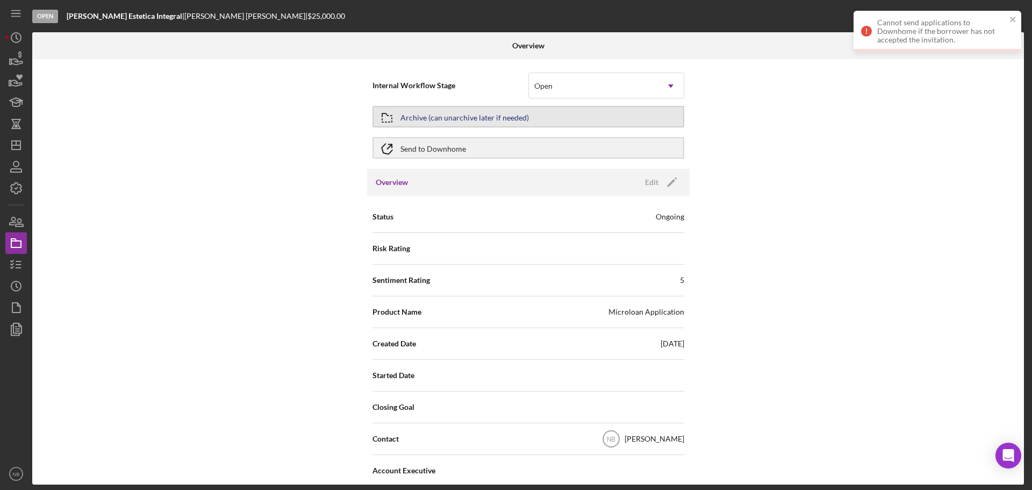
click at [541, 118] on button "Archive (can unarchive later if needed)" at bounding box center [529, 117] width 312 height 22
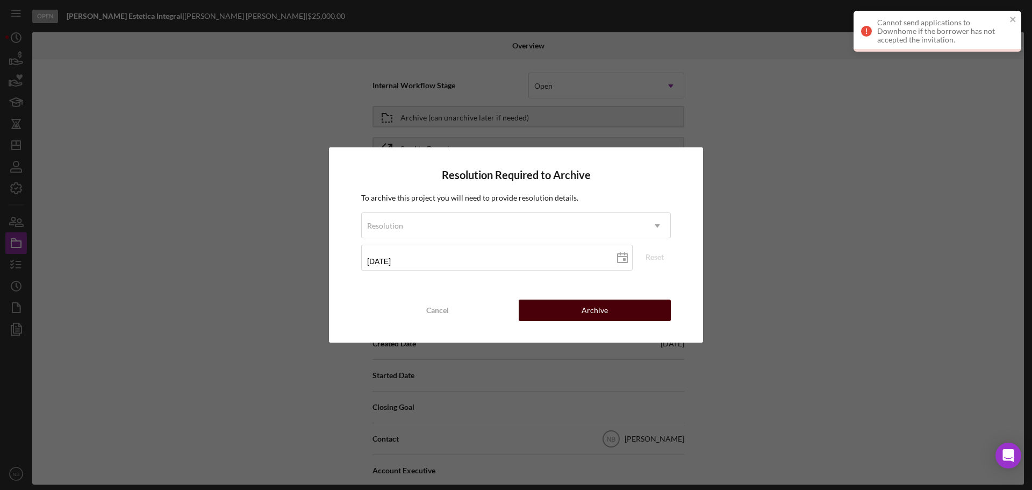
click at [614, 308] on button "Archive" at bounding box center [595, 310] width 152 height 22
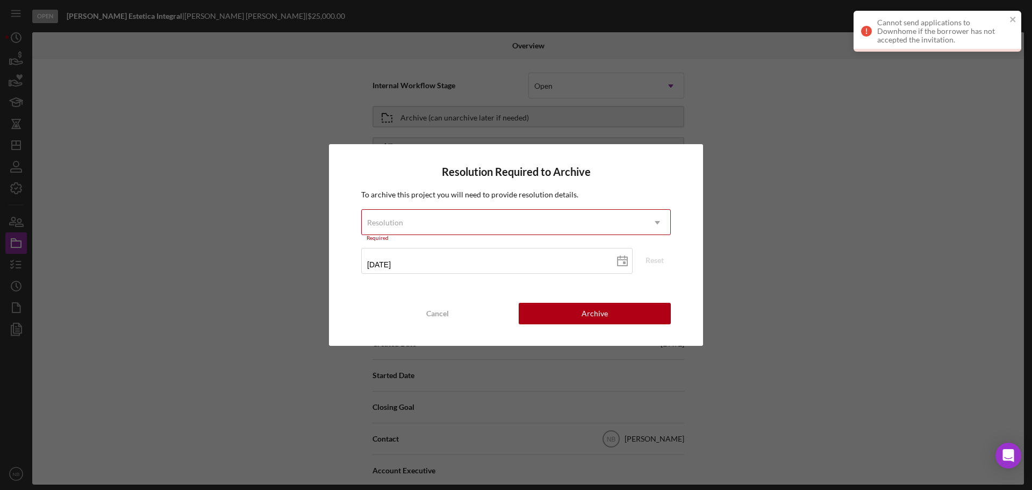
click at [528, 230] on div "Resolution" at bounding box center [503, 222] width 283 height 25
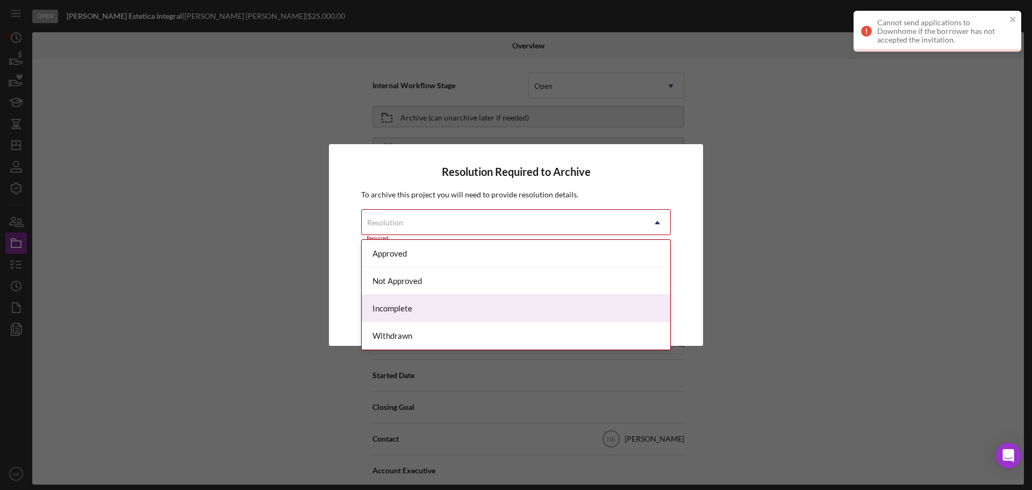
click at [506, 319] on div "Incomplete" at bounding box center [516, 308] width 309 height 27
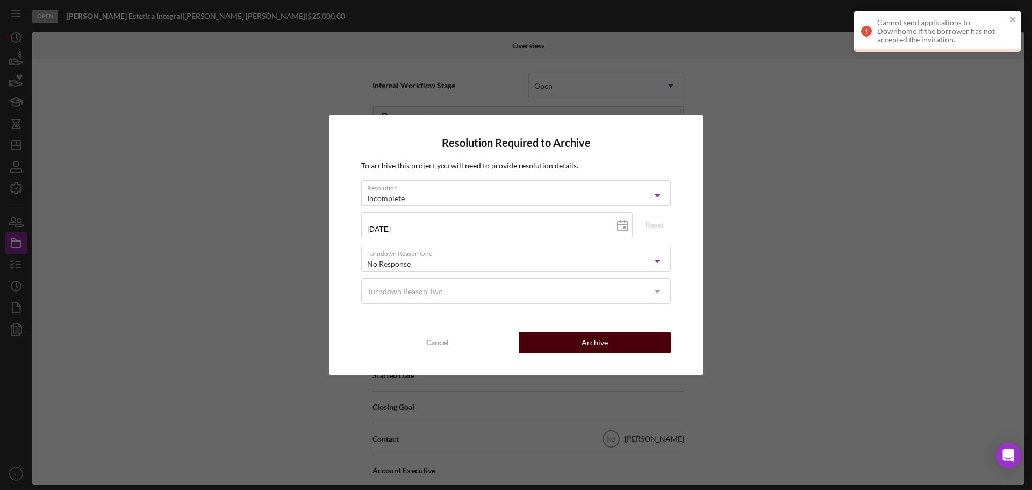
click at [644, 352] on button "Archive" at bounding box center [595, 343] width 152 height 22
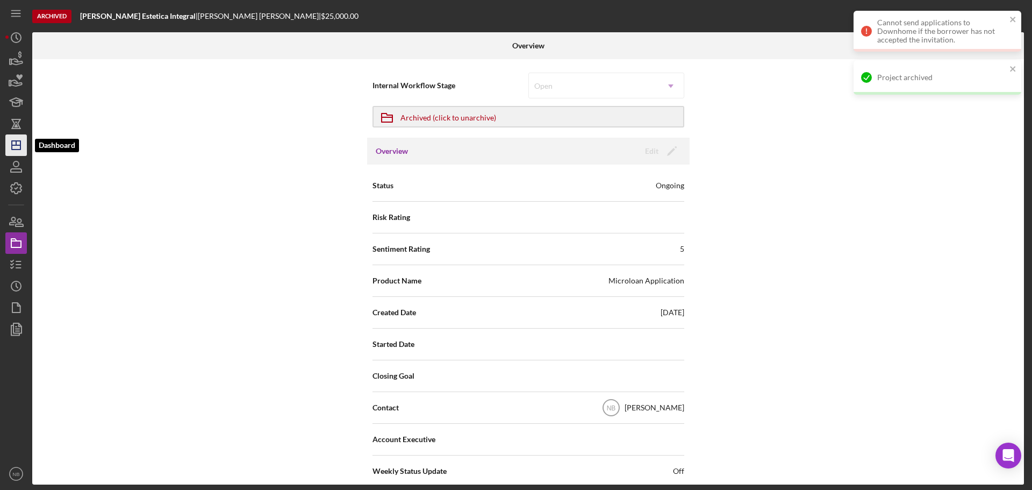
click at [15, 153] on icon "Icon/Dashboard" at bounding box center [16, 145] width 27 height 27
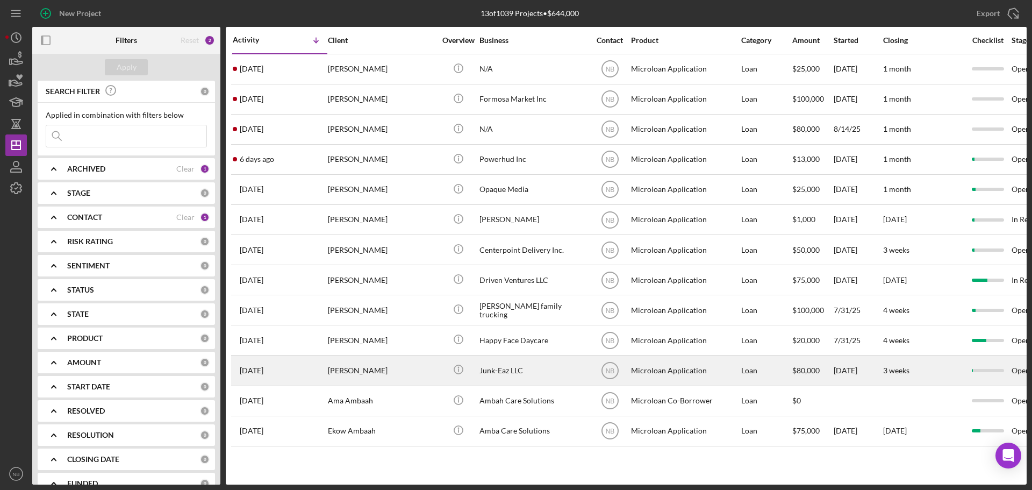
drag, startPoint x: 384, startPoint y: 372, endPoint x: 327, endPoint y: 374, distance: 57.0
click at [327, 374] on tr "[DATE] [PERSON_NAME] [PERSON_NAME] Icon/Info Junk-Eaz LLC NB Microloan Applicat…" at bounding box center [868, 370] width 1275 height 30
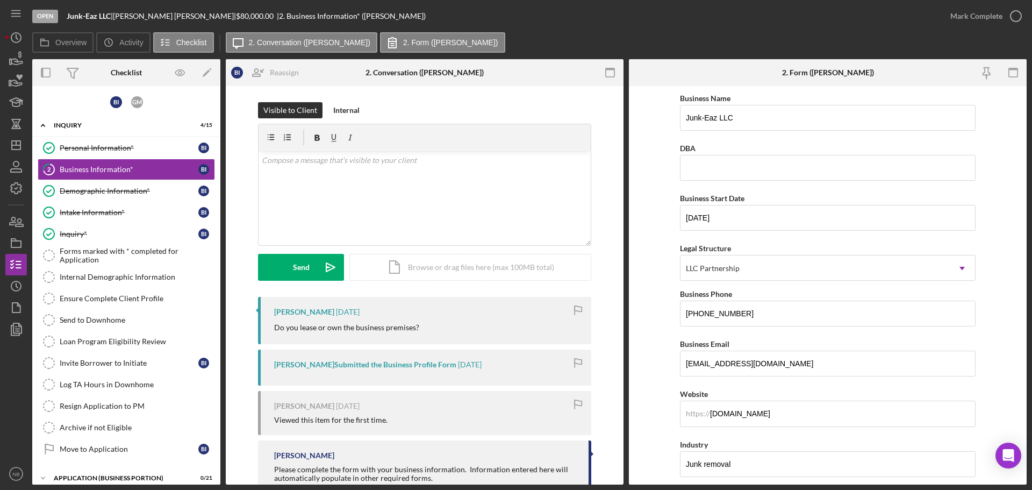
click at [125, 18] on div "[PERSON_NAME] |" at bounding box center [174, 16] width 123 height 9
drag, startPoint x: 121, startPoint y: 16, endPoint x: 169, endPoint y: 19, distance: 48.0
click at [169, 19] on div "[PERSON_NAME] |" at bounding box center [174, 16] width 123 height 9
copy div "[PERSON_NAME]"
click at [84, 144] on div "Personal Information*" at bounding box center [129, 148] width 139 height 9
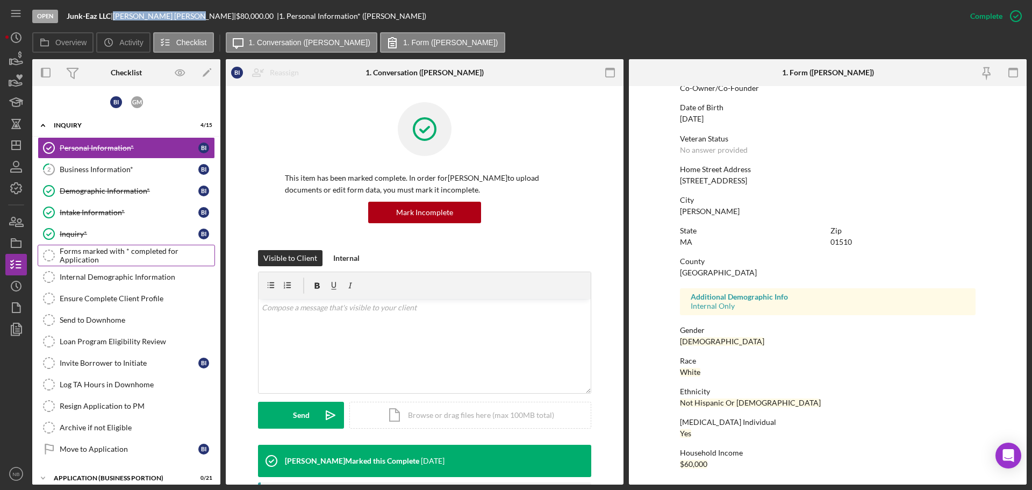
click at [118, 258] on div "Forms marked with * completed for Application" at bounding box center [137, 255] width 155 height 17
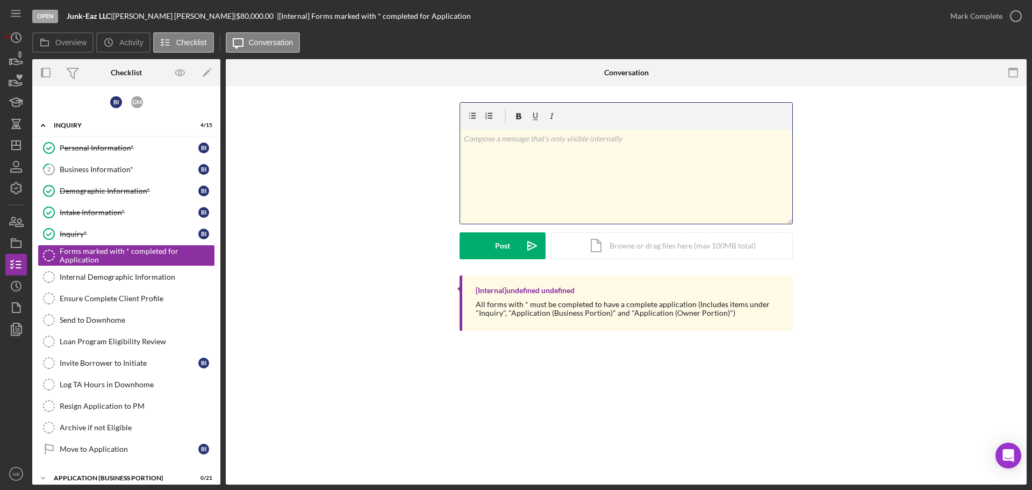
click at [613, 208] on div "v Color teal Color pink Remove color Add row above Add row below Add column bef…" at bounding box center [626, 177] width 332 height 94
click at [500, 231] on form "v Color teal Color pink Remove color Add row above Add row below Add column bef…" at bounding box center [626, 180] width 333 height 157
click at [506, 264] on div "v Color teal Color pink Remove color Add row above Add row below Add column bef…" at bounding box center [626, 188] width 333 height 173
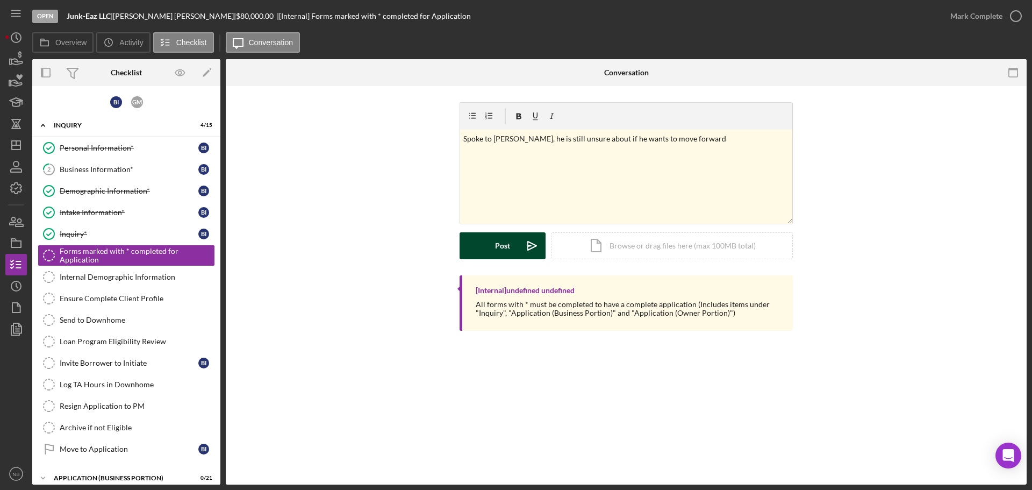
click at [519, 250] on icon "Icon/icon-invite-send" at bounding box center [532, 245] width 27 height 27
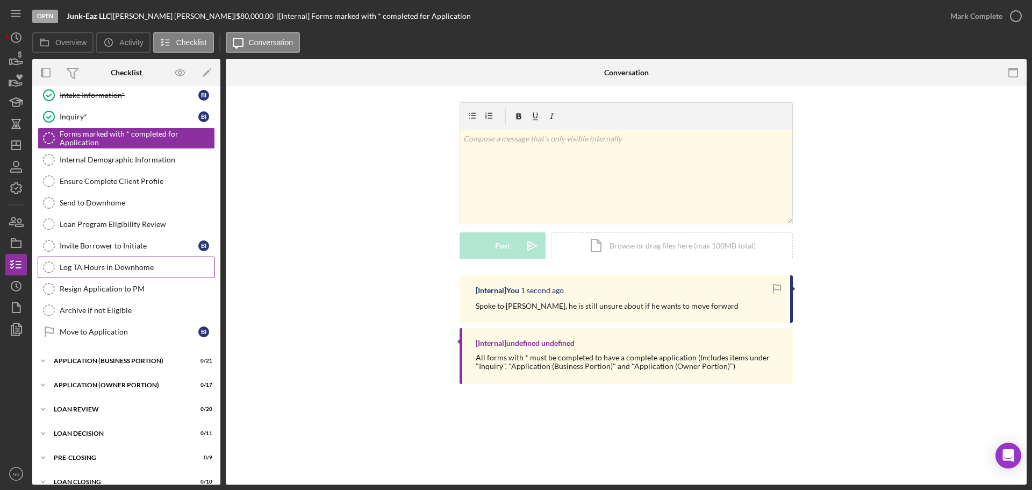
scroll to position [131, 0]
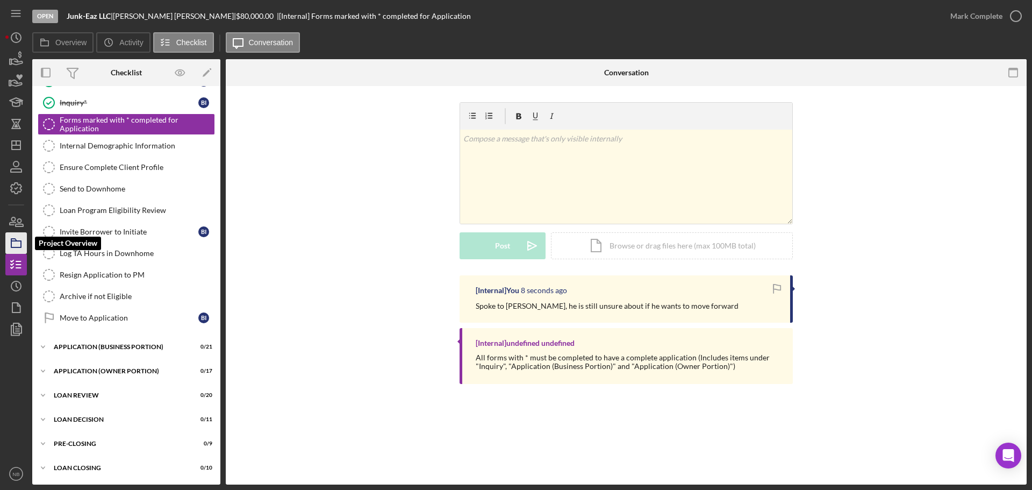
click at [17, 240] on icon "button" at bounding box center [16, 243] width 27 height 27
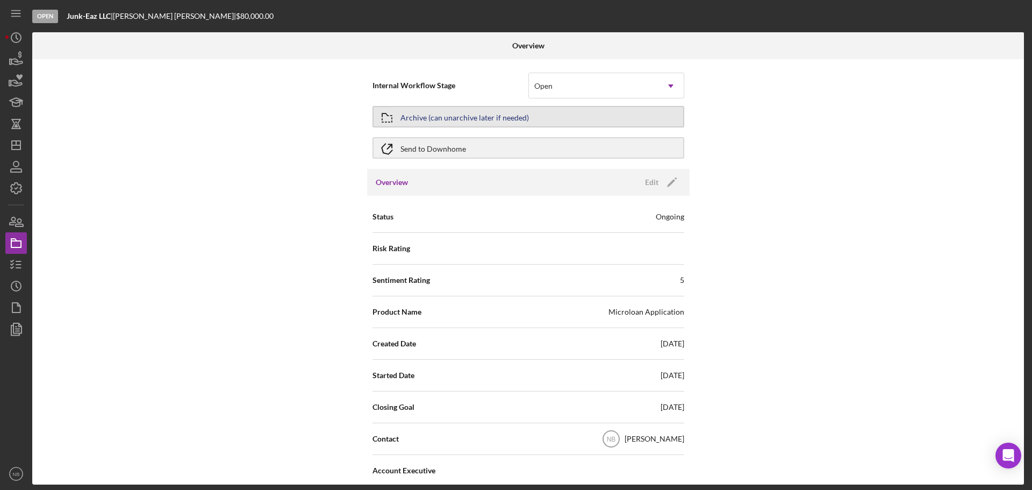
click at [556, 119] on button "Archive (can unarchive later if needed)" at bounding box center [529, 117] width 312 height 22
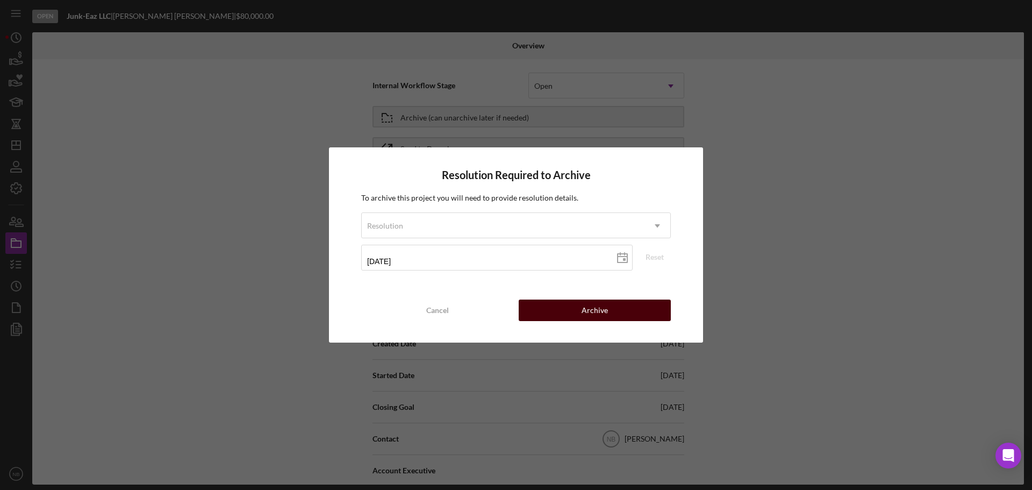
click at [623, 310] on button "Archive" at bounding box center [595, 310] width 152 height 22
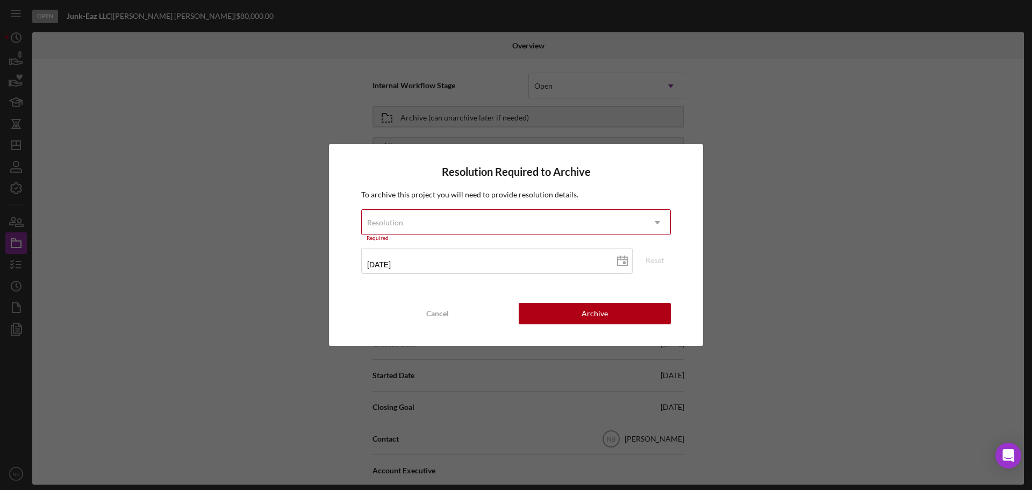
click at [483, 236] on div "Required" at bounding box center [516, 238] width 310 height 6
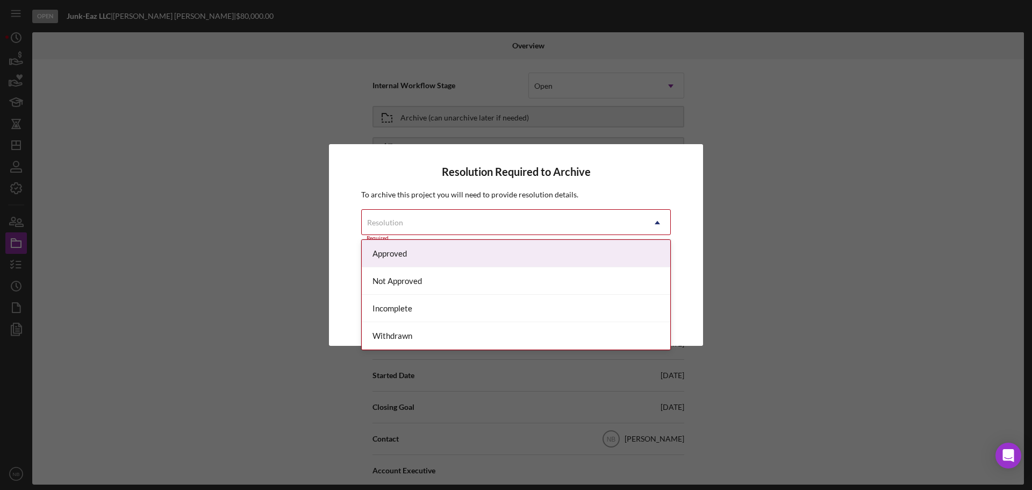
click at [485, 226] on div "Resolution" at bounding box center [503, 222] width 283 height 25
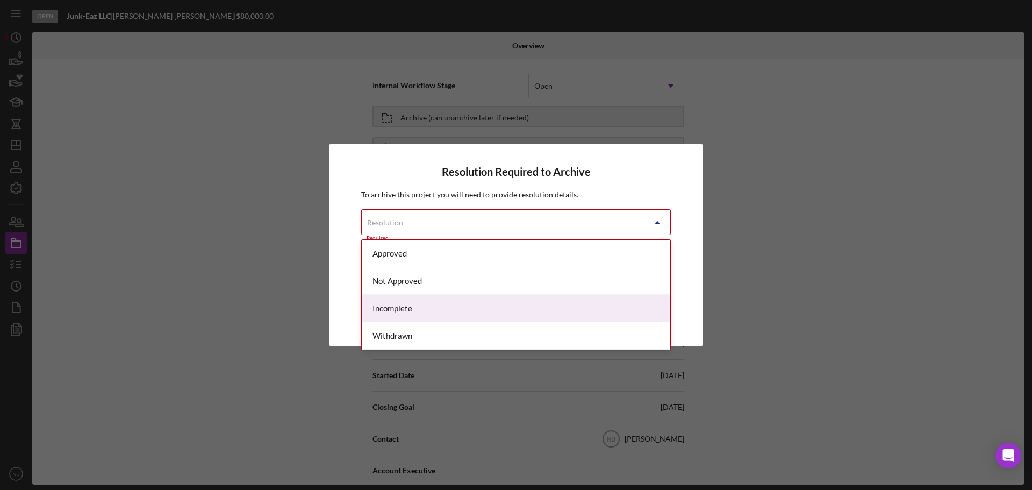
click at [474, 304] on div "Incomplete" at bounding box center [516, 308] width 309 height 27
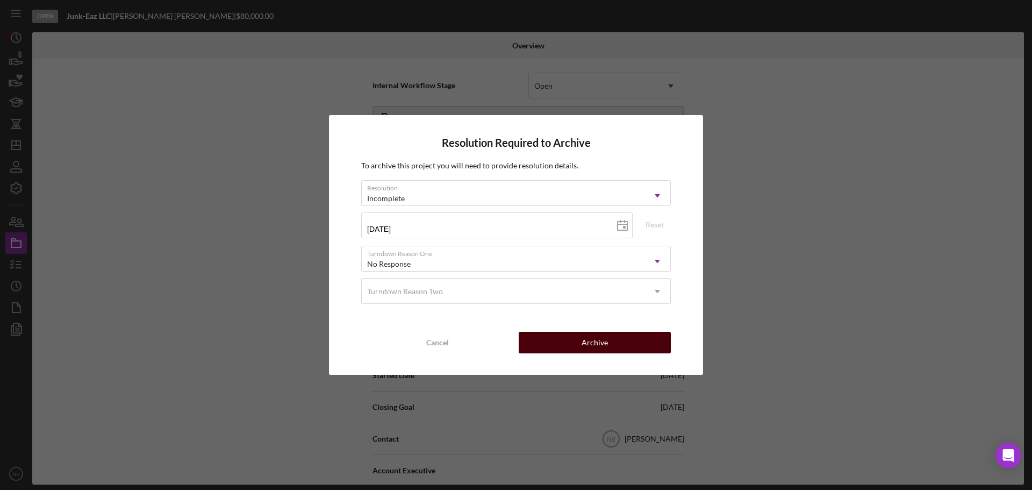
click at [633, 347] on button "Archive" at bounding box center [595, 343] width 152 height 22
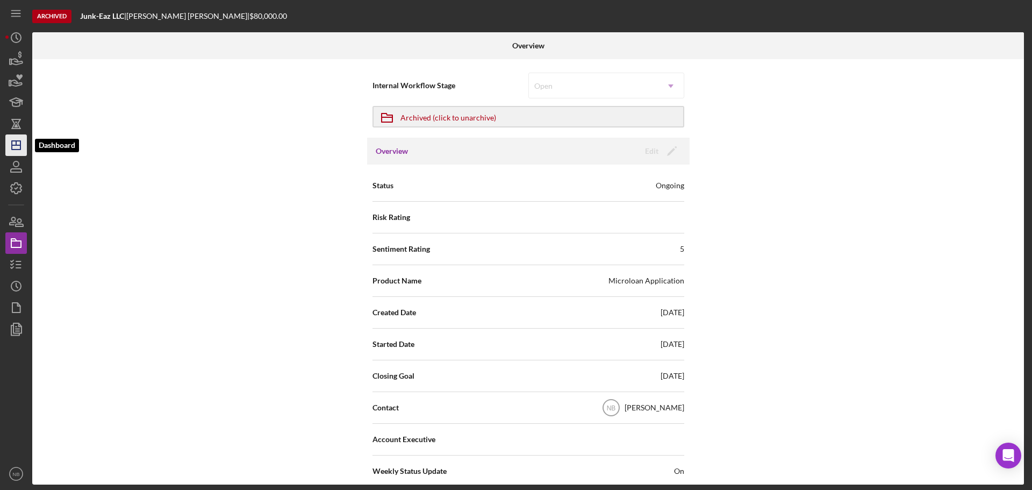
click at [19, 147] on icon "Icon/Dashboard" at bounding box center [16, 145] width 27 height 27
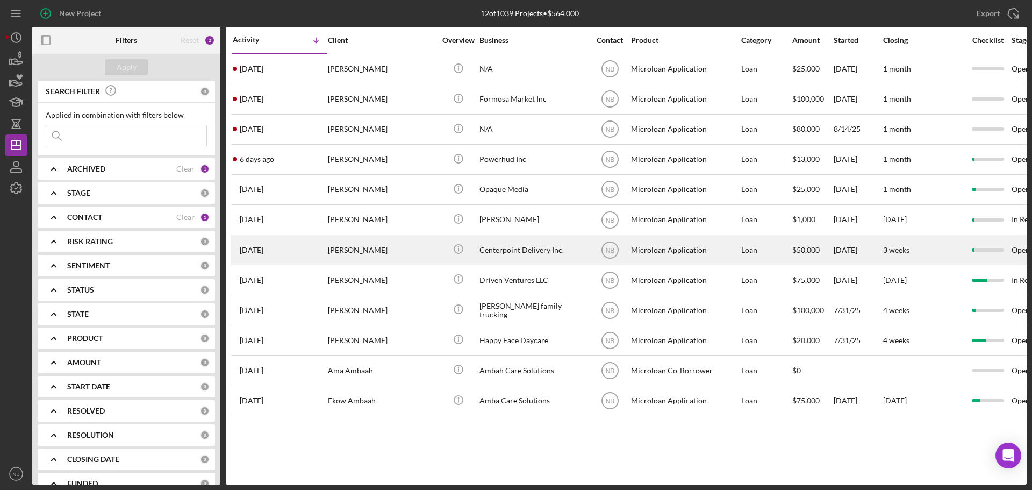
click at [394, 254] on div "[PERSON_NAME]" at bounding box center [382, 249] width 108 height 28
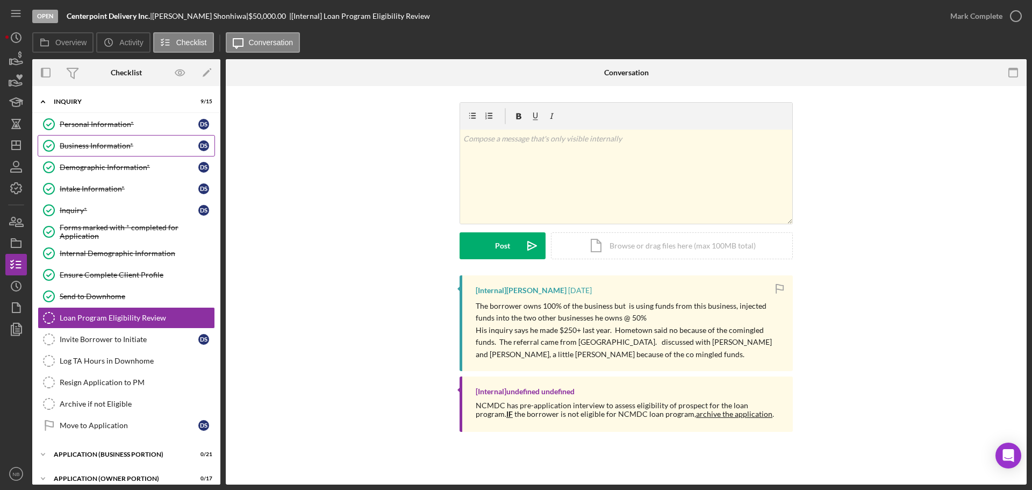
click at [116, 146] on div "Business Information*" at bounding box center [129, 145] width 139 height 9
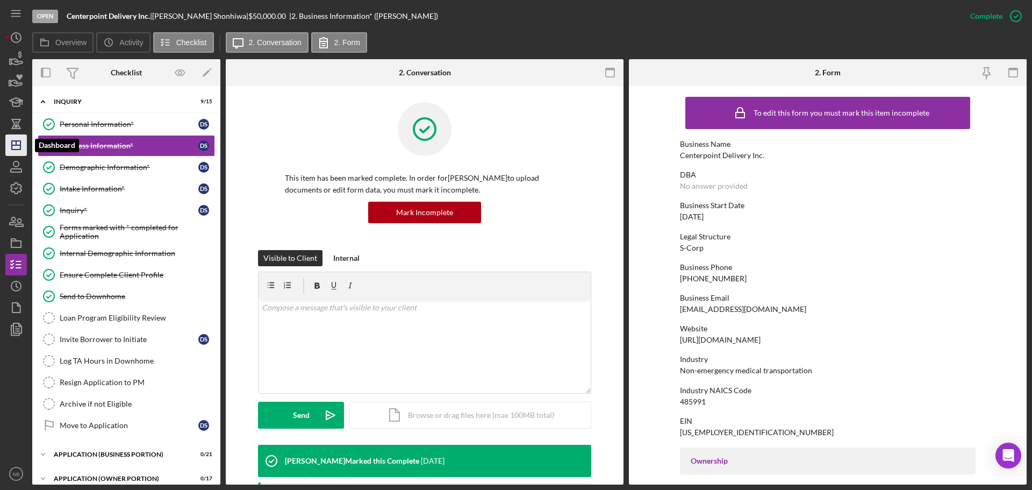
click at [19, 143] on icon "Icon/Dashboard" at bounding box center [16, 145] width 27 height 27
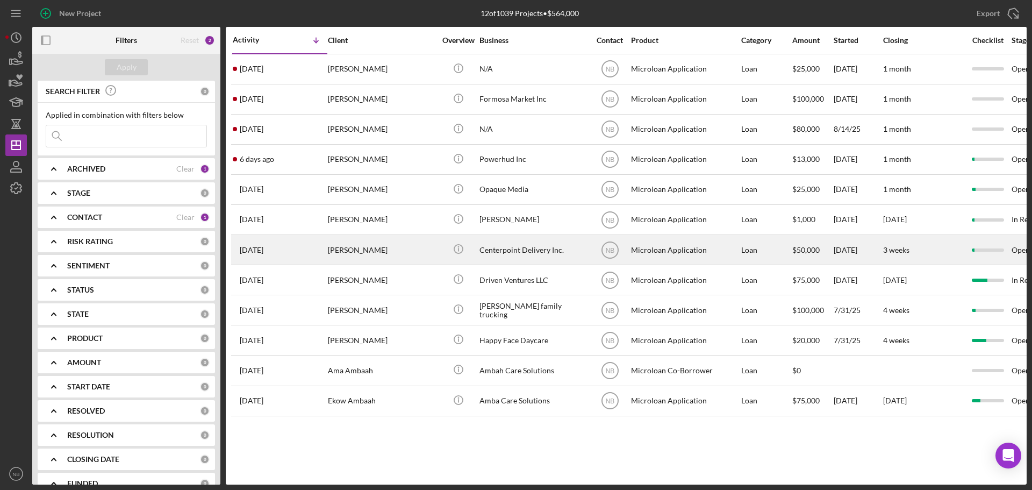
click at [487, 250] on div "Centerpoint Delivery Inc." at bounding box center [534, 249] width 108 height 28
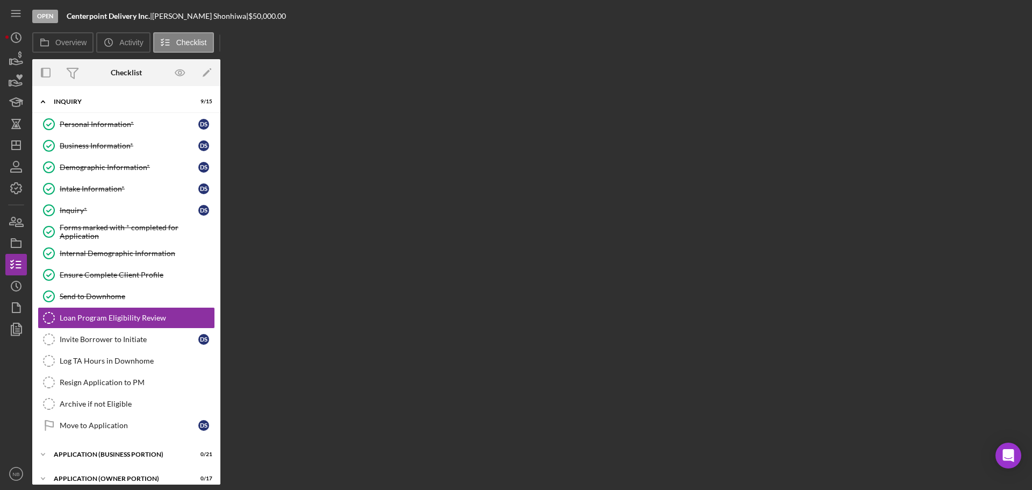
scroll to position [33, 0]
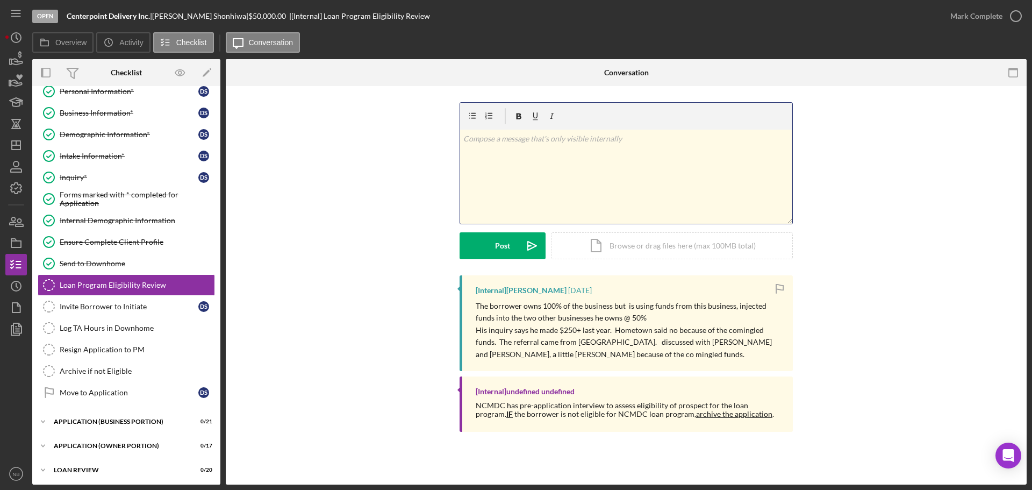
click at [537, 159] on div "v Color teal Color pink Remove color Add row above Add row below Add column bef…" at bounding box center [626, 177] width 332 height 94
click at [469, 250] on button "Post Icon/icon-invite-send" at bounding box center [503, 245] width 86 height 27
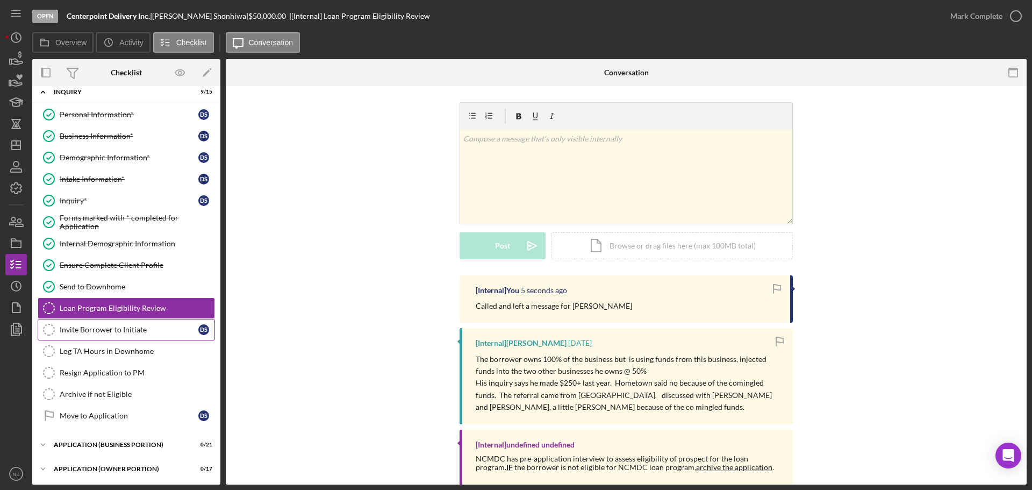
scroll to position [0, 0]
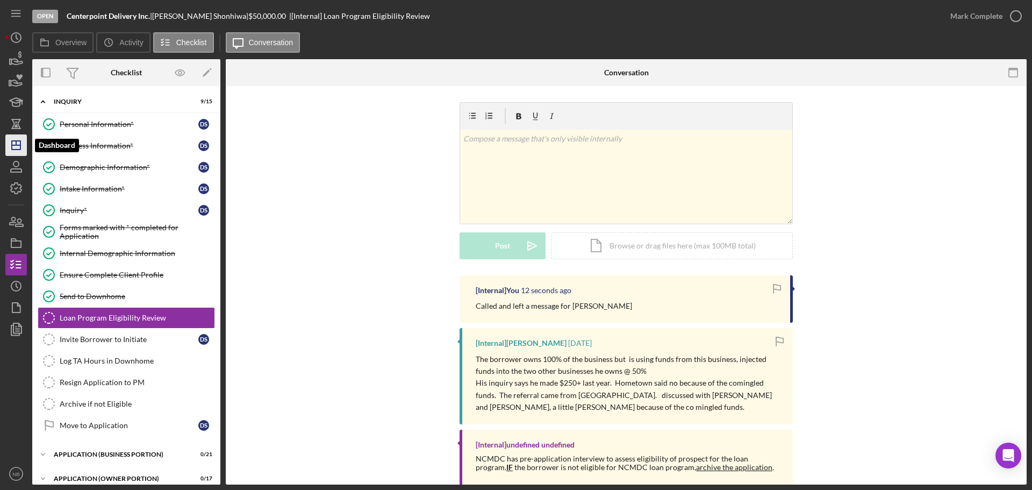
click at [14, 145] on line "button" at bounding box center [16, 145] width 9 height 0
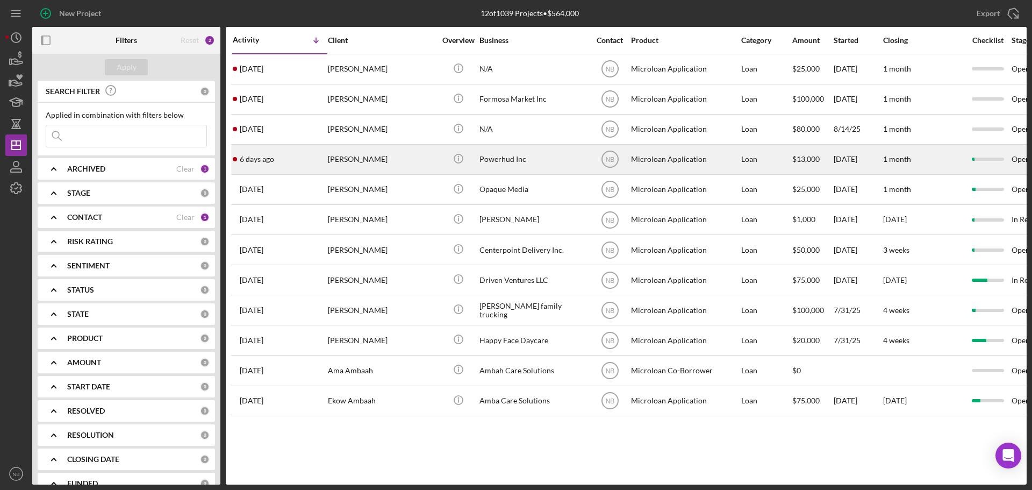
click at [401, 159] on div "[PERSON_NAME]" at bounding box center [382, 159] width 108 height 28
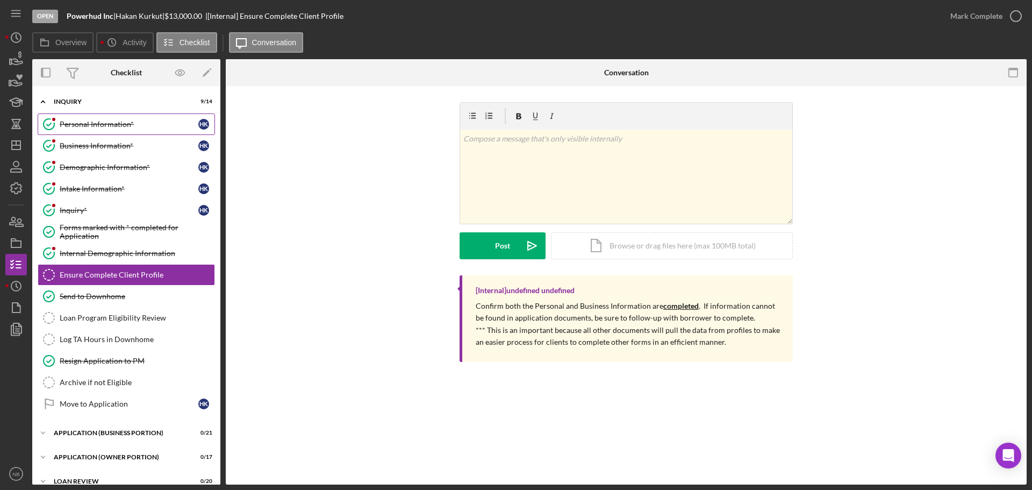
click at [102, 126] on div "Personal Information*" at bounding box center [129, 124] width 139 height 9
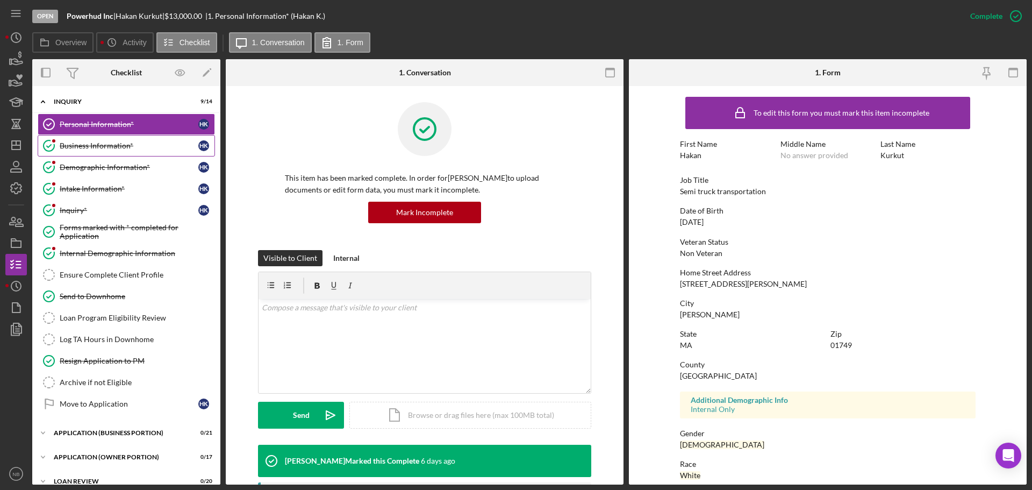
click at [99, 149] on div "Business Information*" at bounding box center [129, 145] width 139 height 9
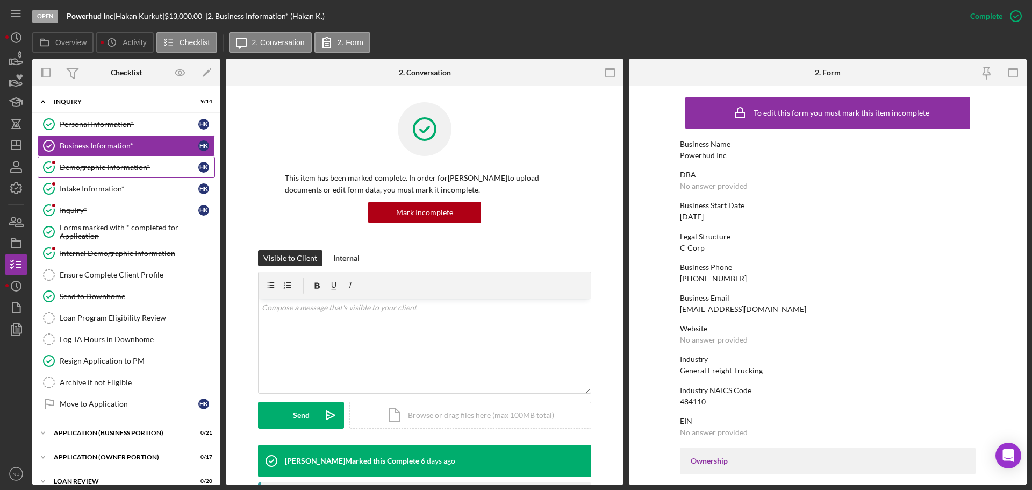
click at [104, 165] on div "Demographic Information*" at bounding box center [129, 167] width 139 height 9
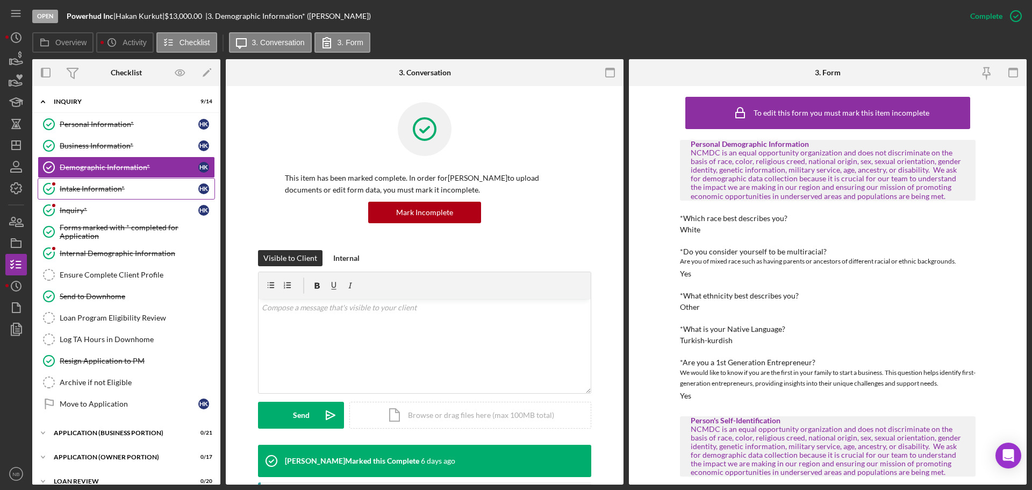
click at [107, 190] on div "Intake Information*" at bounding box center [129, 188] width 139 height 9
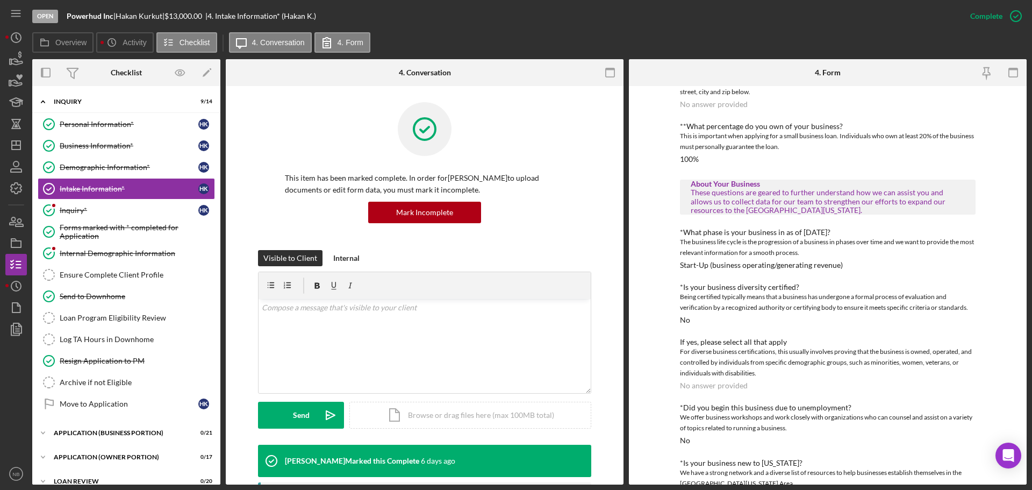
scroll to position [108, 0]
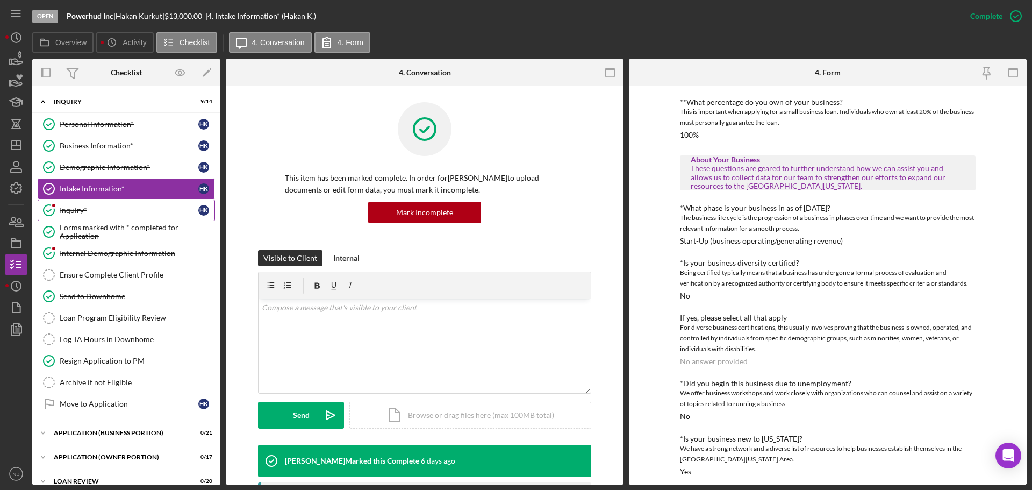
click at [129, 209] on div "Inquiry*" at bounding box center [129, 210] width 139 height 9
